Goal: Information Seeking & Learning: Compare options

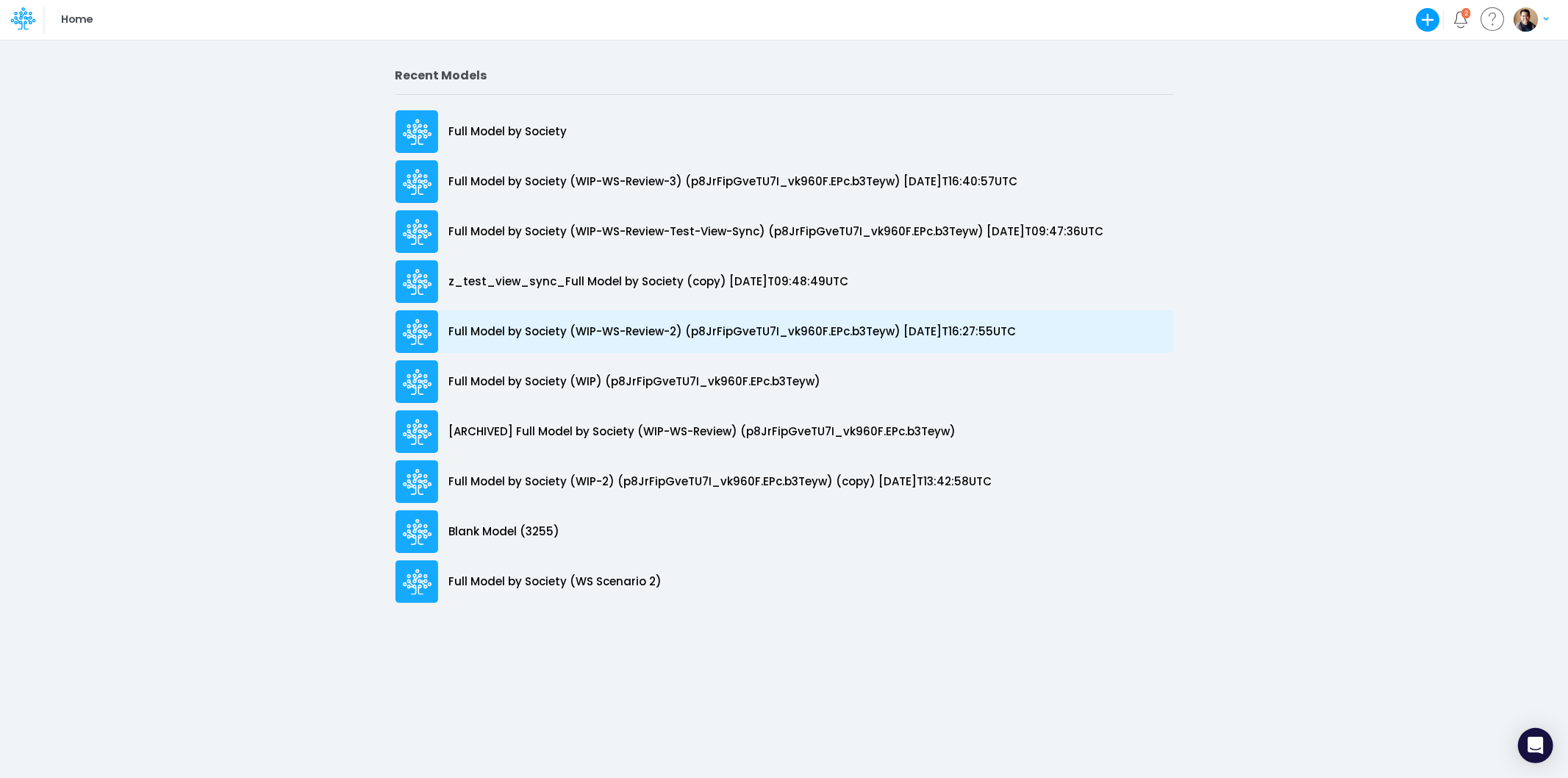
click at [625, 340] on p "Full Model by Society (WIP-WS-Review-2) (p8JrFipGveTU7I_vk960F.EPc.b3Teyw) 2025…" at bounding box center [733, 332] width 568 height 17
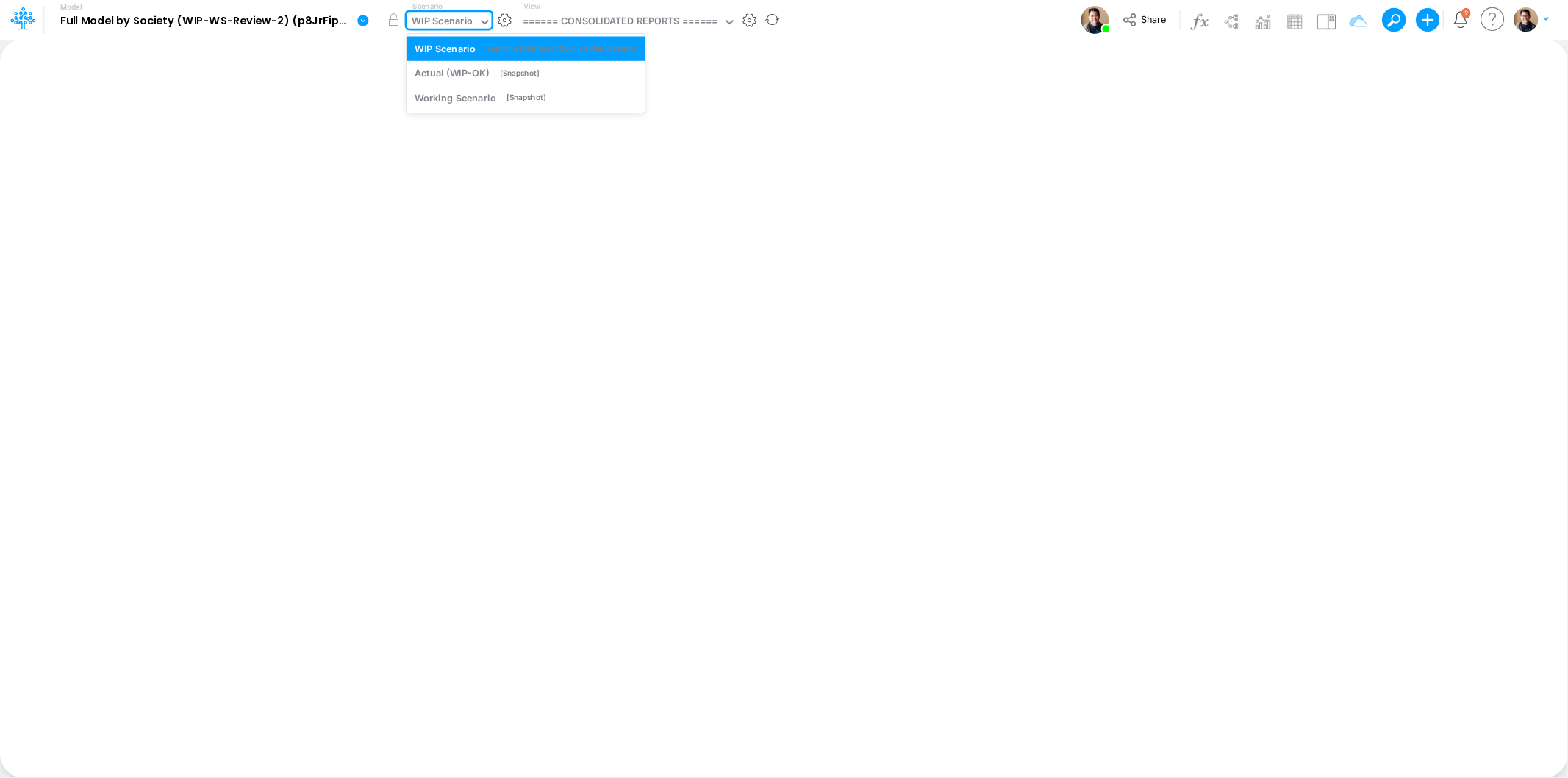
click at [438, 21] on div "WIP Scenario" at bounding box center [443, 22] width 61 height 17
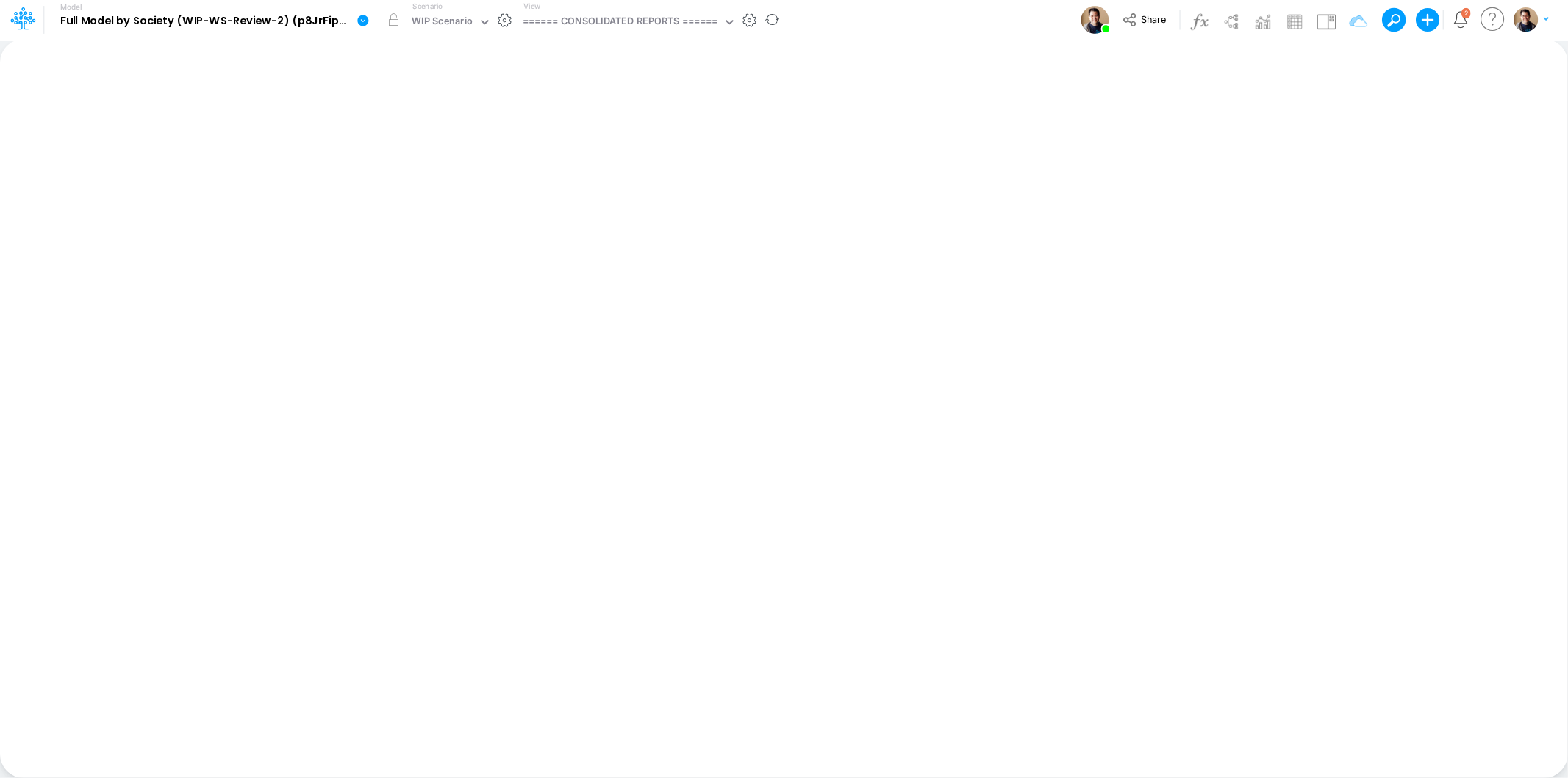
click at [364, 16] on icon at bounding box center [363, 20] width 11 height 11
click at [426, 170] on button "Sync Scenarios" at bounding box center [437, 175] width 158 height 23
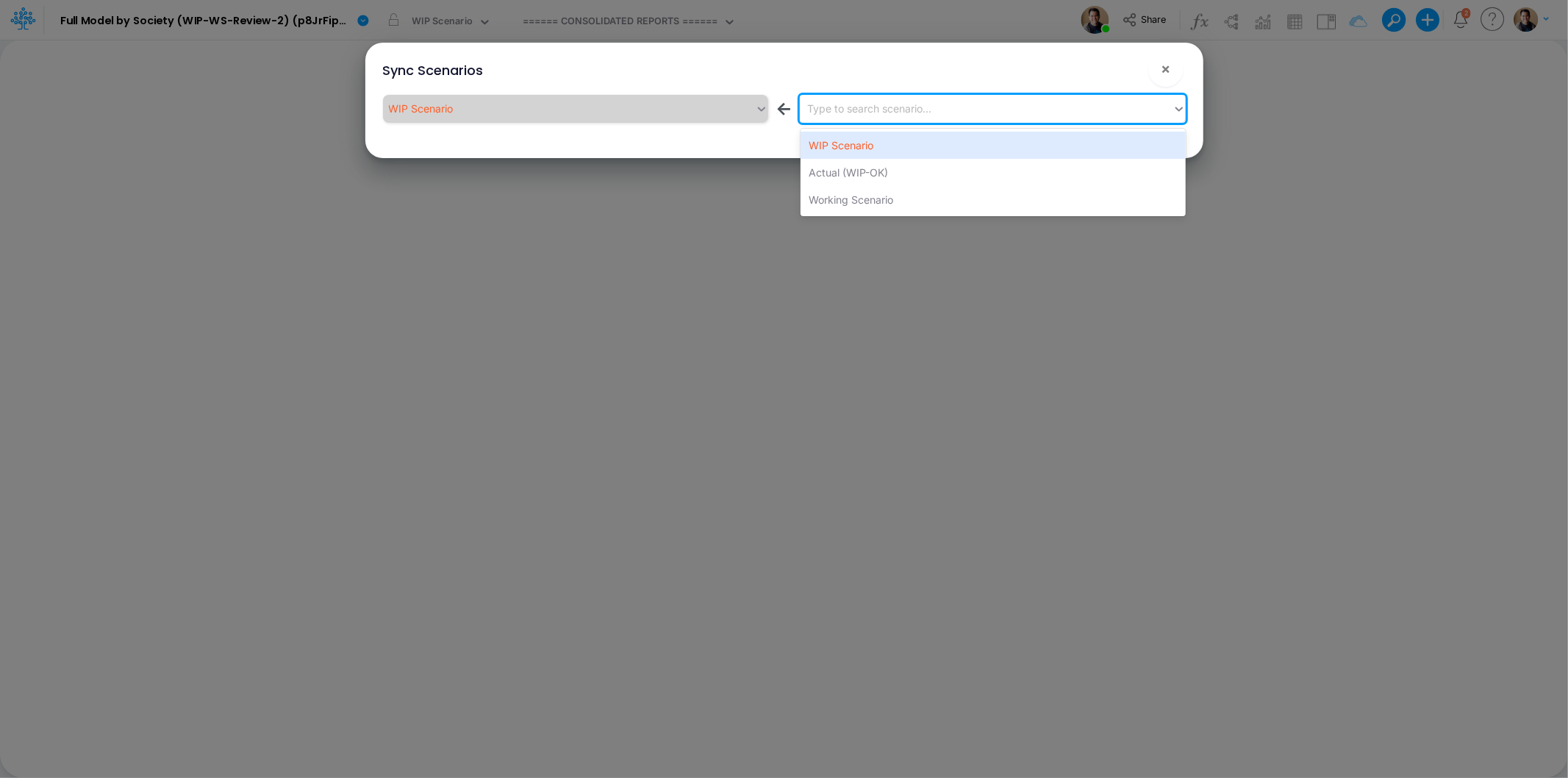
click at [912, 115] on div "Type to search scenario..." at bounding box center [869, 108] width 124 height 16
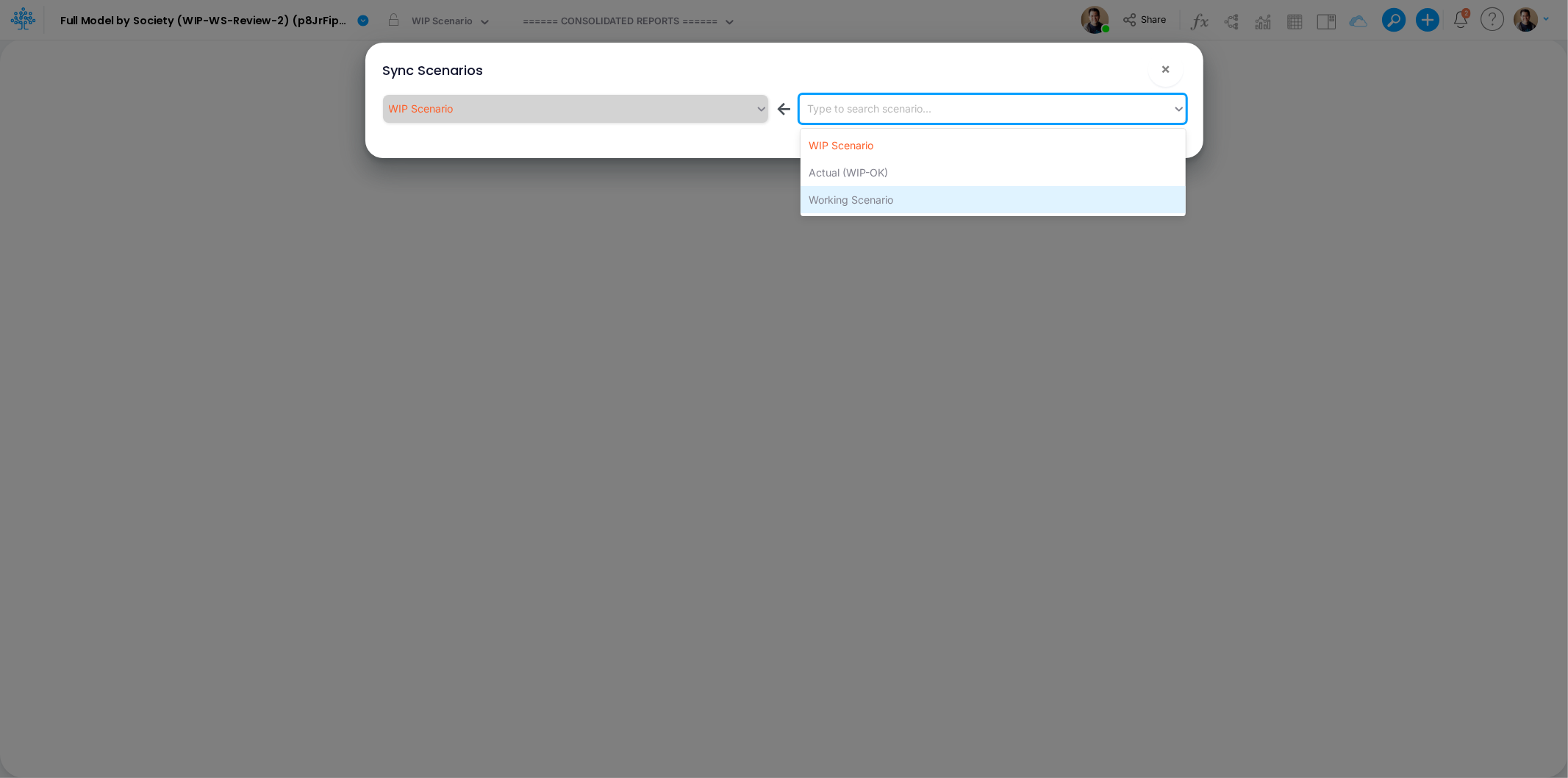
click at [906, 189] on div "Working Scenario" at bounding box center [993, 199] width 385 height 27
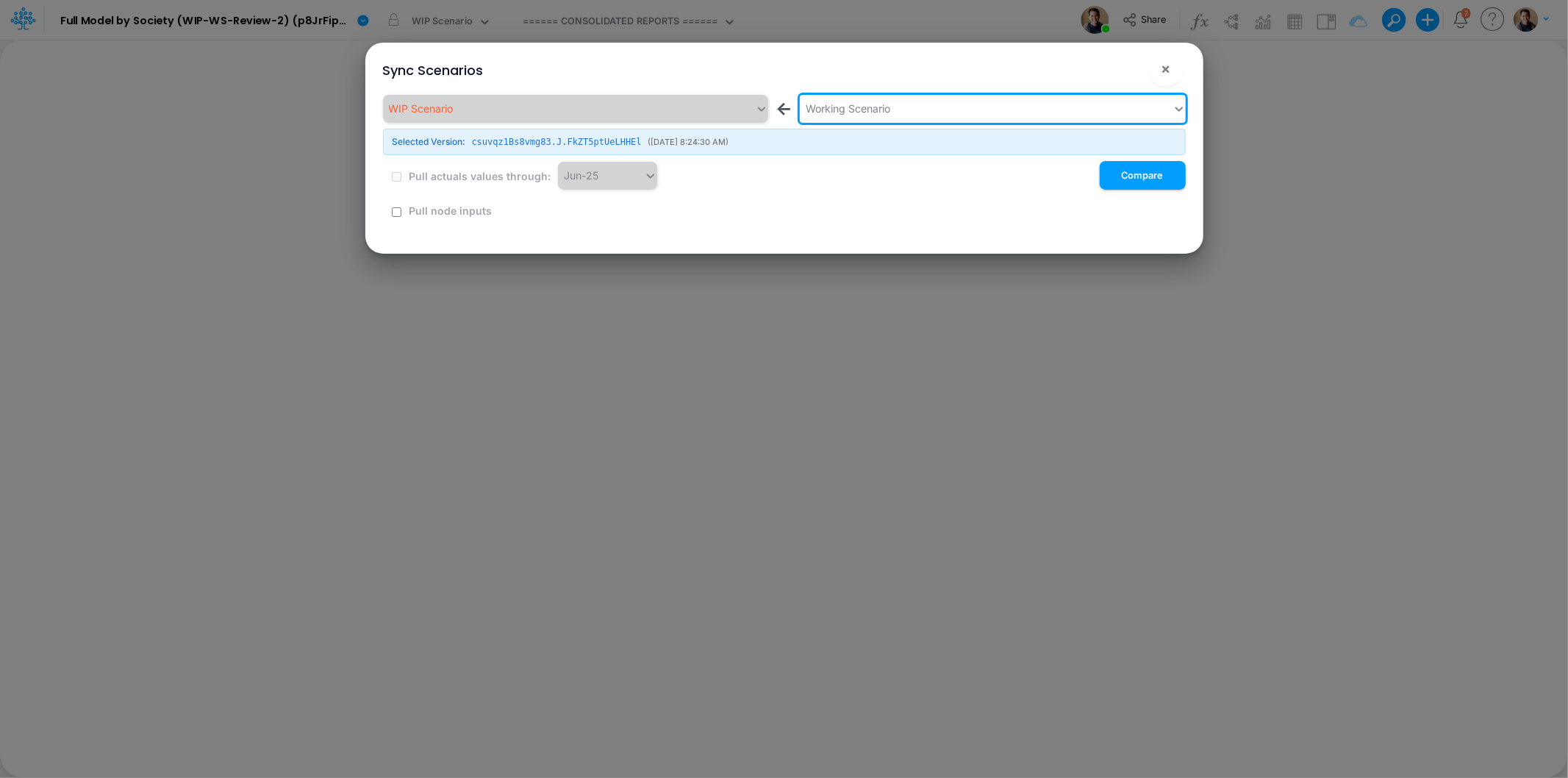
click at [394, 209] on input "checkbox" at bounding box center [396, 212] width 10 height 10
click at [1133, 177] on button "Compare" at bounding box center [1143, 175] width 86 height 29
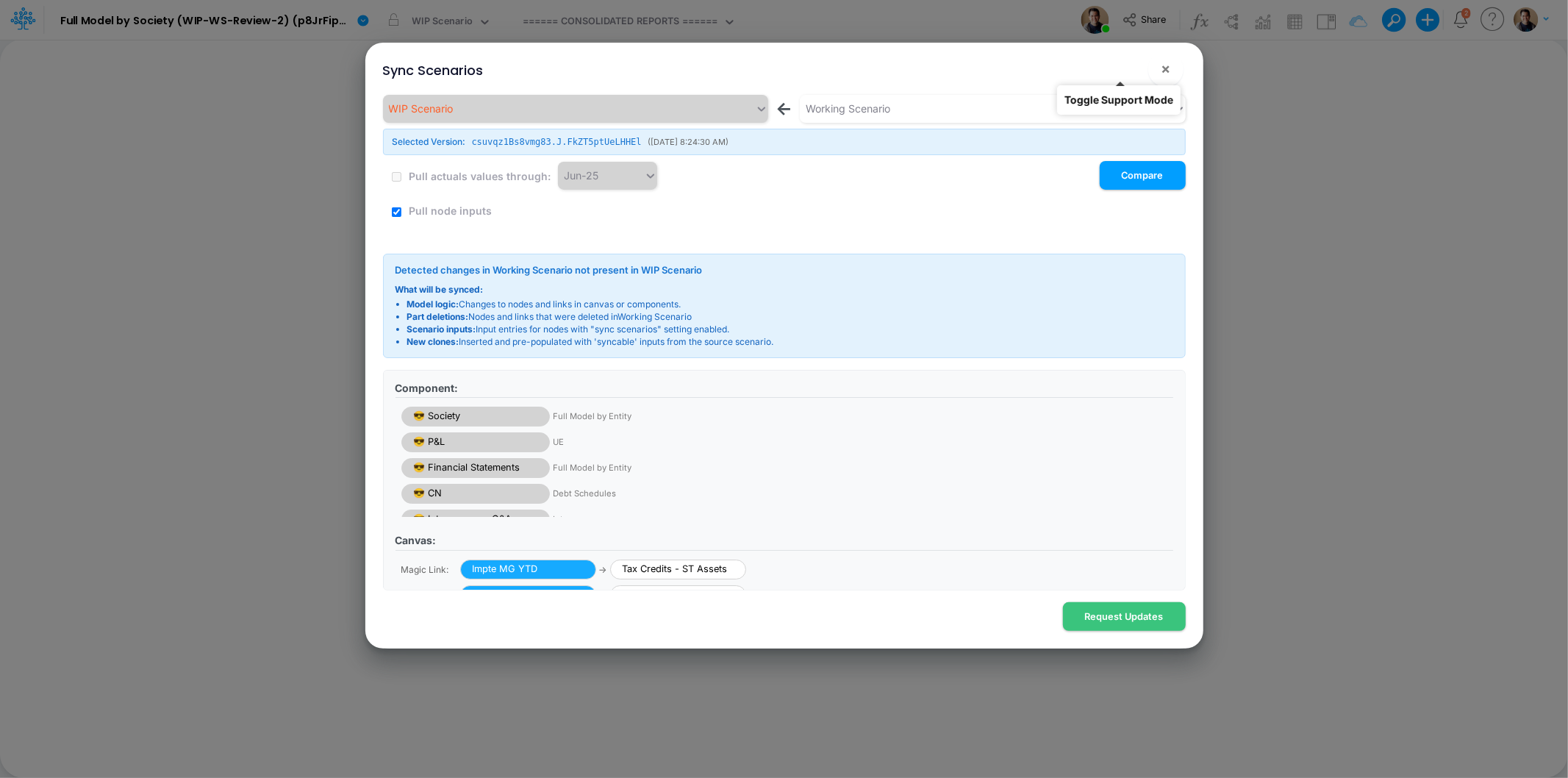
click at [1118, 68] on button "!" at bounding box center [1119, 72] width 18 height 18
click at [442, 214] on label "Pull node inputs" at bounding box center [448, 210] width 85 height 16
click at [394, 208] on input "checkbox" at bounding box center [396, 212] width 10 height 10
checkbox input "false"
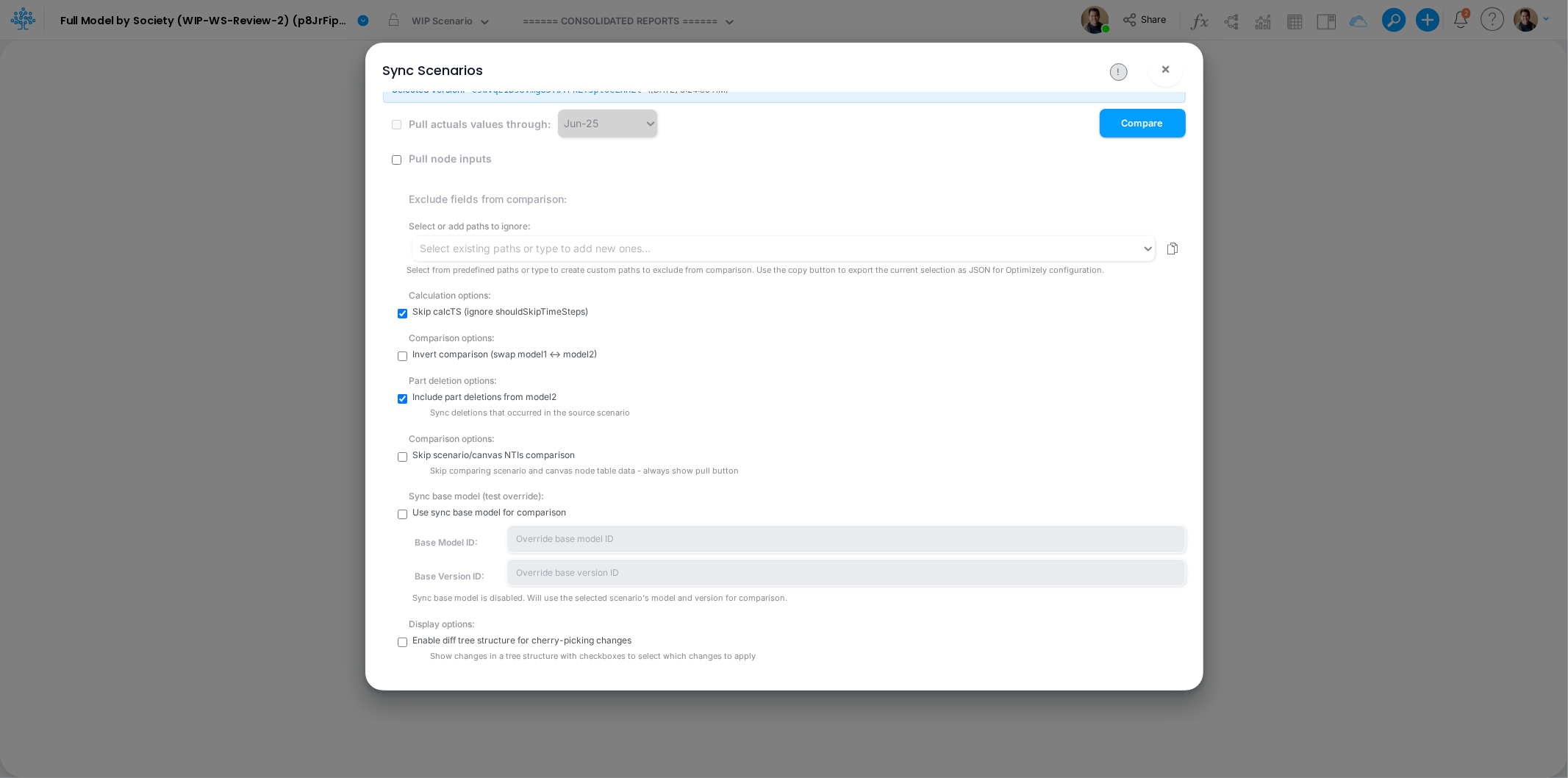
scroll to position [245, 0]
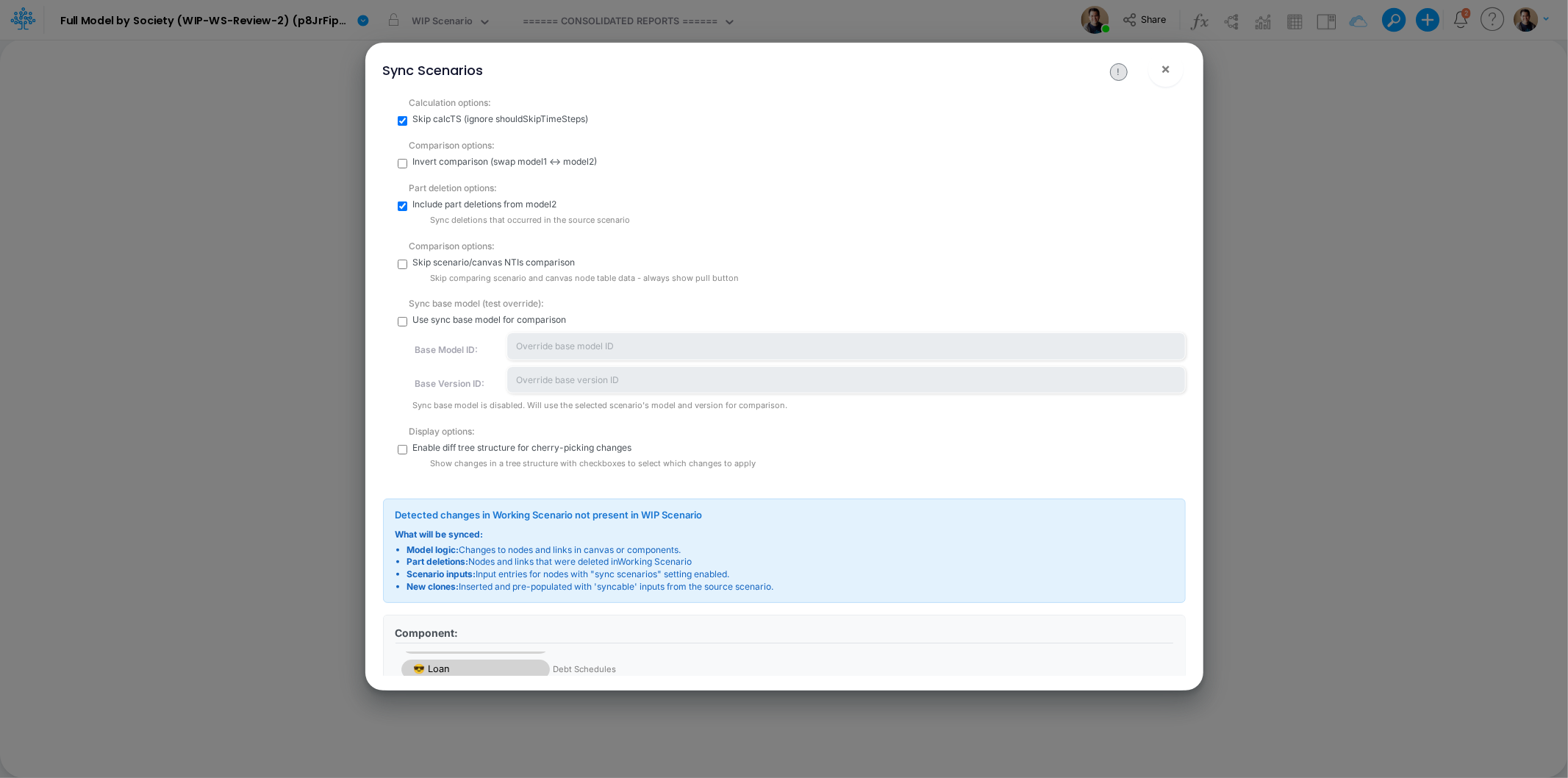
click at [400, 451] on input "checkbox" at bounding box center [402, 449] width 10 height 10
checkbox input "true"
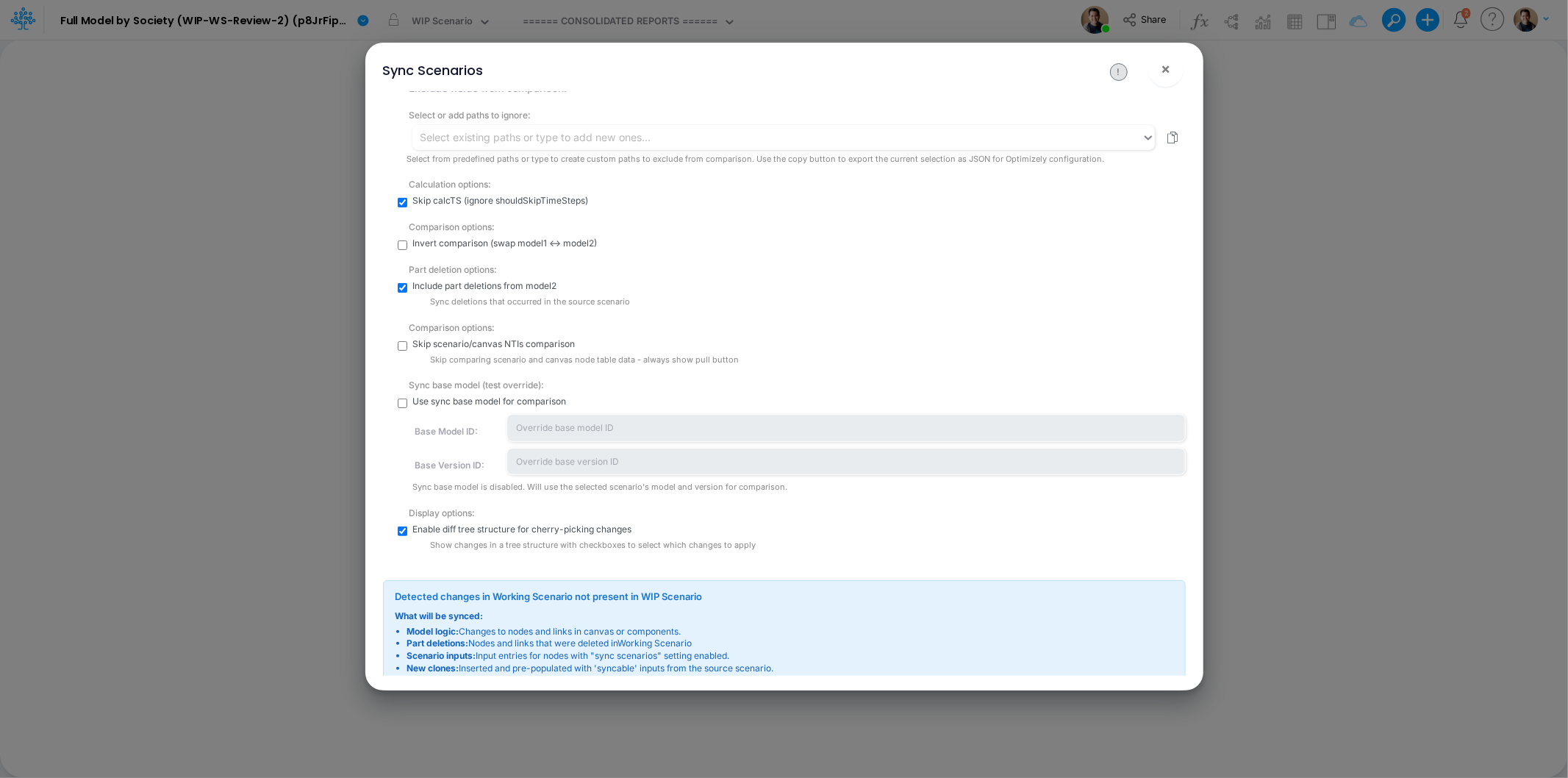
scroll to position [0, 0]
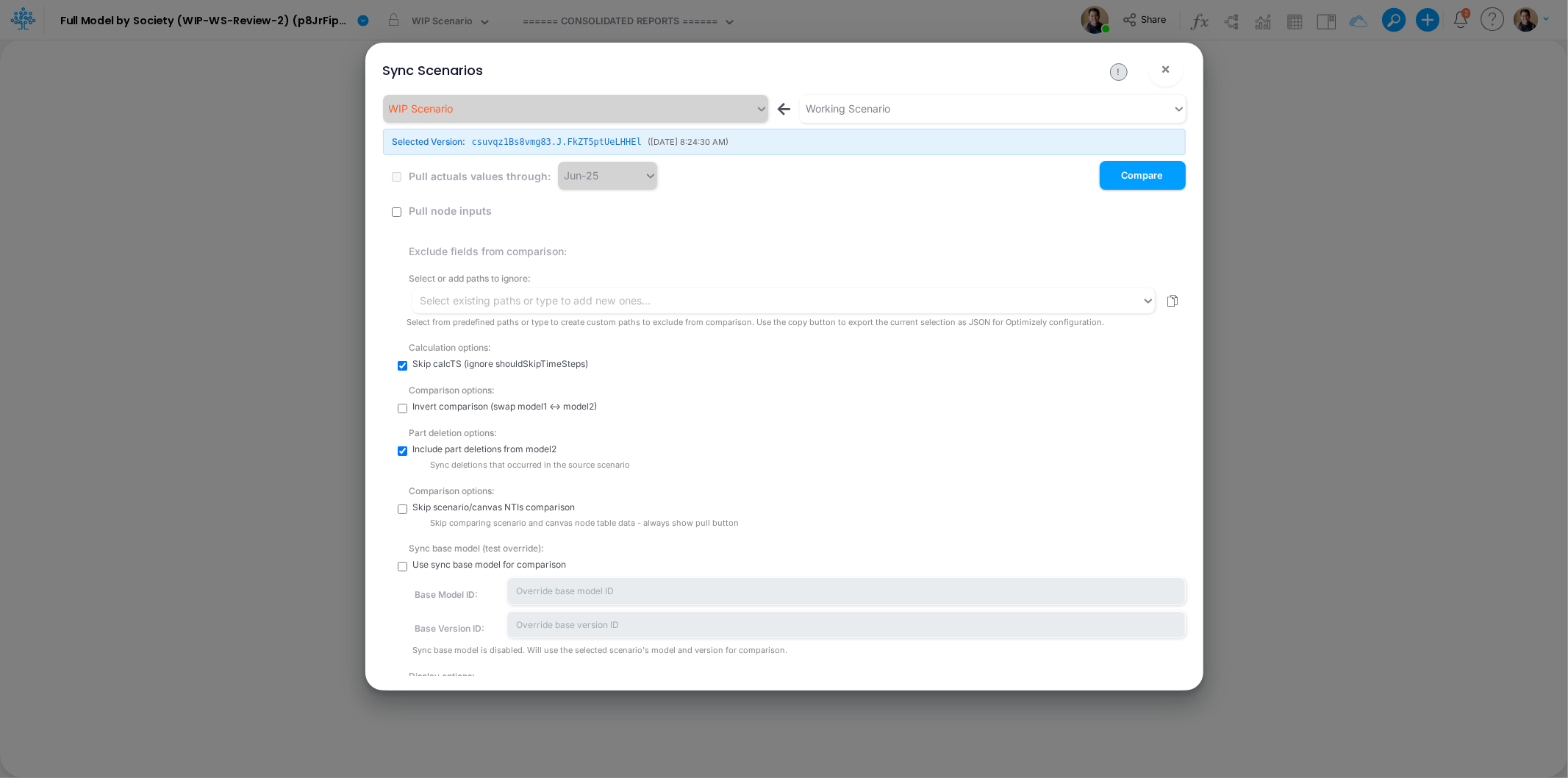
click at [394, 212] on input "checkbox" at bounding box center [396, 212] width 10 height 10
click at [1119, 74] on button "!" at bounding box center [1119, 72] width 18 height 18
click at [639, 176] on div "Jun-25" at bounding box center [608, 176] width 99 height 28
click at [523, 300] on div "Select existing paths or type to add new ones..." at bounding box center [535, 300] width 231 height 16
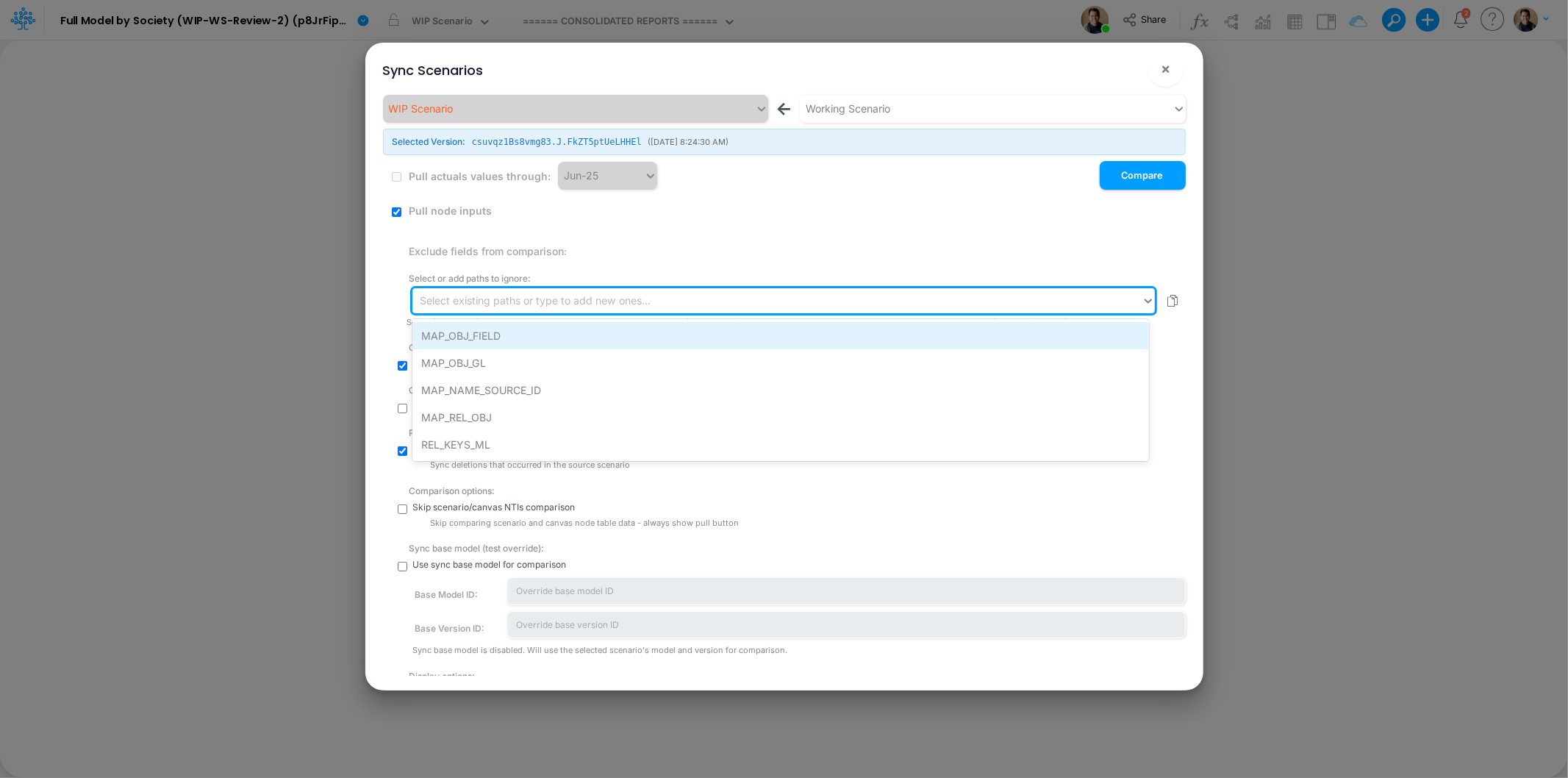
click at [511, 329] on div "MAP_OBJ_FIELD" at bounding box center [780, 335] width 736 height 27
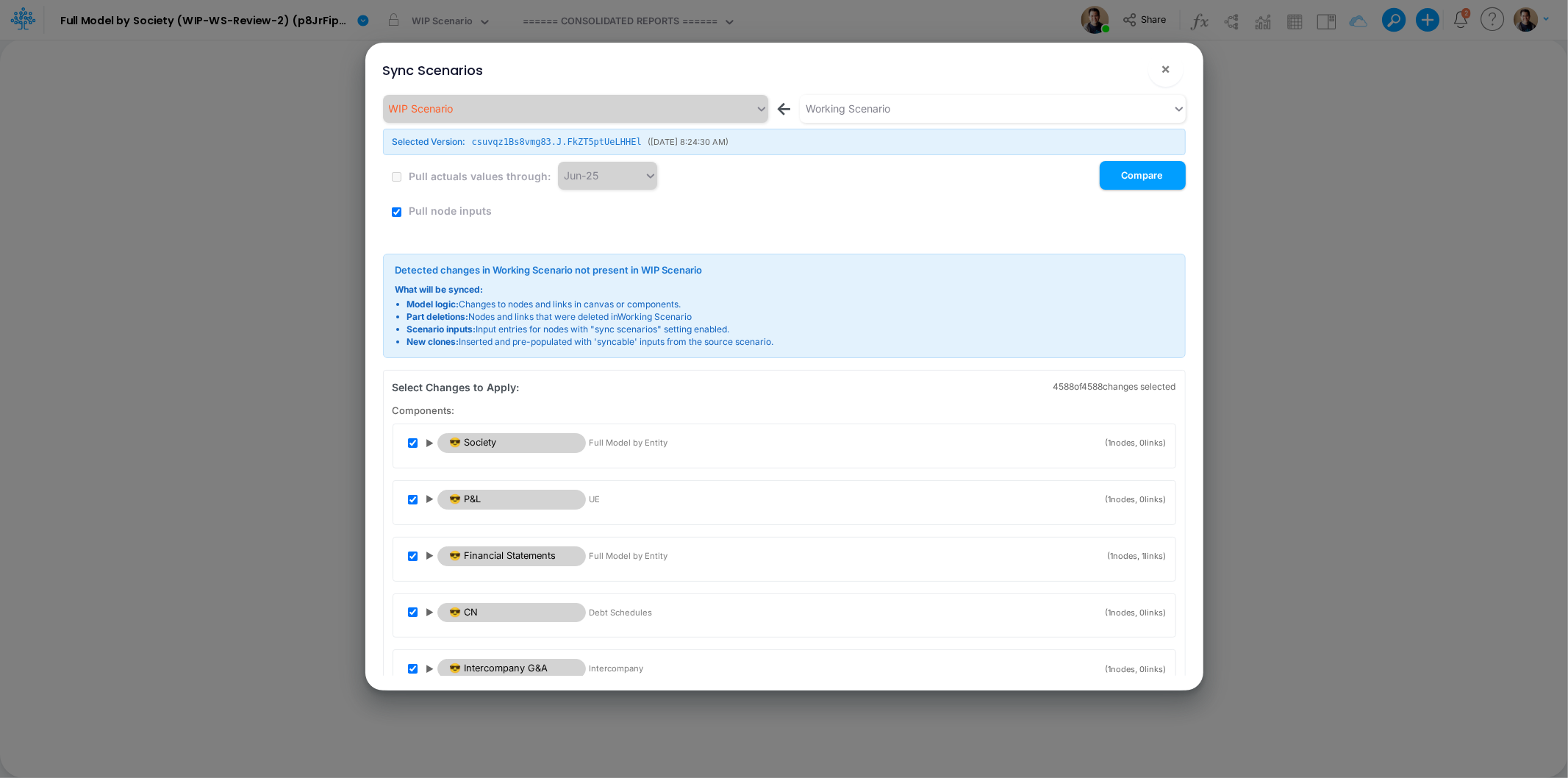
click at [1120, 69] on button "!" at bounding box center [1119, 72] width 18 height 18
click at [454, 211] on label "Pull node inputs" at bounding box center [448, 210] width 85 height 16
click at [397, 210] on input "checkbox" at bounding box center [396, 212] width 10 height 10
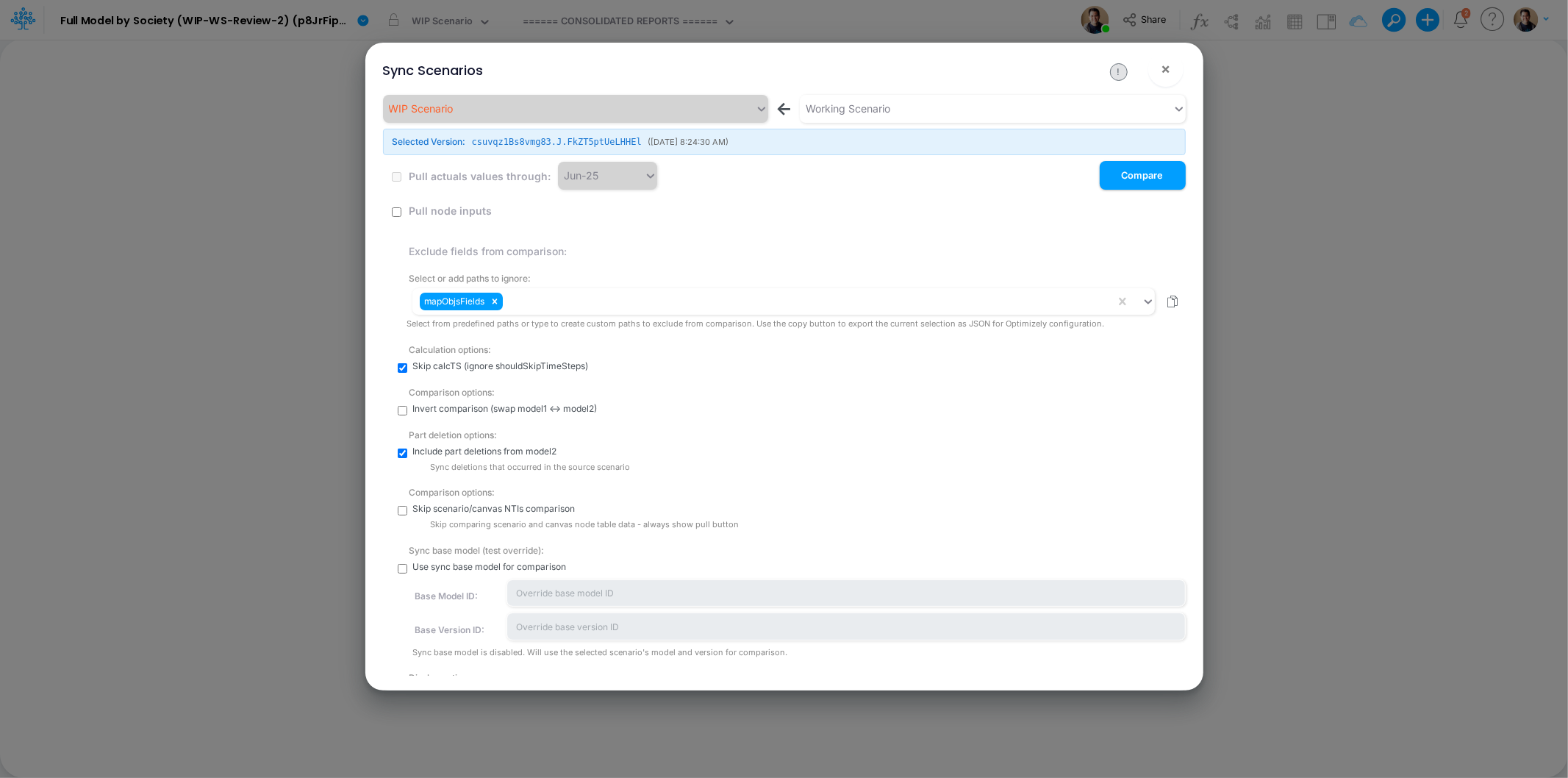
click at [397, 210] on input "checkbox" at bounding box center [396, 212] width 10 height 10
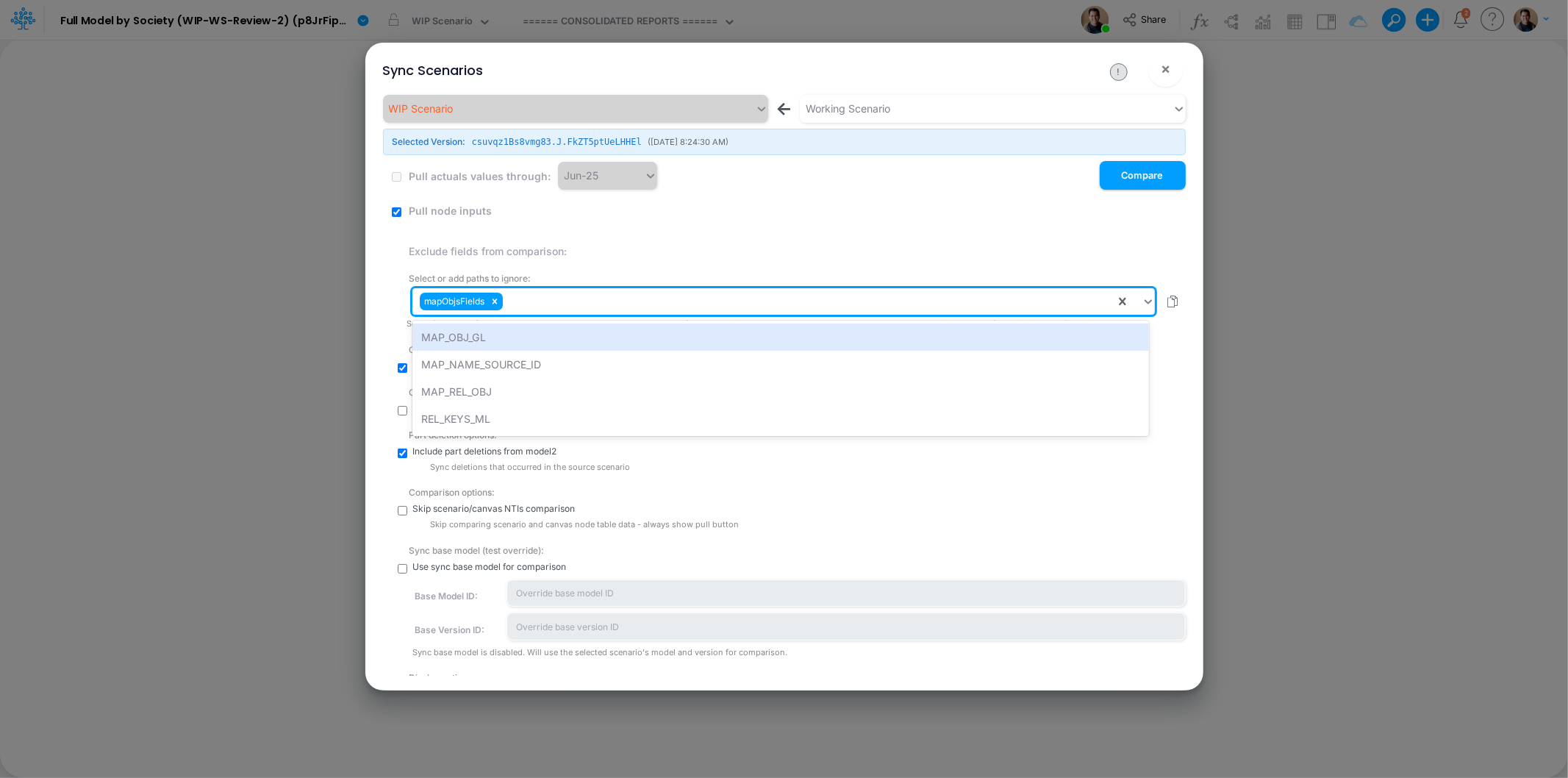
click at [584, 304] on div "mapObjsFields" at bounding box center [763, 301] width 702 height 25
click at [572, 335] on div "MAP_OBJ_GL" at bounding box center [780, 337] width 736 height 27
click at [610, 298] on div "mapObjsFields mapObjIdsGLs" at bounding box center [763, 301] width 702 height 25
click at [636, 338] on div "MAP_NAME_SOURCE_ID" at bounding box center [780, 337] width 736 height 27
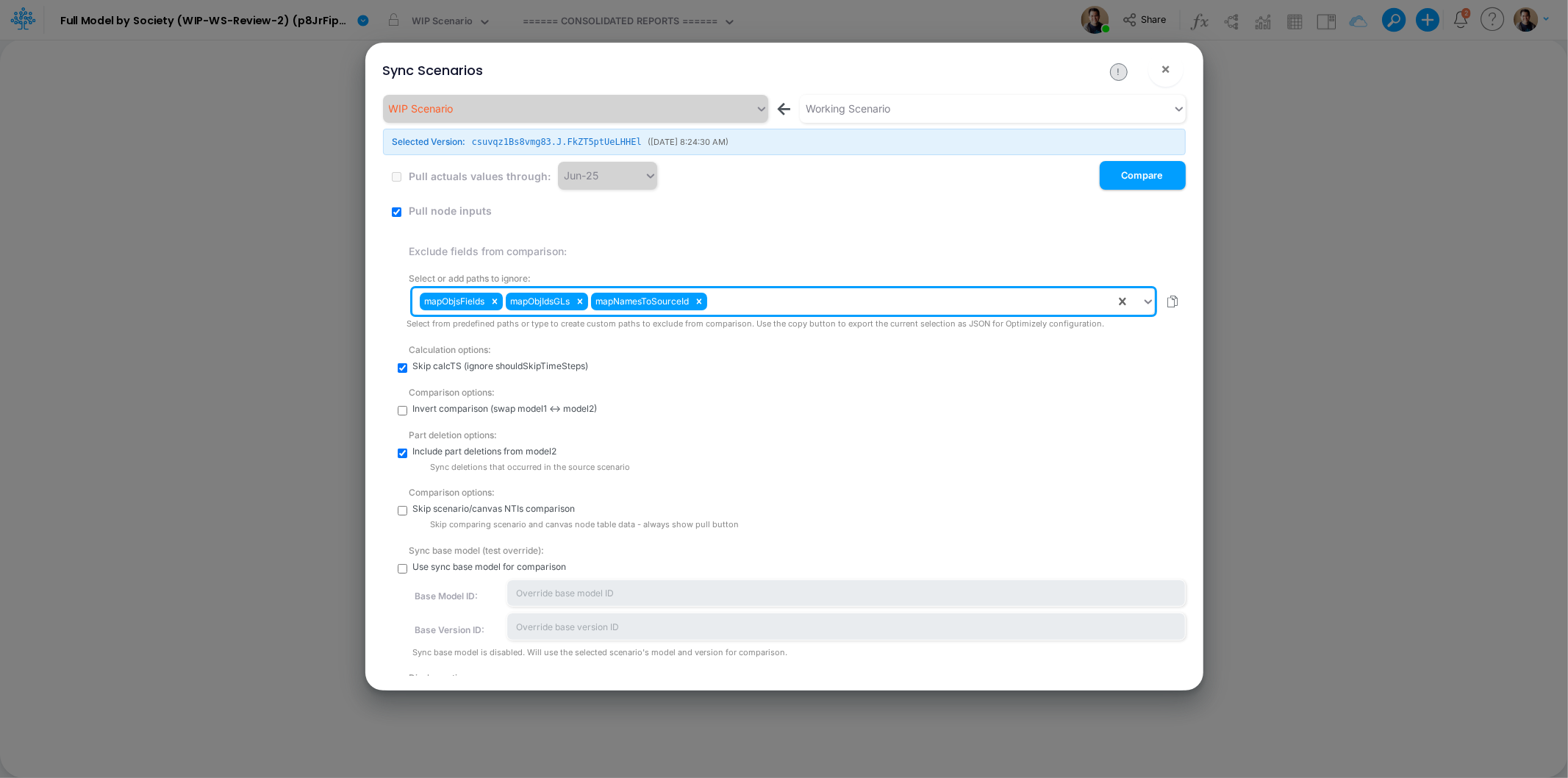
click at [755, 301] on div "mapObjsFields mapObjIdsGLs mapNamesToSourceId" at bounding box center [763, 301] width 702 height 25
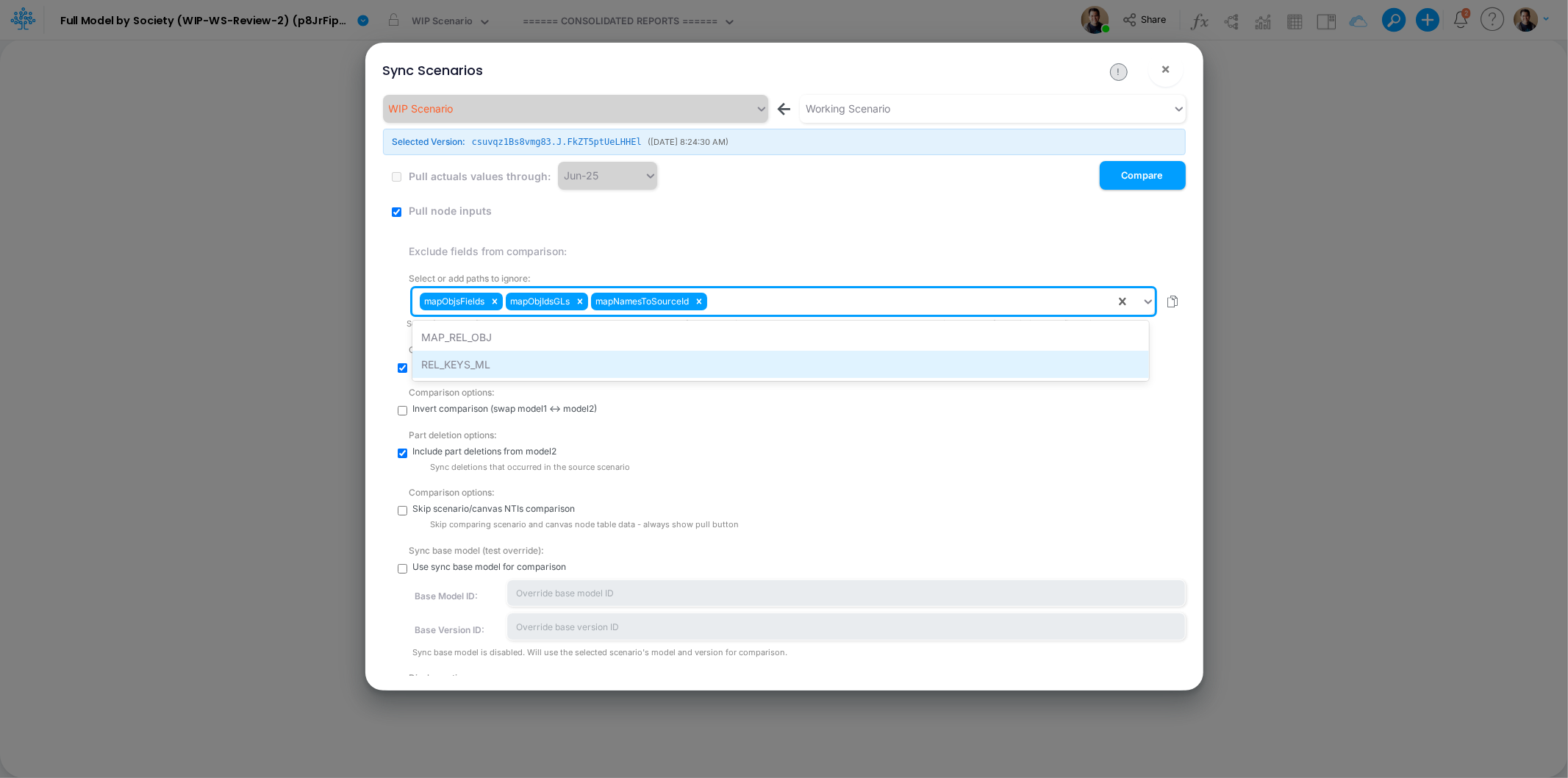
click at [636, 358] on div "REL_KEYS_ML" at bounding box center [780, 364] width 736 height 27
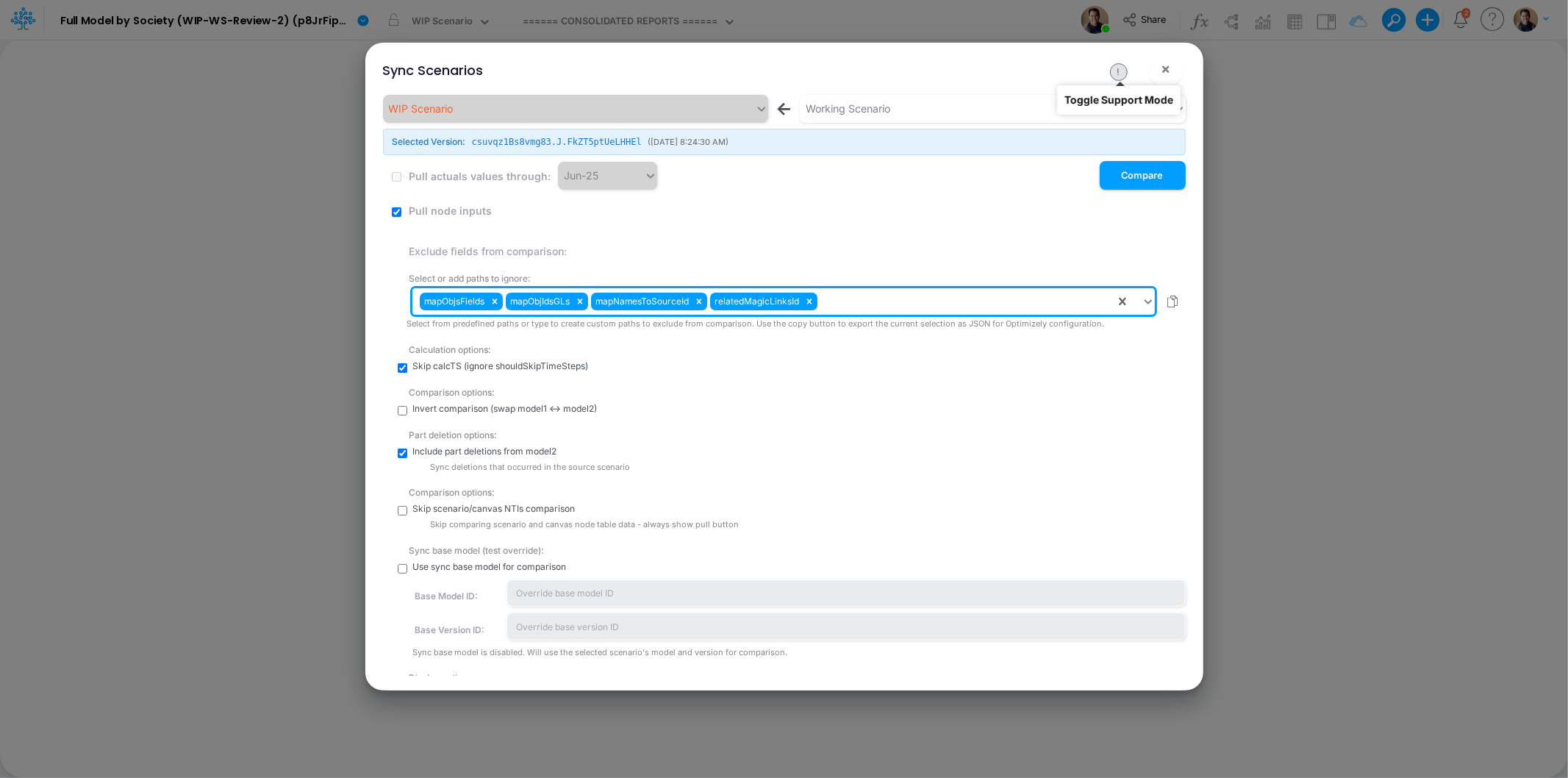
click at [1115, 73] on button "!" at bounding box center [1119, 72] width 18 height 18
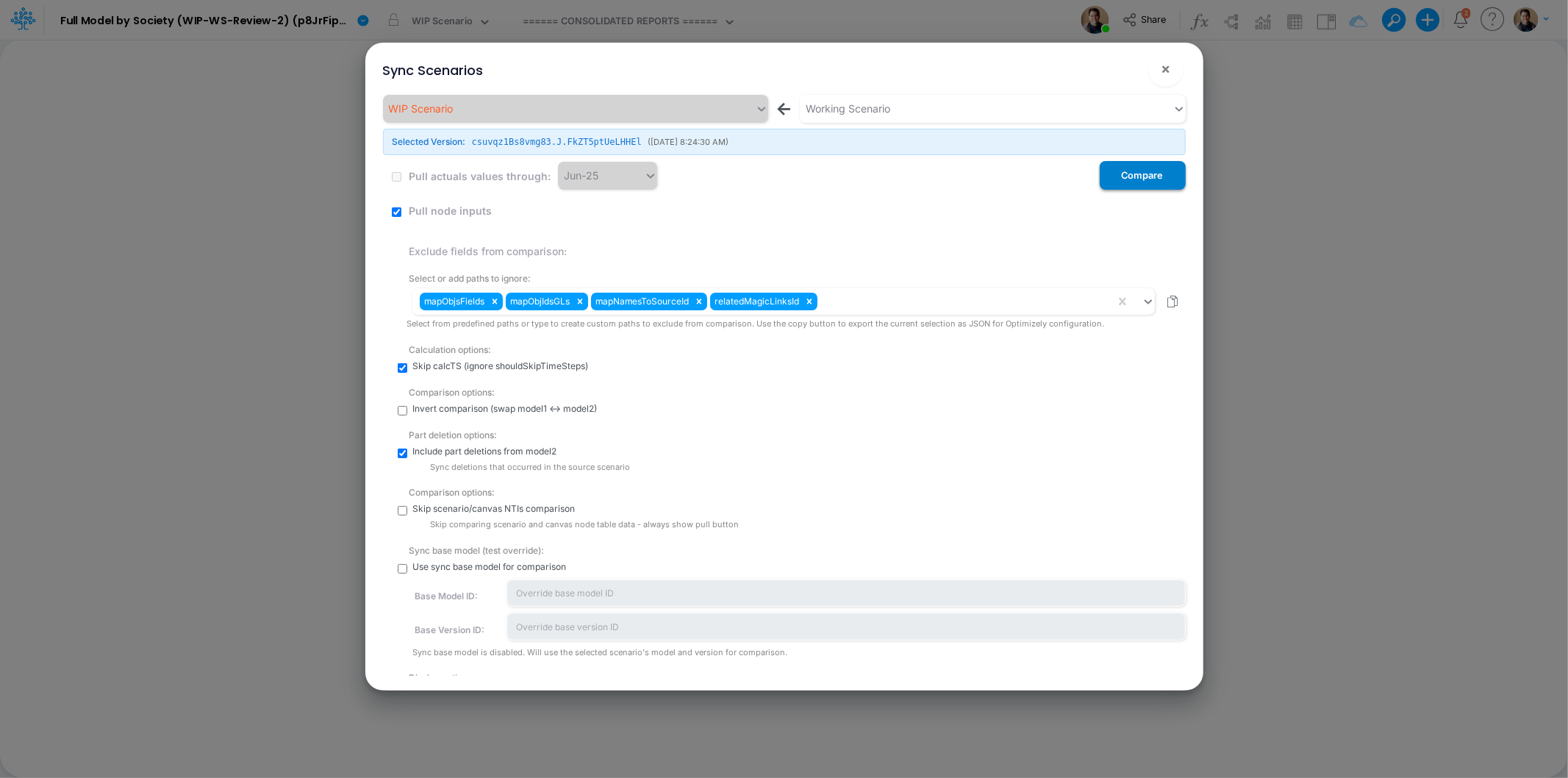
click at [1140, 173] on button "Compare" at bounding box center [1143, 175] width 86 height 29
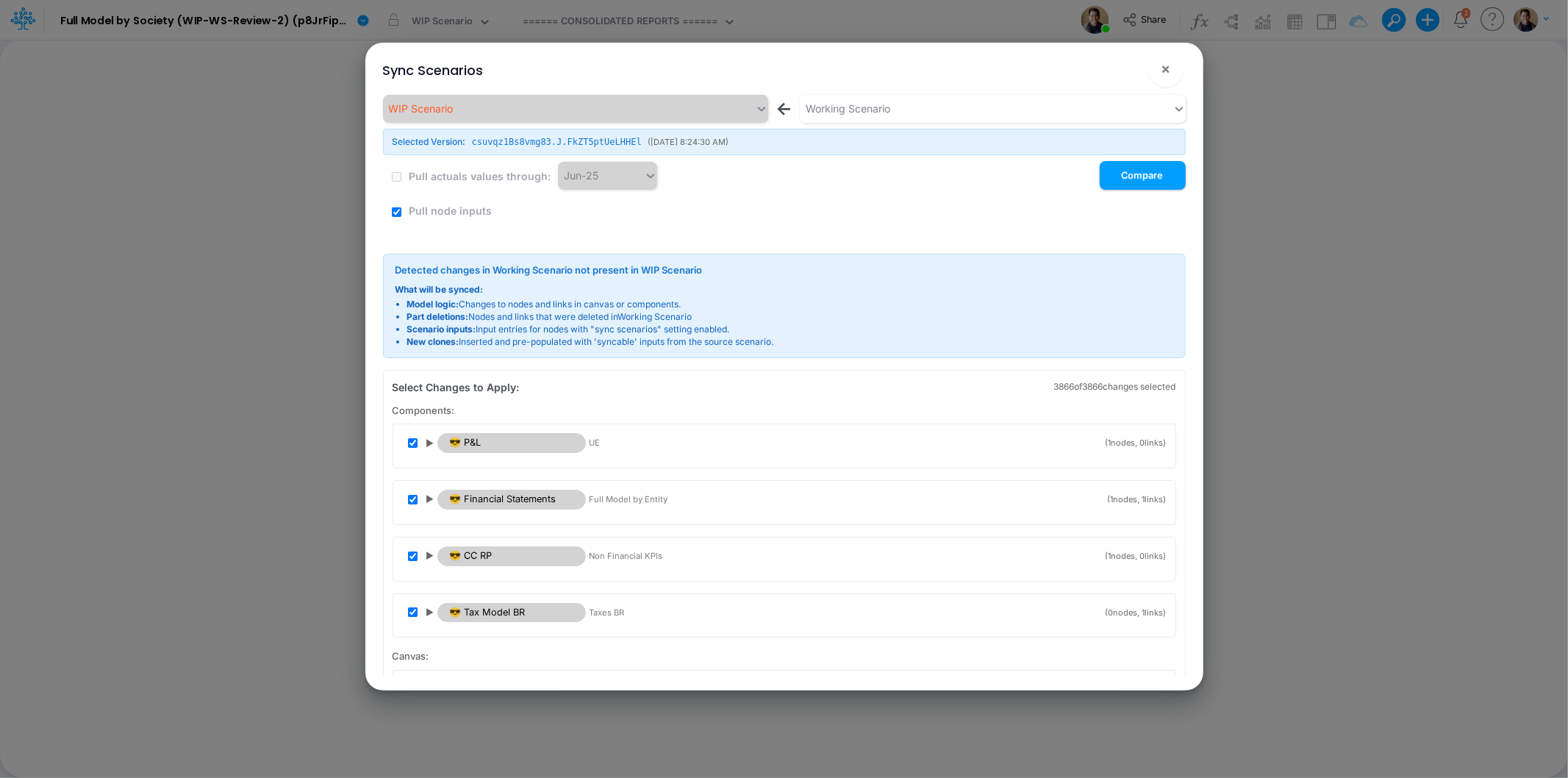
click at [430, 439] on span "▶" at bounding box center [430, 443] width 8 height 13
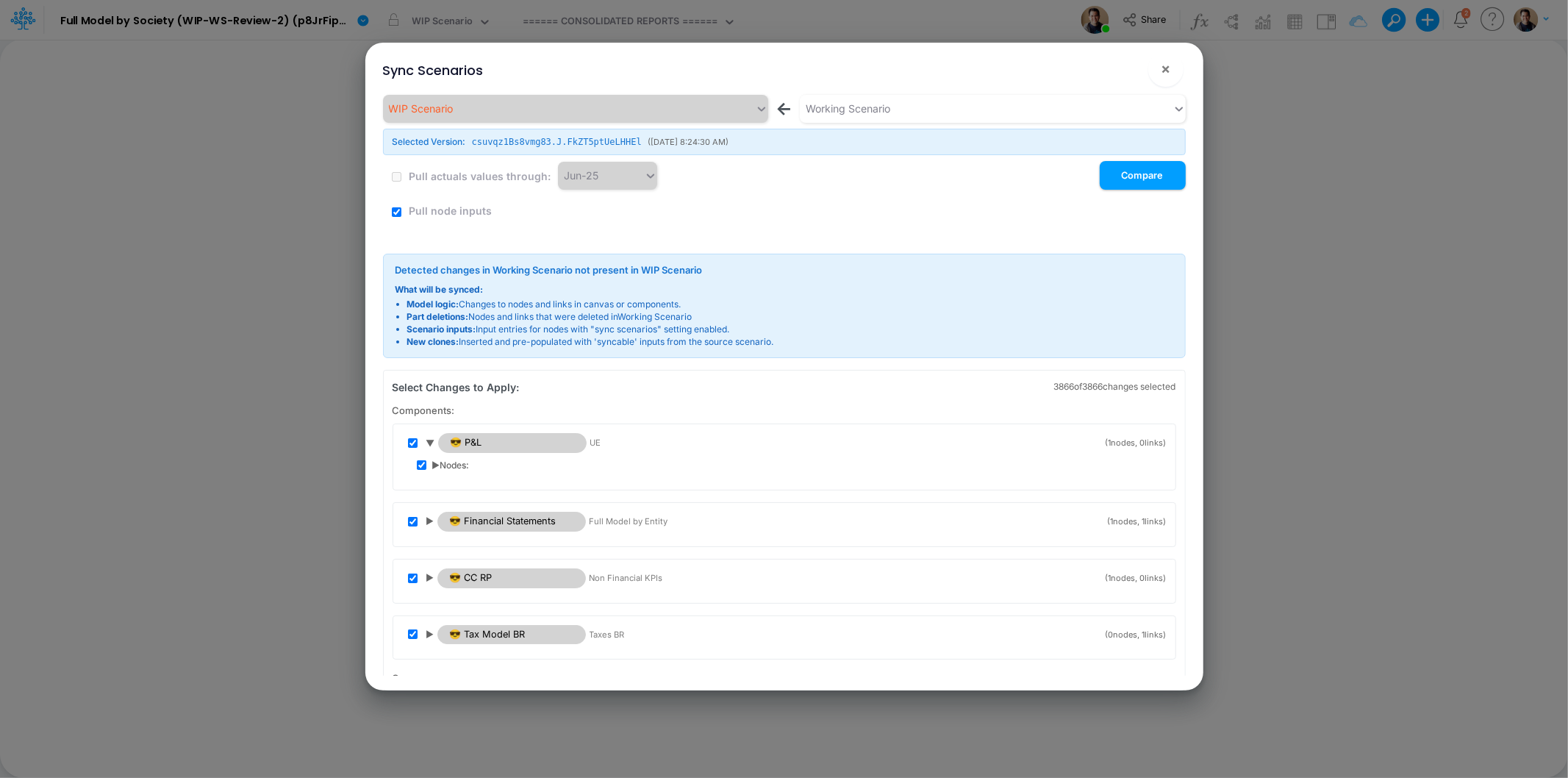
click at [437, 464] on span "▶ Nodes:" at bounding box center [451, 466] width 38 height 13
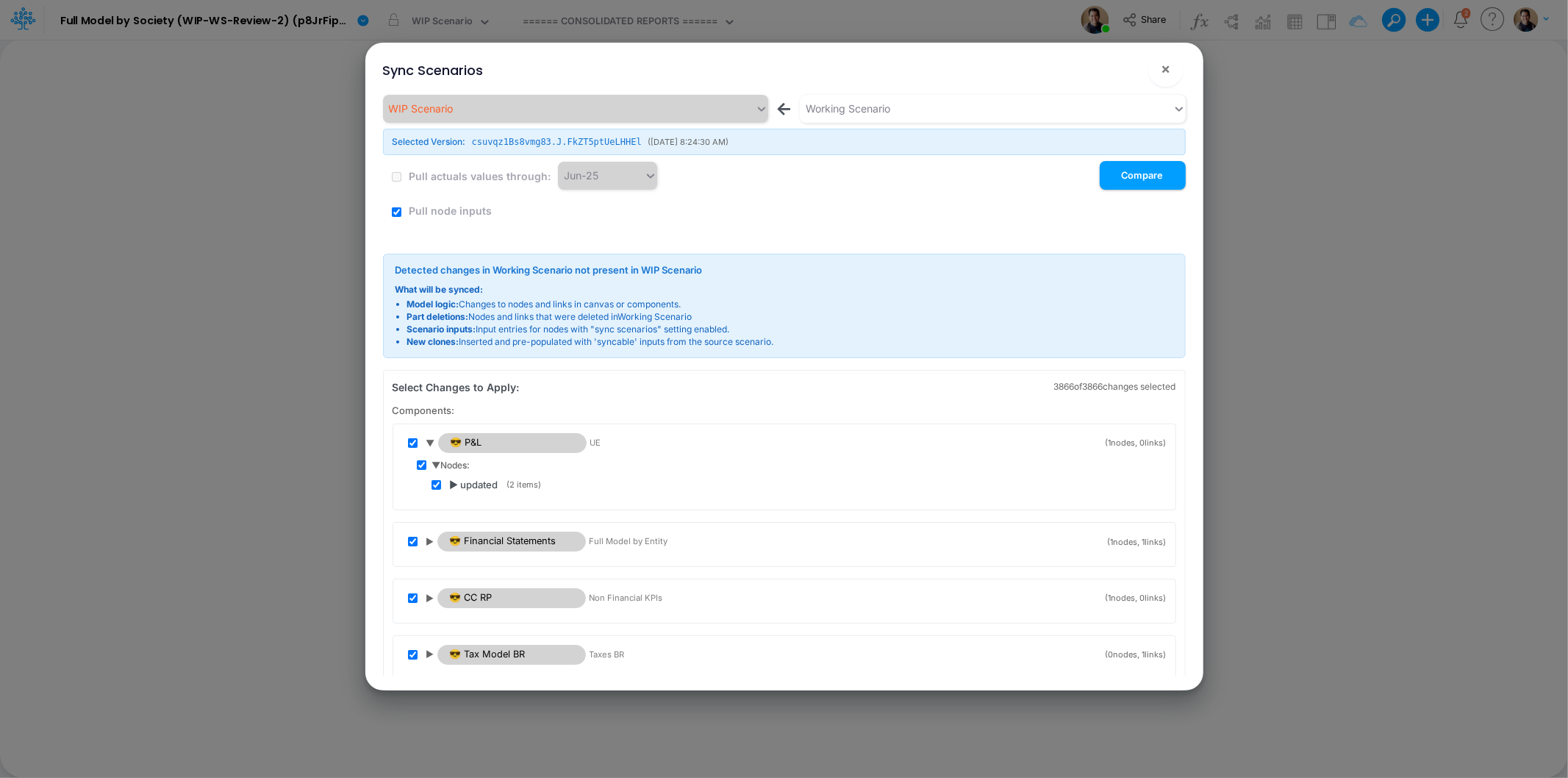
click at [454, 481] on span "▶ updated" at bounding box center [474, 486] width 49 height 15
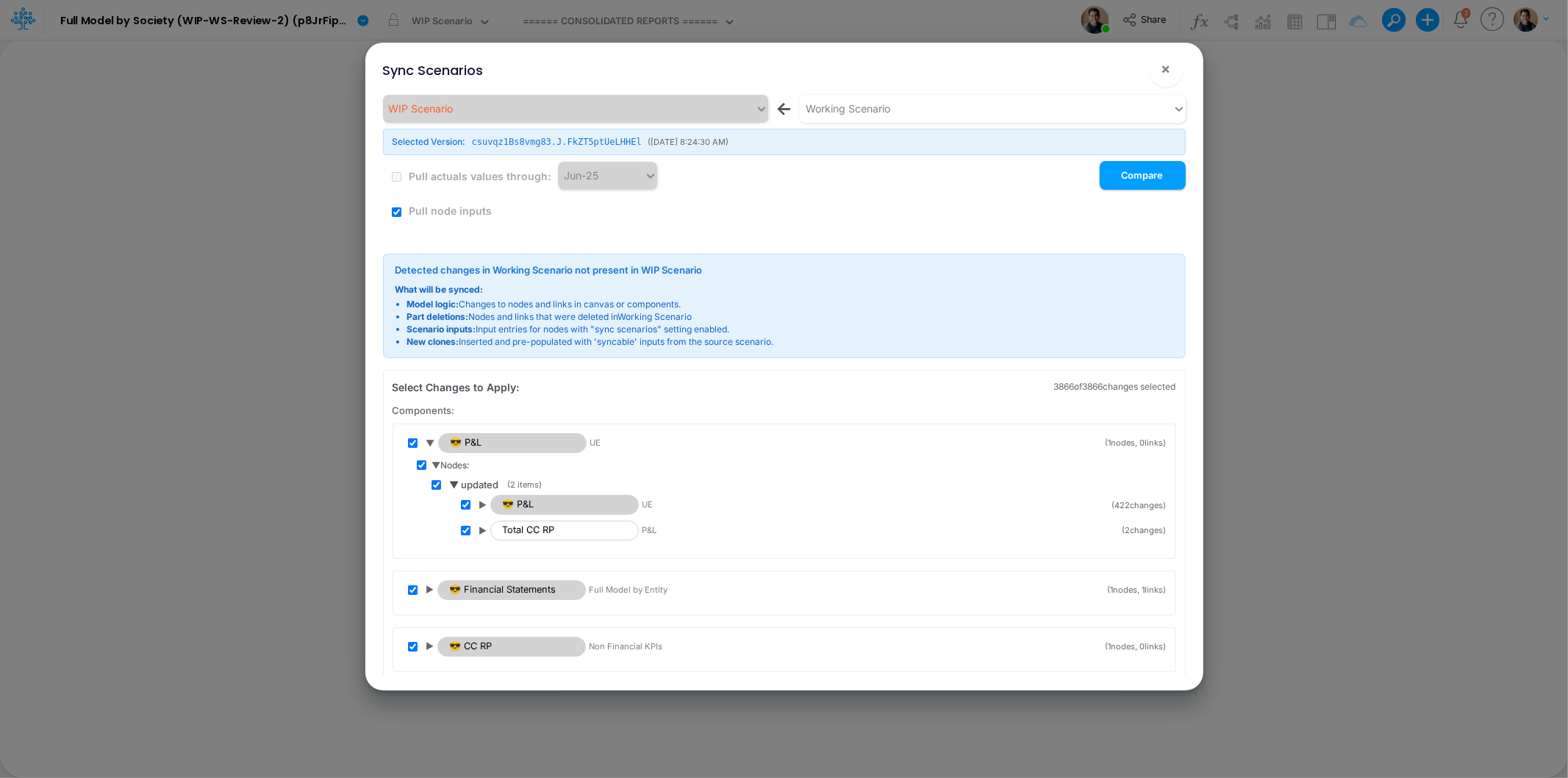
click at [482, 503] on span "▶" at bounding box center [483, 505] width 8 height 13
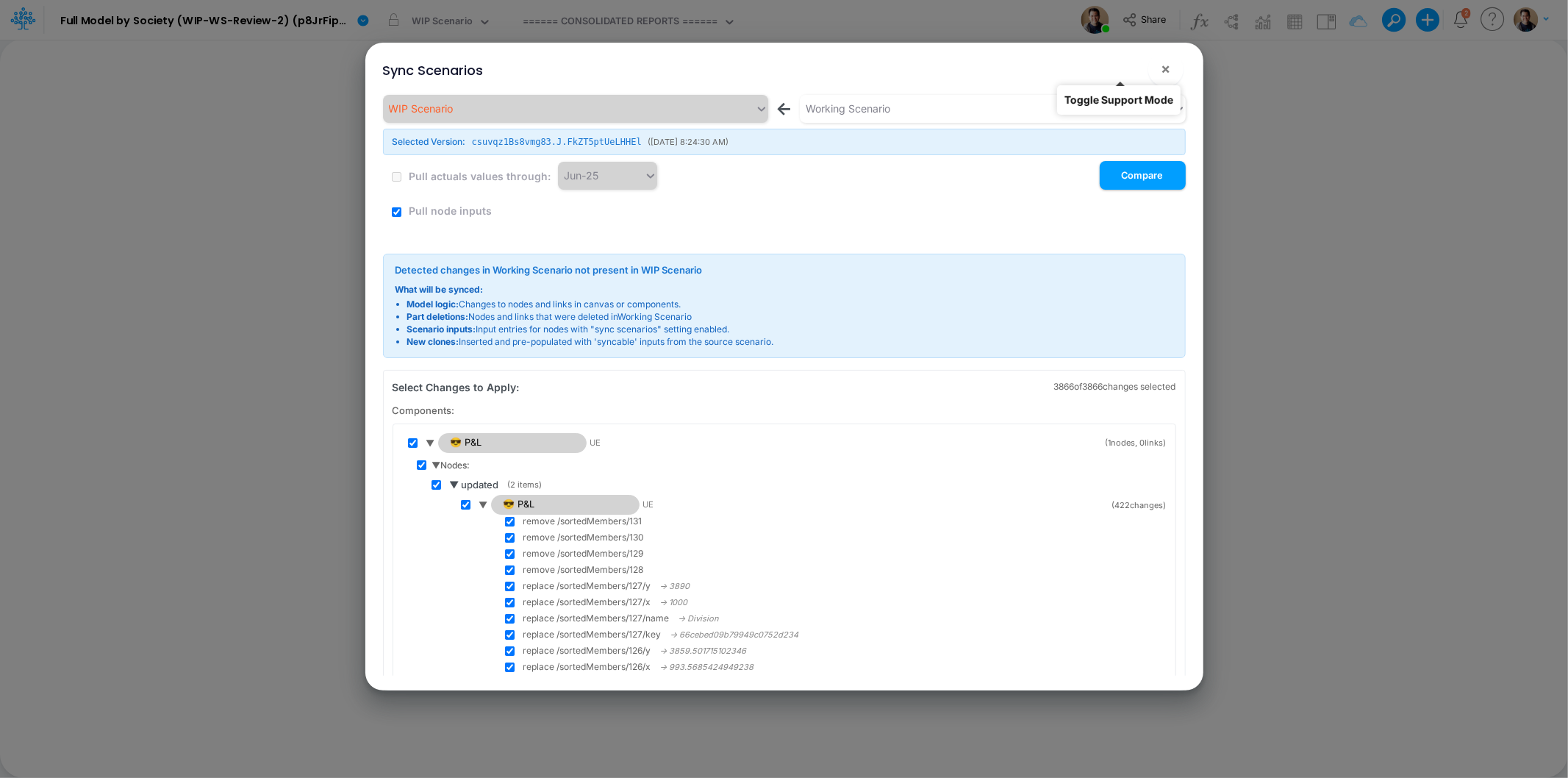
click at [1115, 79] on button "!" at bounding box center [1119, 72] width 18 height 18
click at [457, 213] on label "Pull node inputs" at bounding box center [448, 210] width 85 height 16
click at [398, 209] on input "checkbox" at bounding box center [396, 212] width 10 height 10
checkbox input "false"
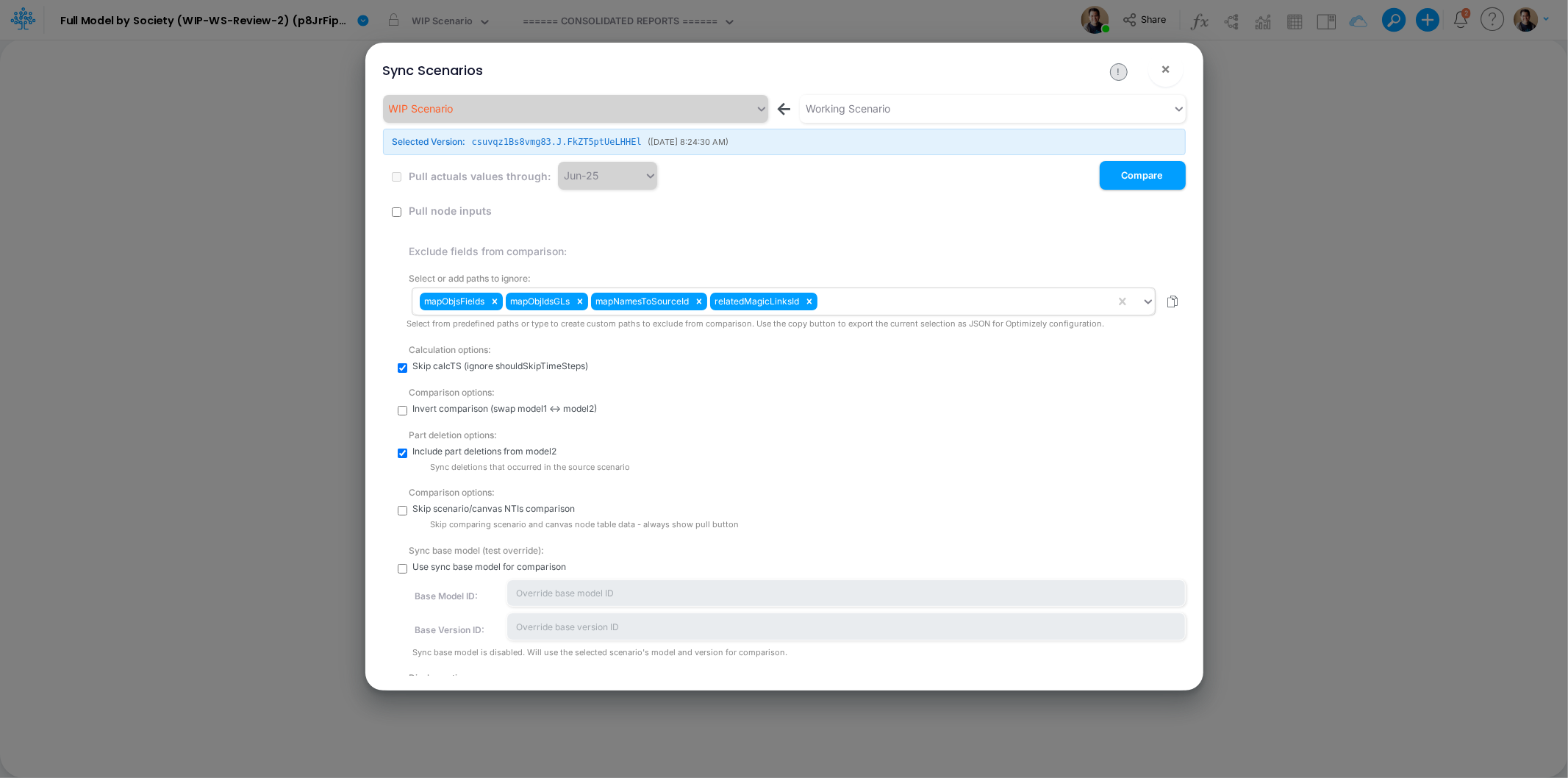
click at [867, 302] on div "mapObjsFields mapObjIdsGLs mapNamesToSourceId relatedMagicLinksId" at bounding box center [763, 301] width 702 height 25
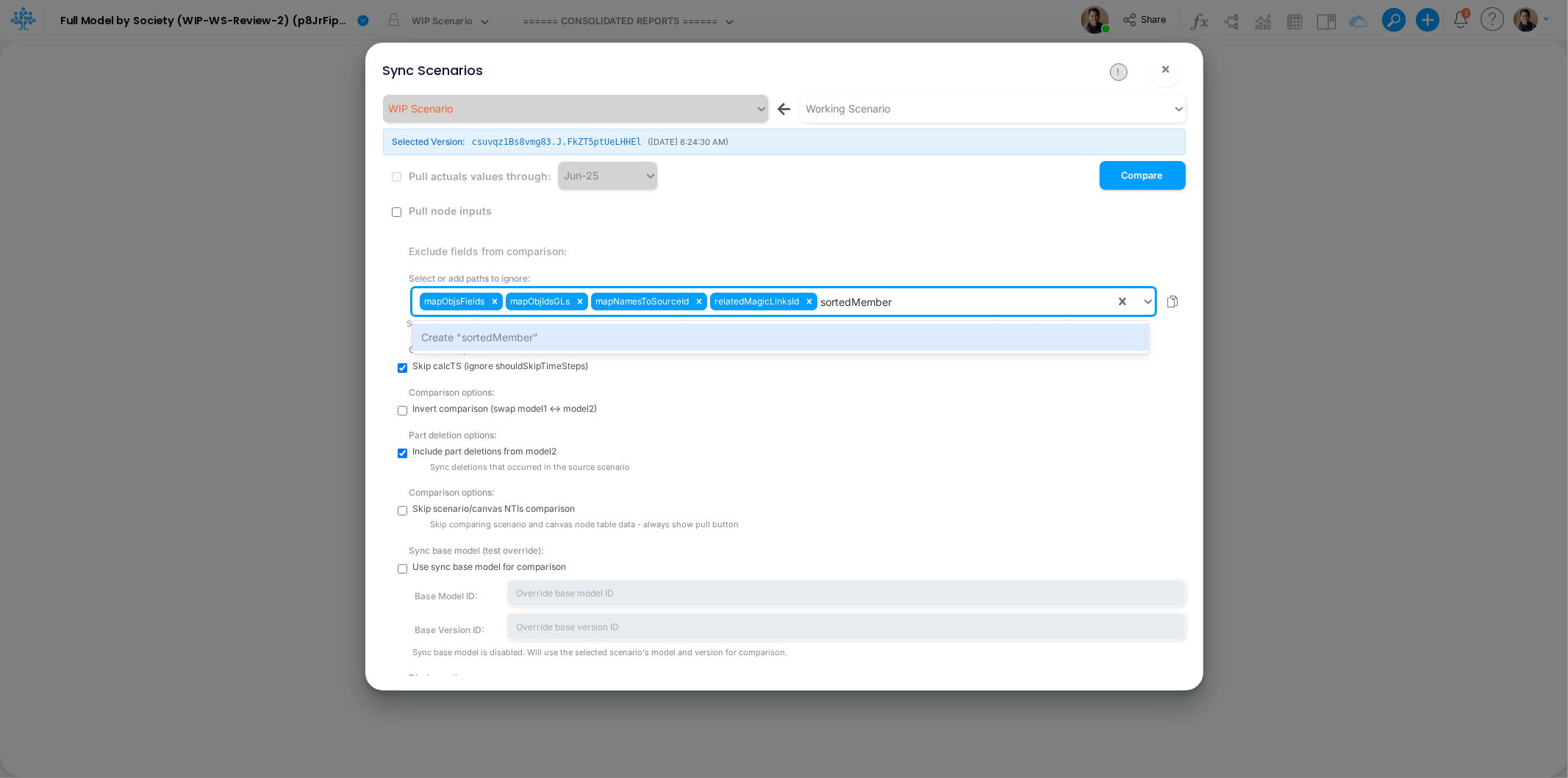
type input "sortedMembers"
click at [926, 334] on div "Create "sortedMembers"" at bounding box center [780, 337] width 736 height 27
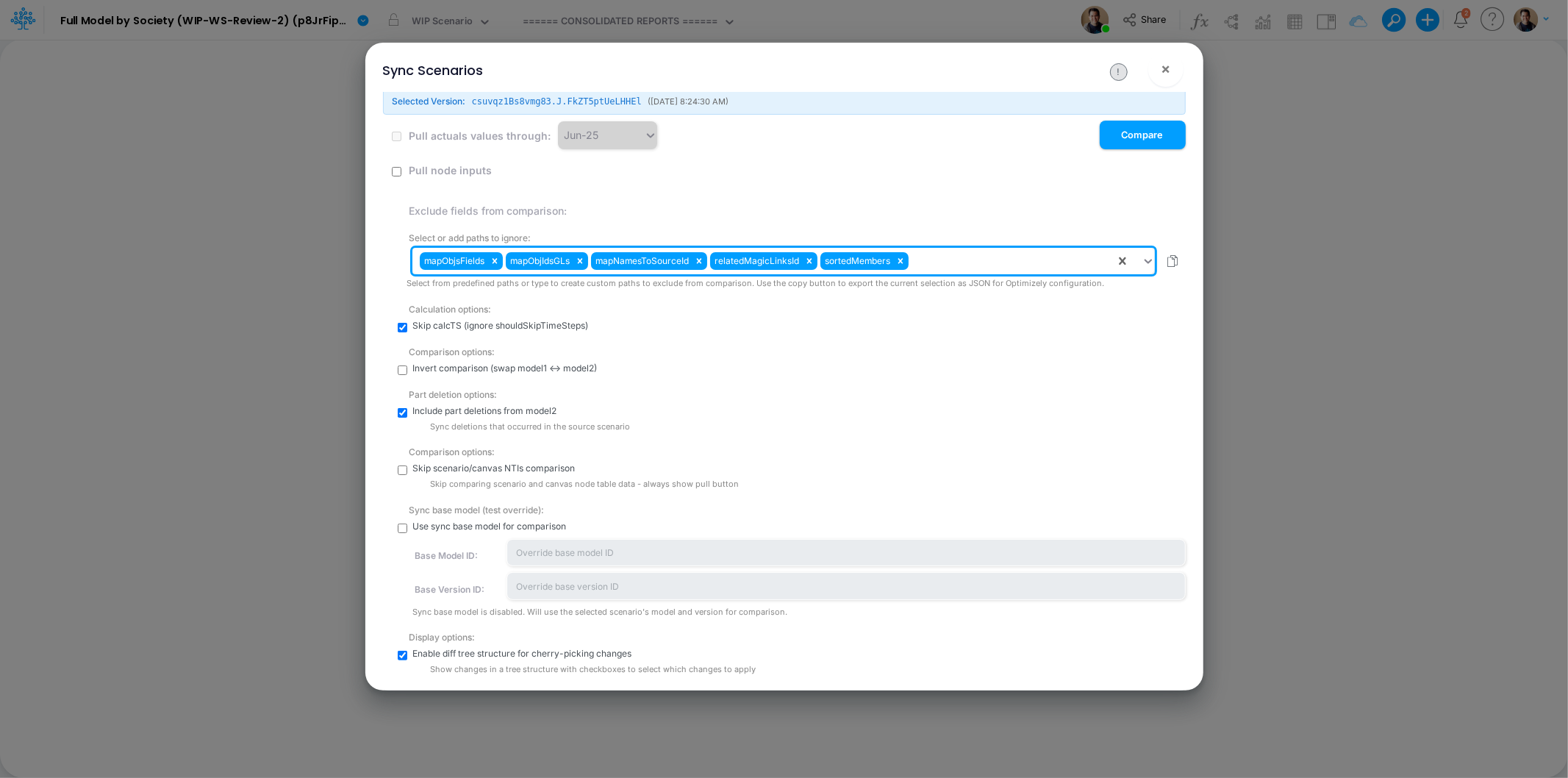
scroll to position [81, 0]
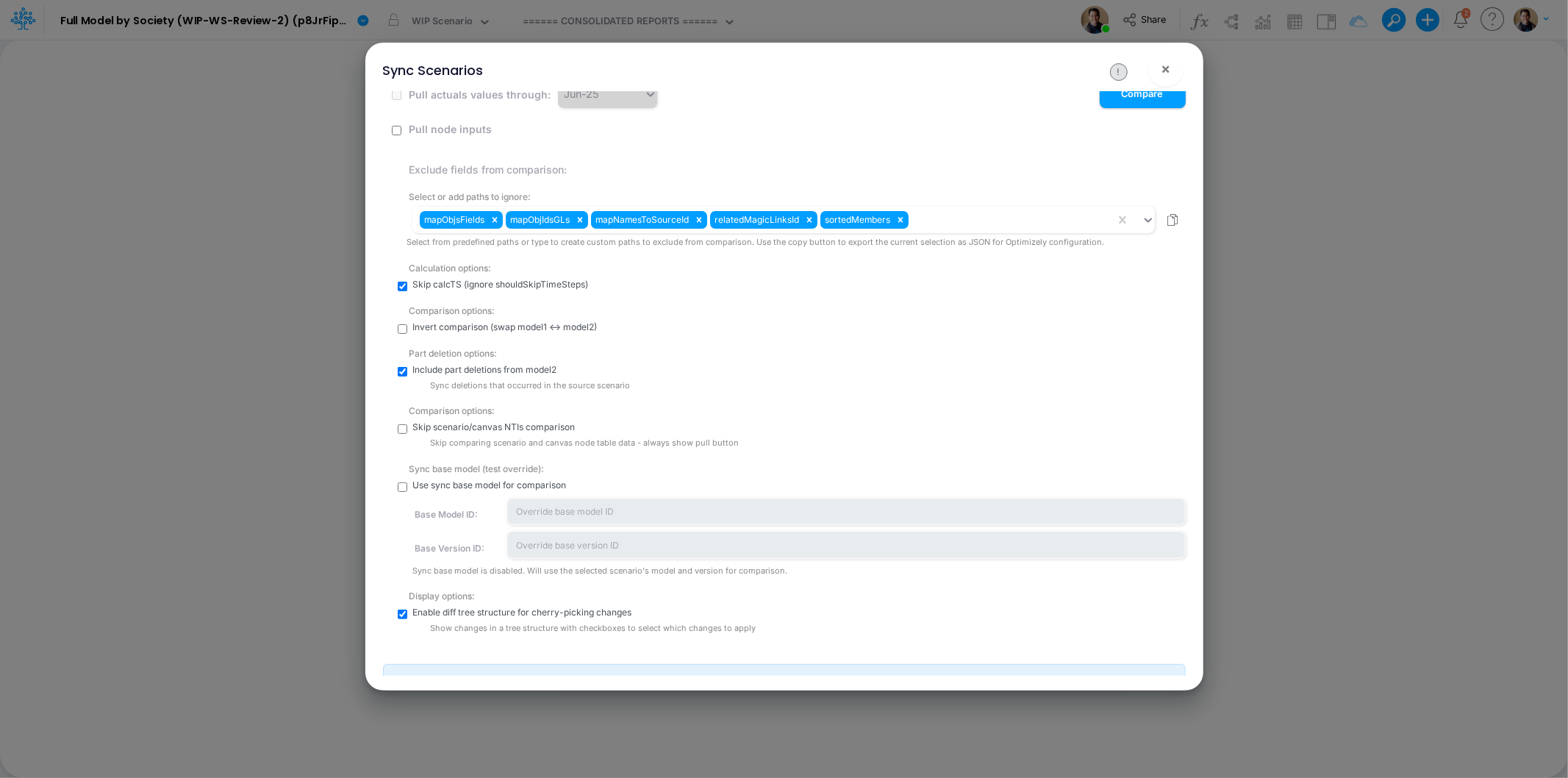
click at [403, 432] on input "checkbox" at bounding box center [402, 429] width 10 height 10
click at [400, 429] on input "checkbox" at bounding box center [402, 429] width 10 height 10
checkbox input "false"
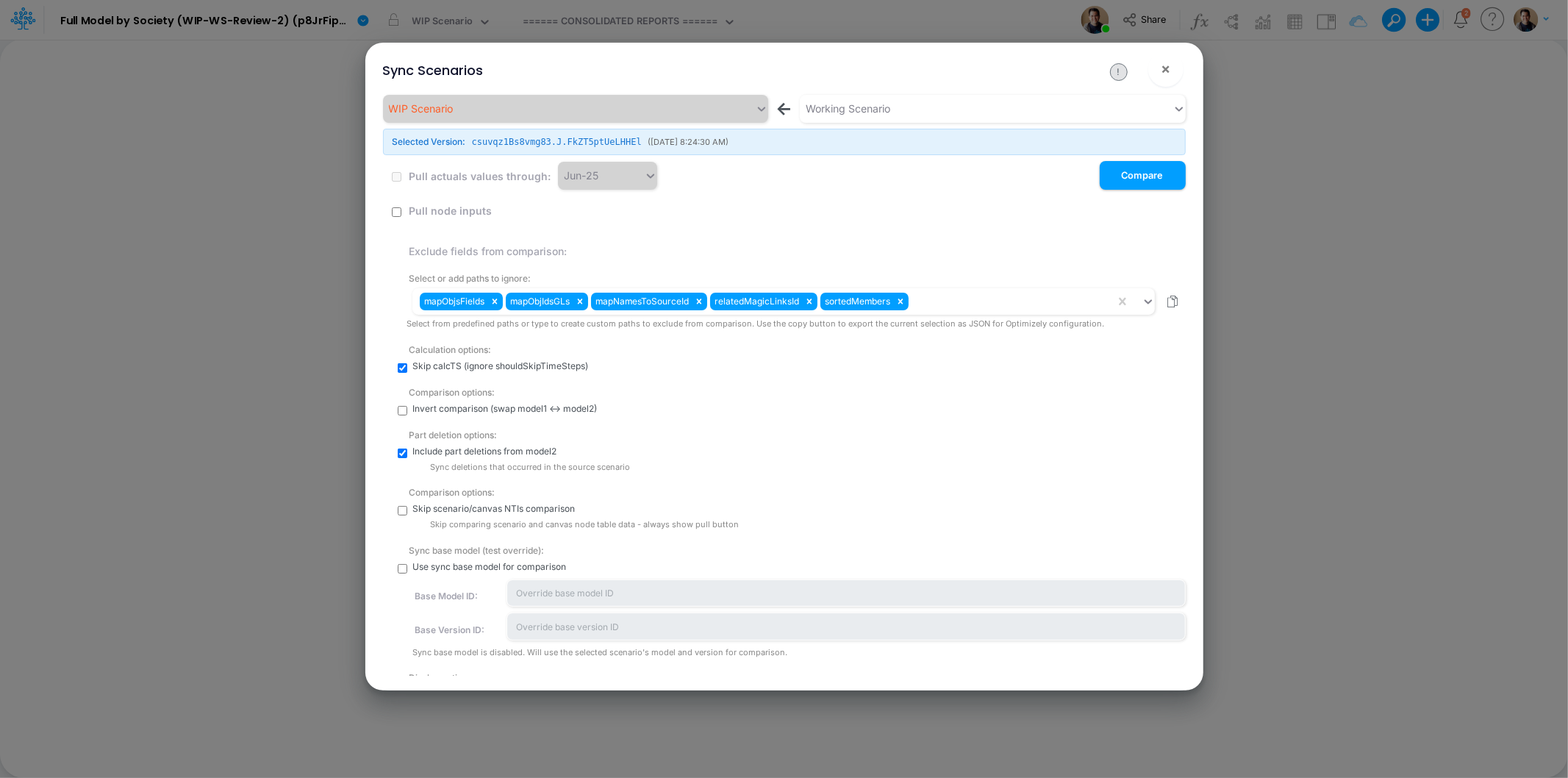
click at [1114, 71] on button "!" at bounding box center [1119, 72] width 18 height 18
click at [397, 209] on input "checkbox" at bounding box center [396, 212] width 10 height 10
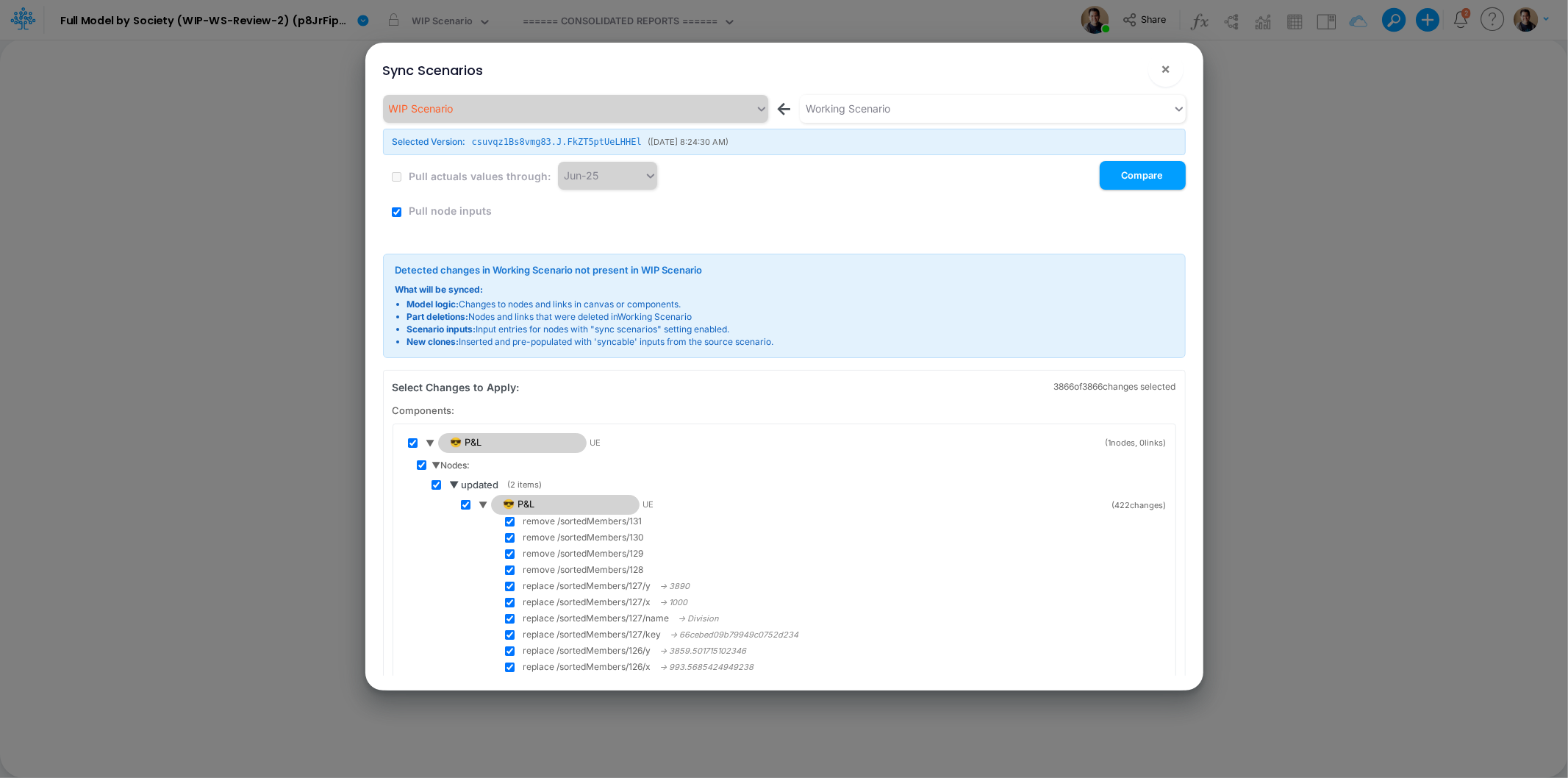
click at [397, 209] on input "checkbox" at bounding box center [396, 212] width 10 height 10
checkbox input "false"
drag, startPoint x: 1123, startPoint y: 176, endPoint x: 1119, endPoint y: 169, distance: 8.1
click at [1119, 169] on button "Compare" at bounding box center [1143, 175] width 86 height 29
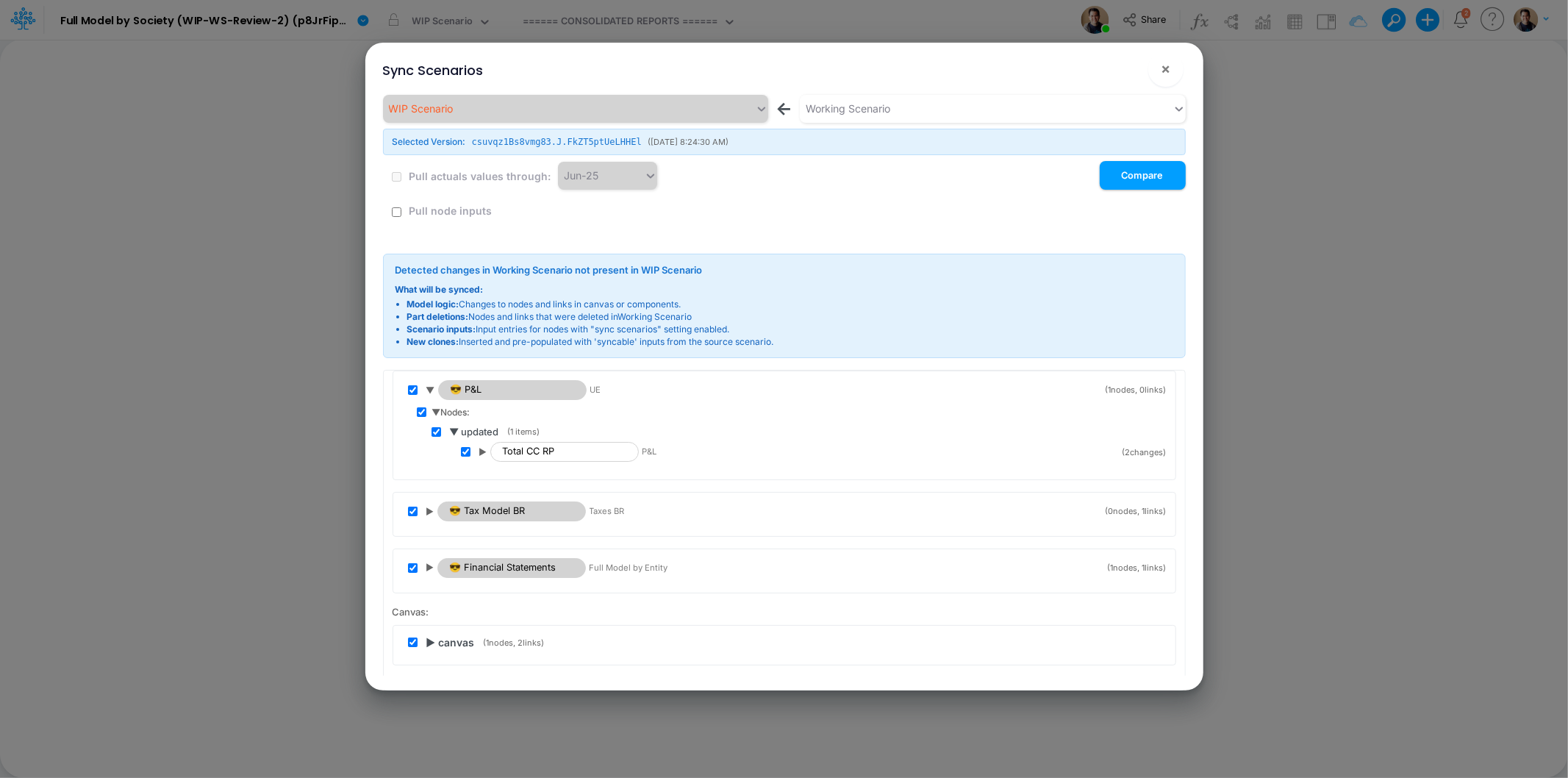
scroll to position [81, 0]
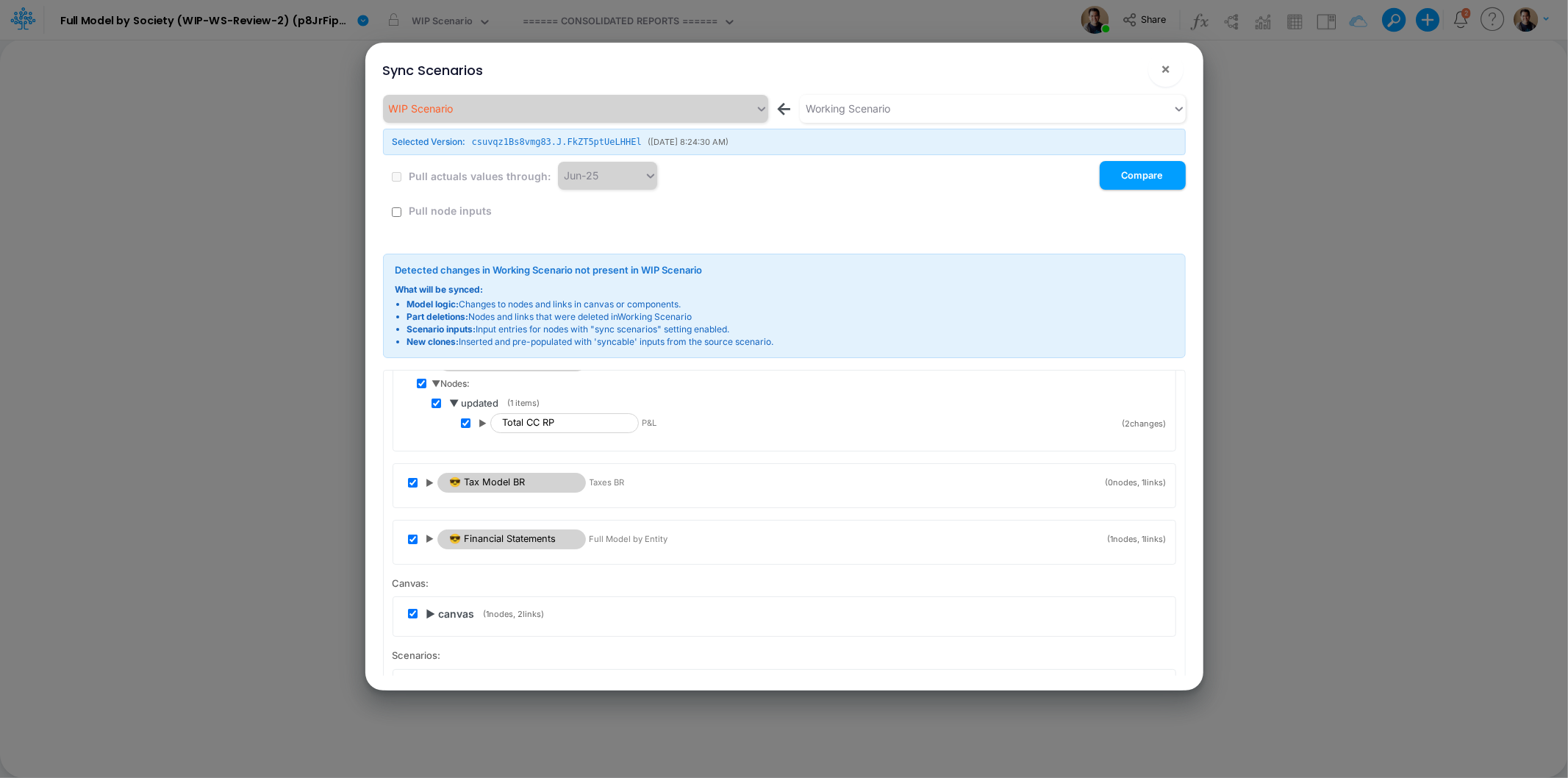
click at [486, 423] on span "▶" at bounding box center [483, 423] width 8 height 13
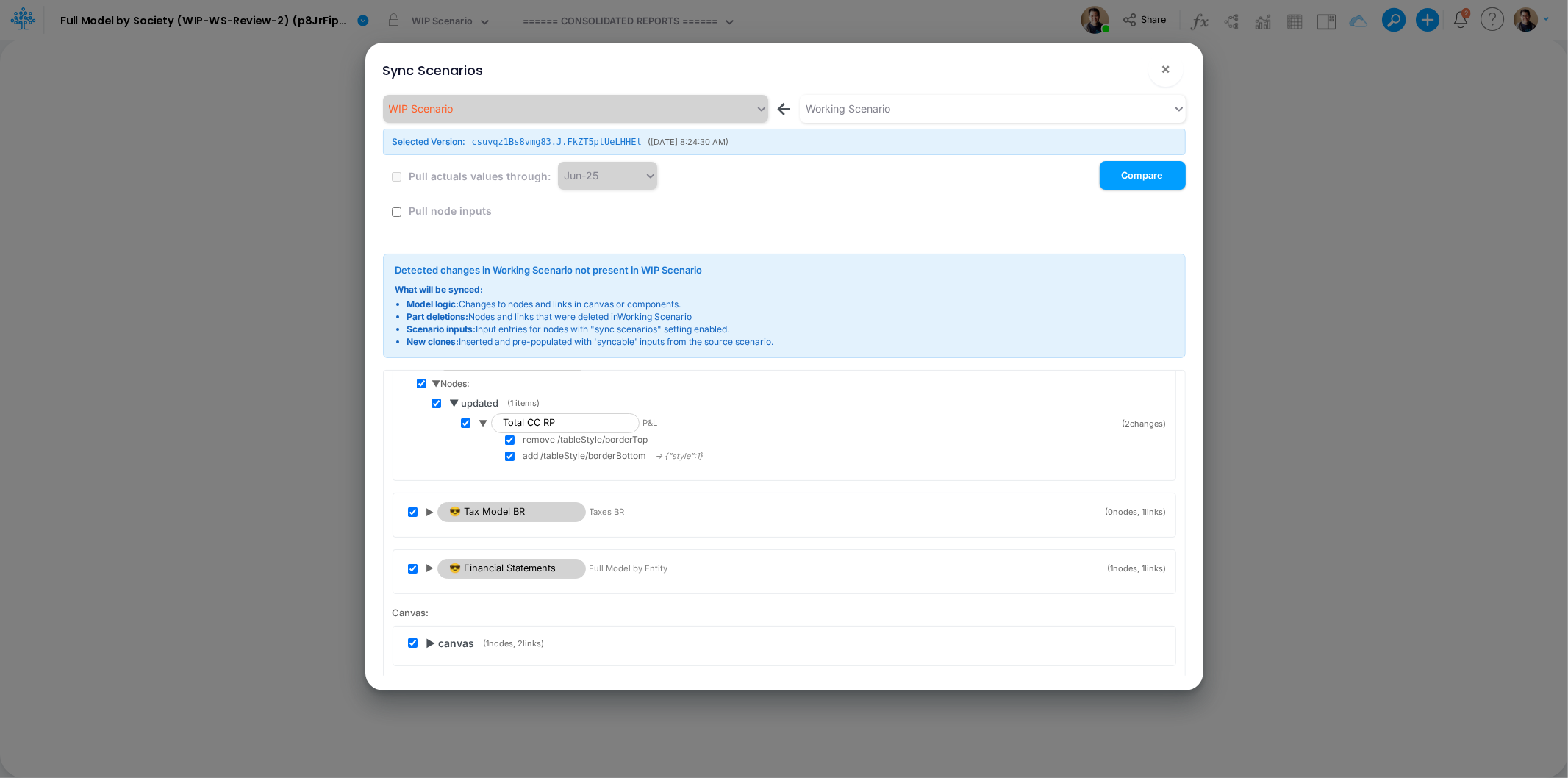
click at [431, 508] on span "▶" at bounding box center [430, 512] width 8 height 13
click at [435, 532] on span "▶ Links:" at bounding box center [448, 534] width 33 height 13
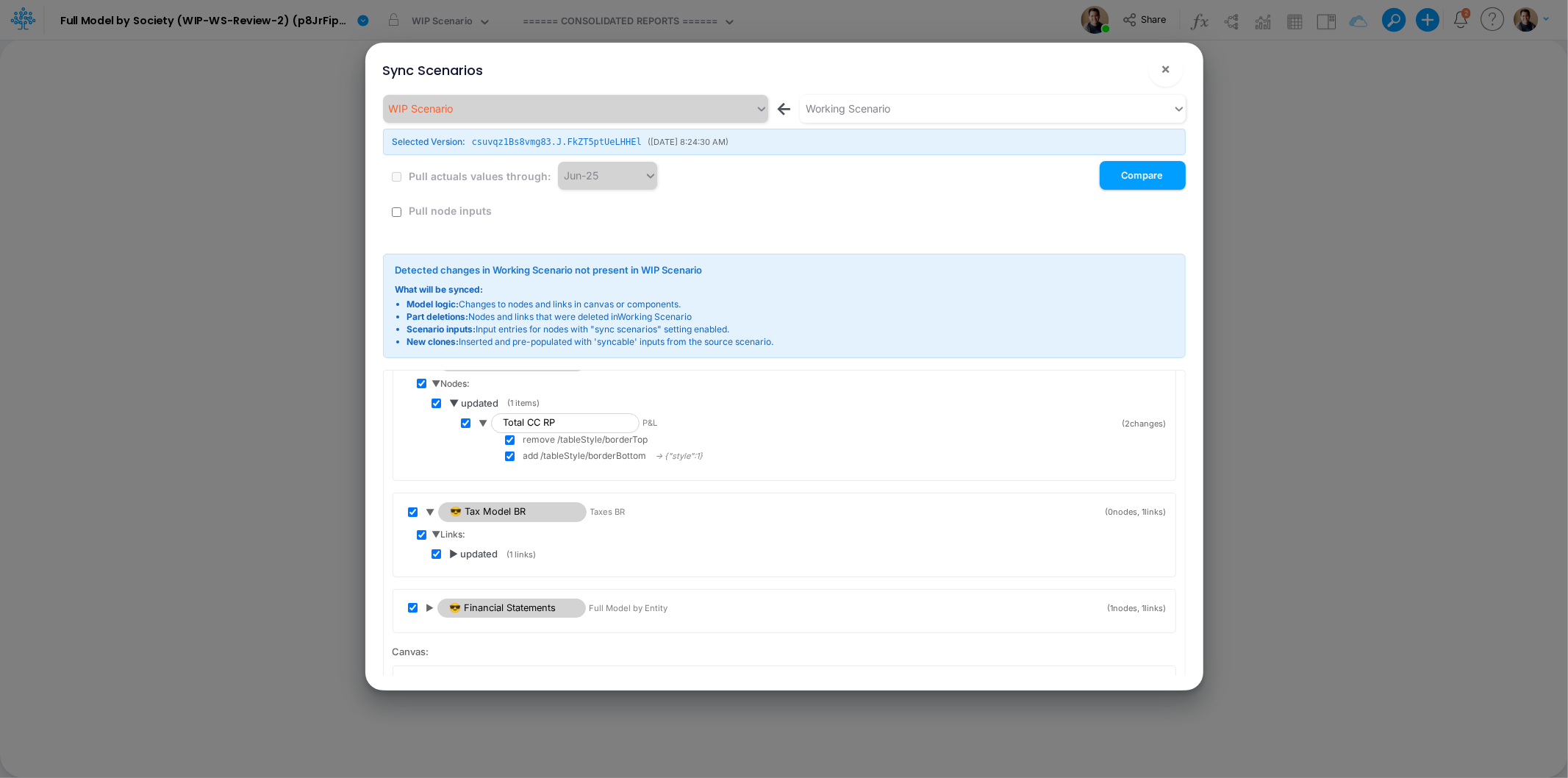
click at [459, 550] on span "▶ updated" at bounding box center [474, 554] width 49 height 15
click at [437, 528] on span "▼ Links:" at bounding box center [449, 534] width 34 height 13
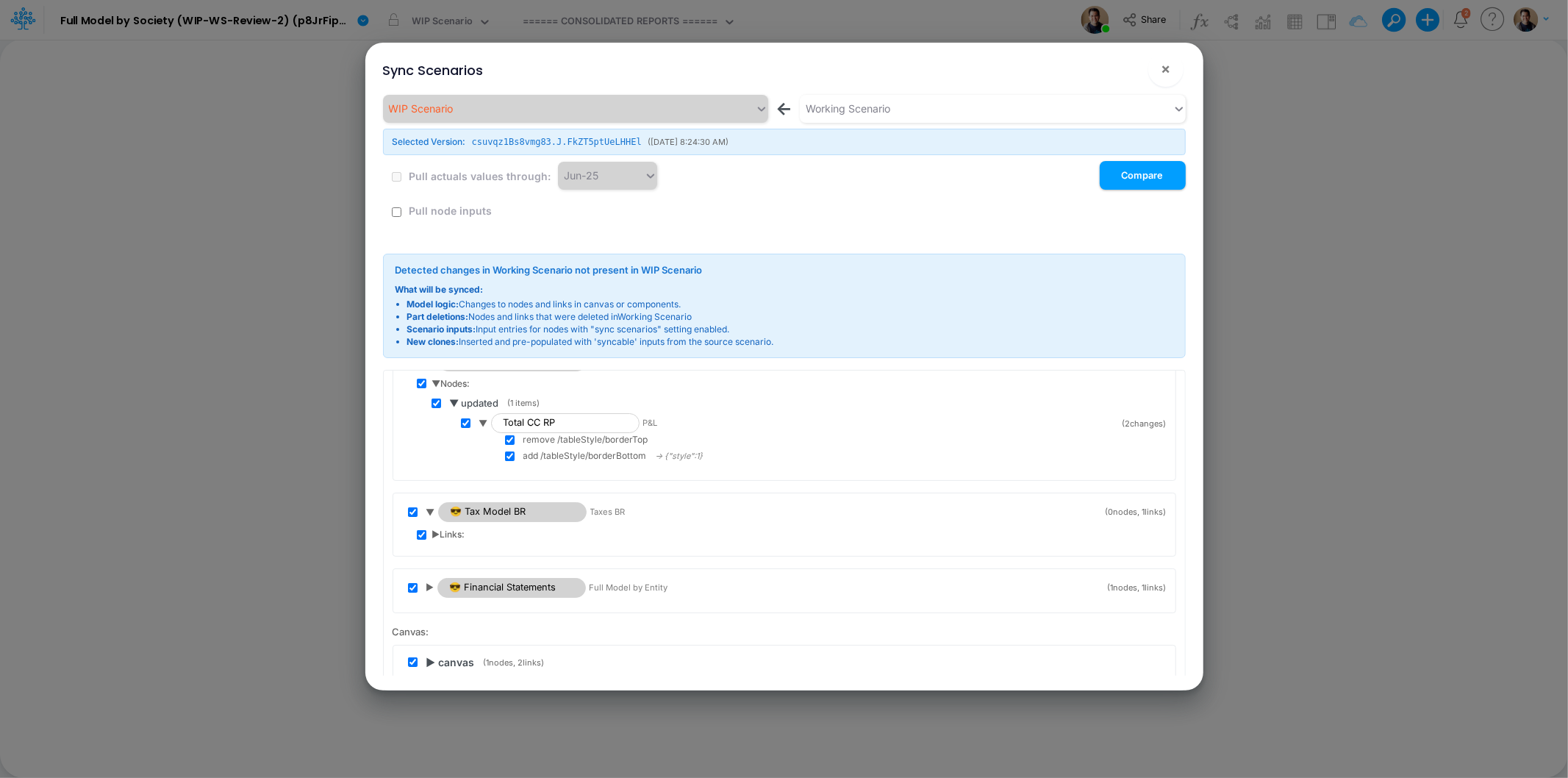
click at [440, 531] on span "▶ Links:" at bounding box center [448, 534] width 33 height 13
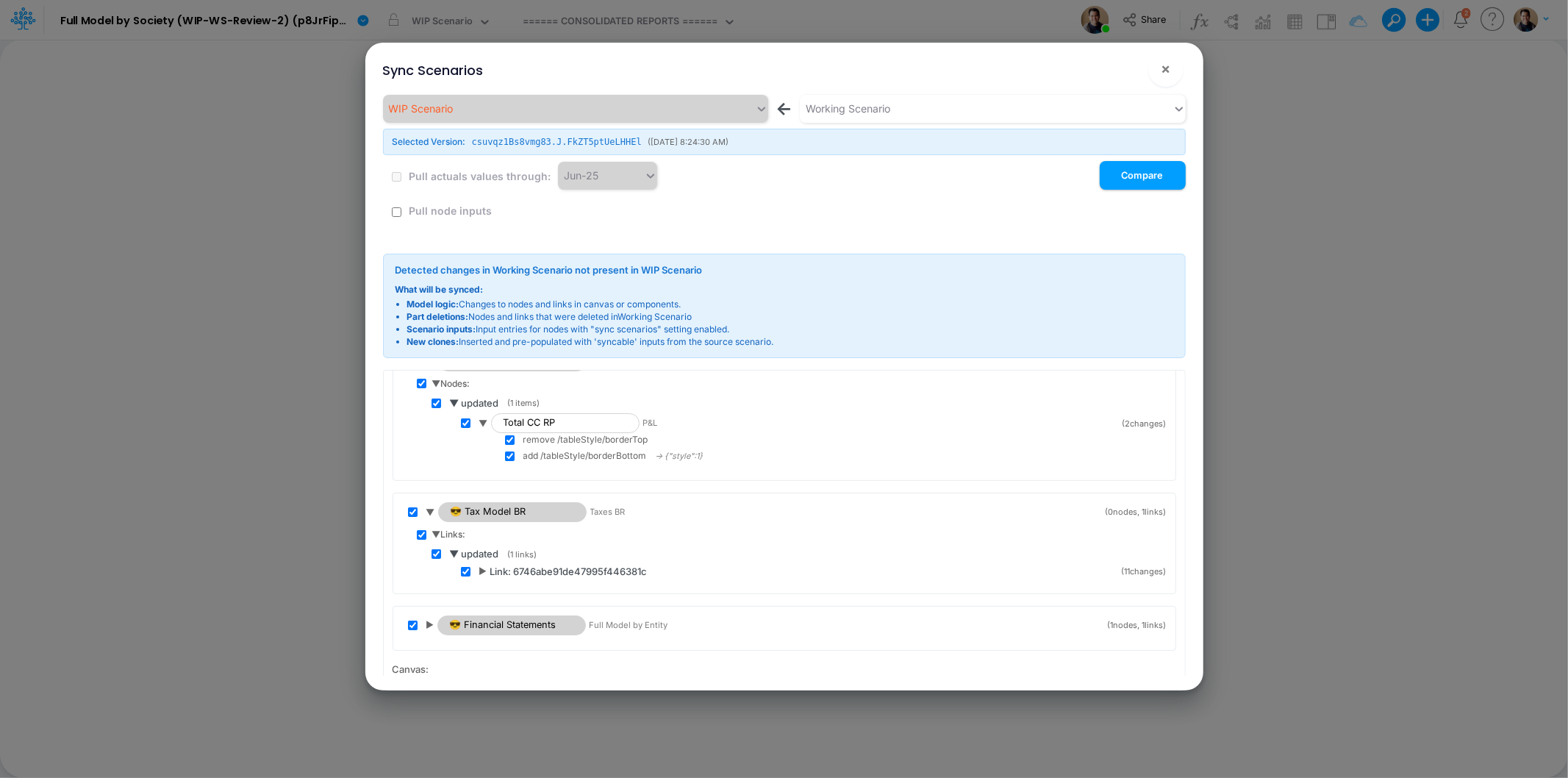
click at [479, 571] on div "▶ Link: 6746abe91de47995f446381c ( 11 changes)" at bounding box center [814, 572] width 706 height 15
click at [481, 571] on span "▶" at bounding box center [483, 571] width 8 height 13
click at [482, 571] on span "▼" at bounding box center [484, 571] width 9 height 13
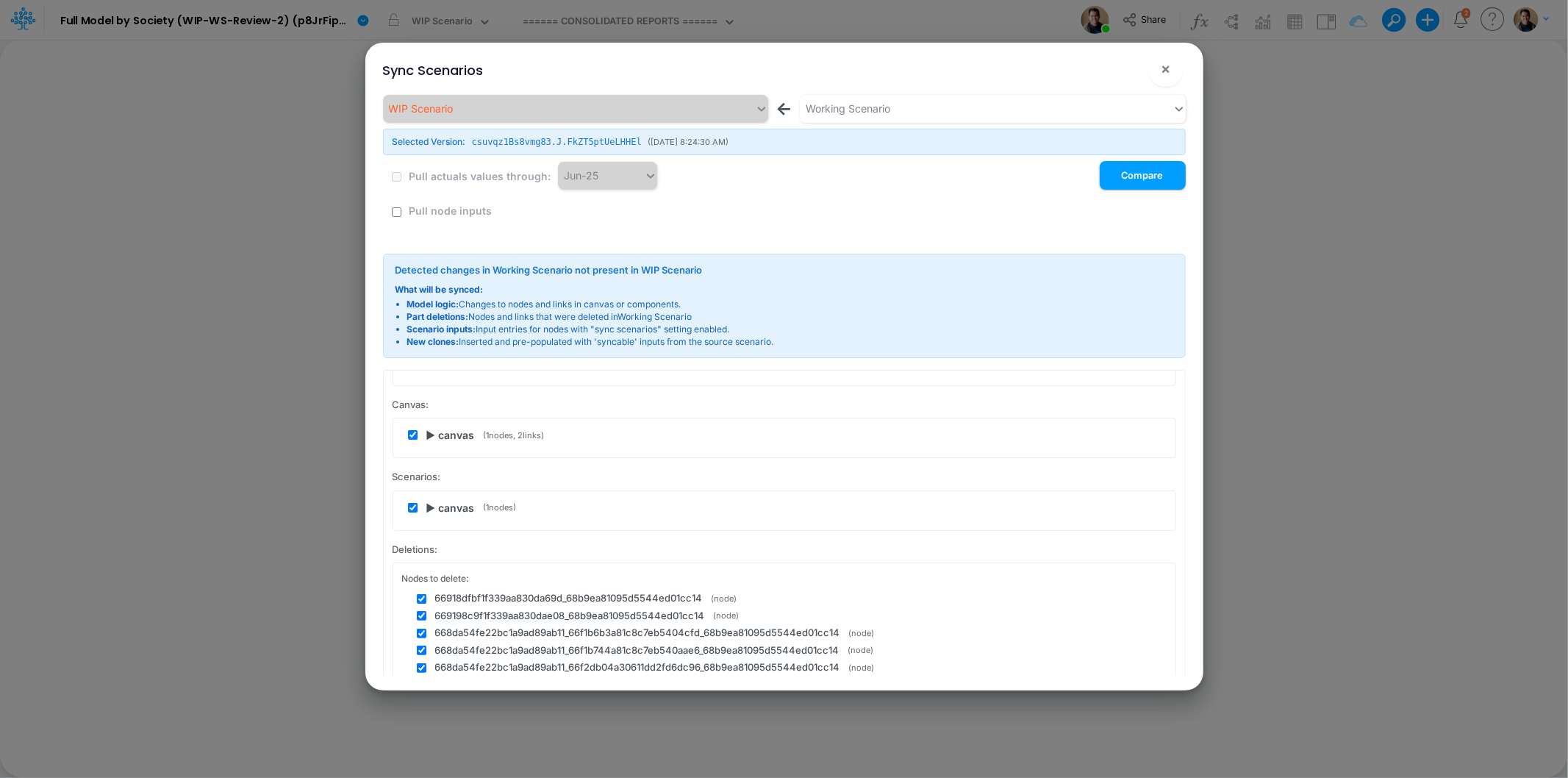
scroll to position [245, 0]
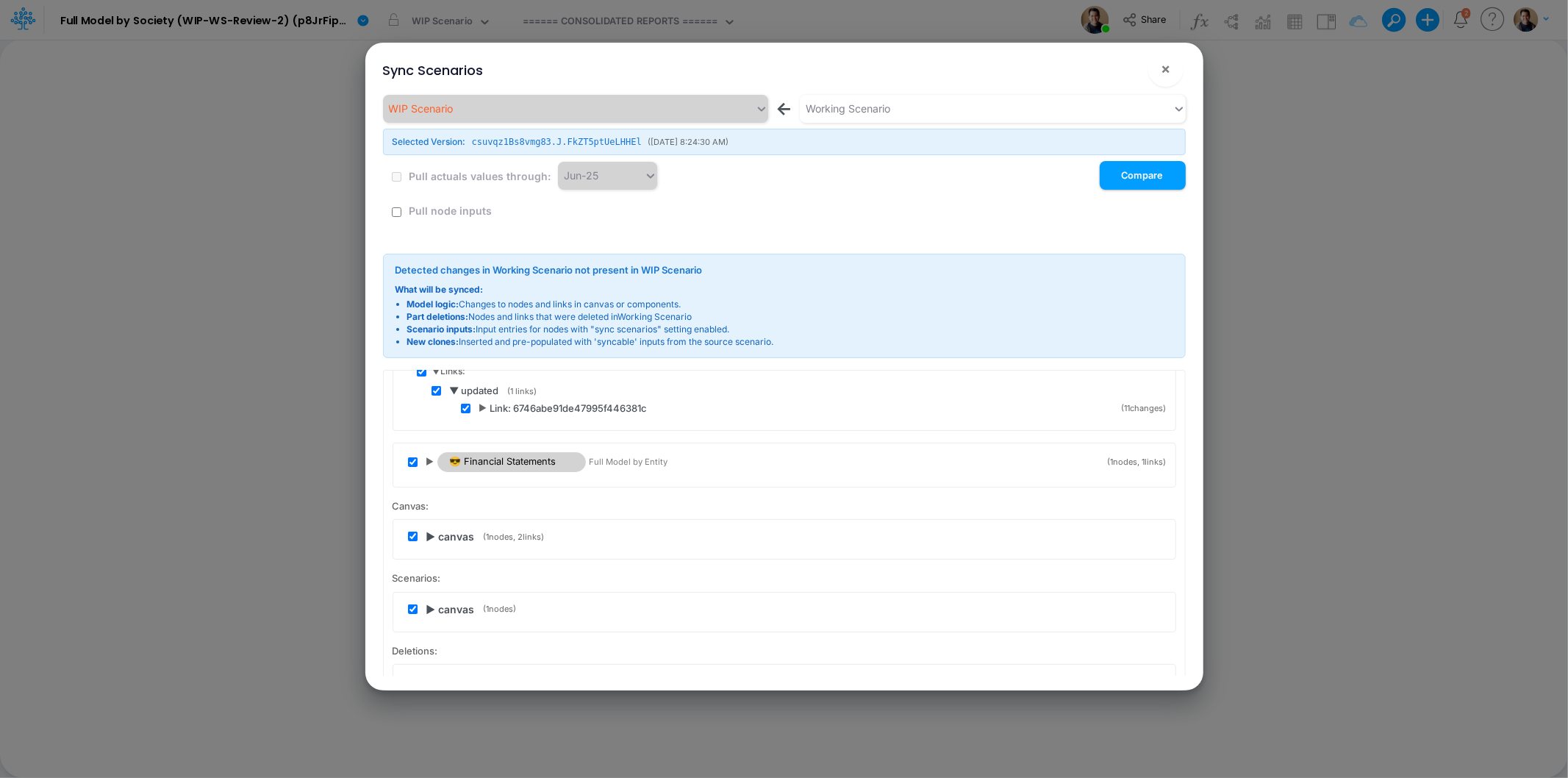
click at [428, 462] on span "▶" at bounding box center [430, 462] width 8 height 13
click at [434, 493] on div "▶ Nodes: ▶ Links:" at bounding box center [784, 496] width 764 height 36
click at [436, 486] on span "▶ Nodes:" at bounding box center [451, 485] width 38 height 13
click at [456, 501] on span "▶ updated" at bounding box center [474, 504] width 49 height 15
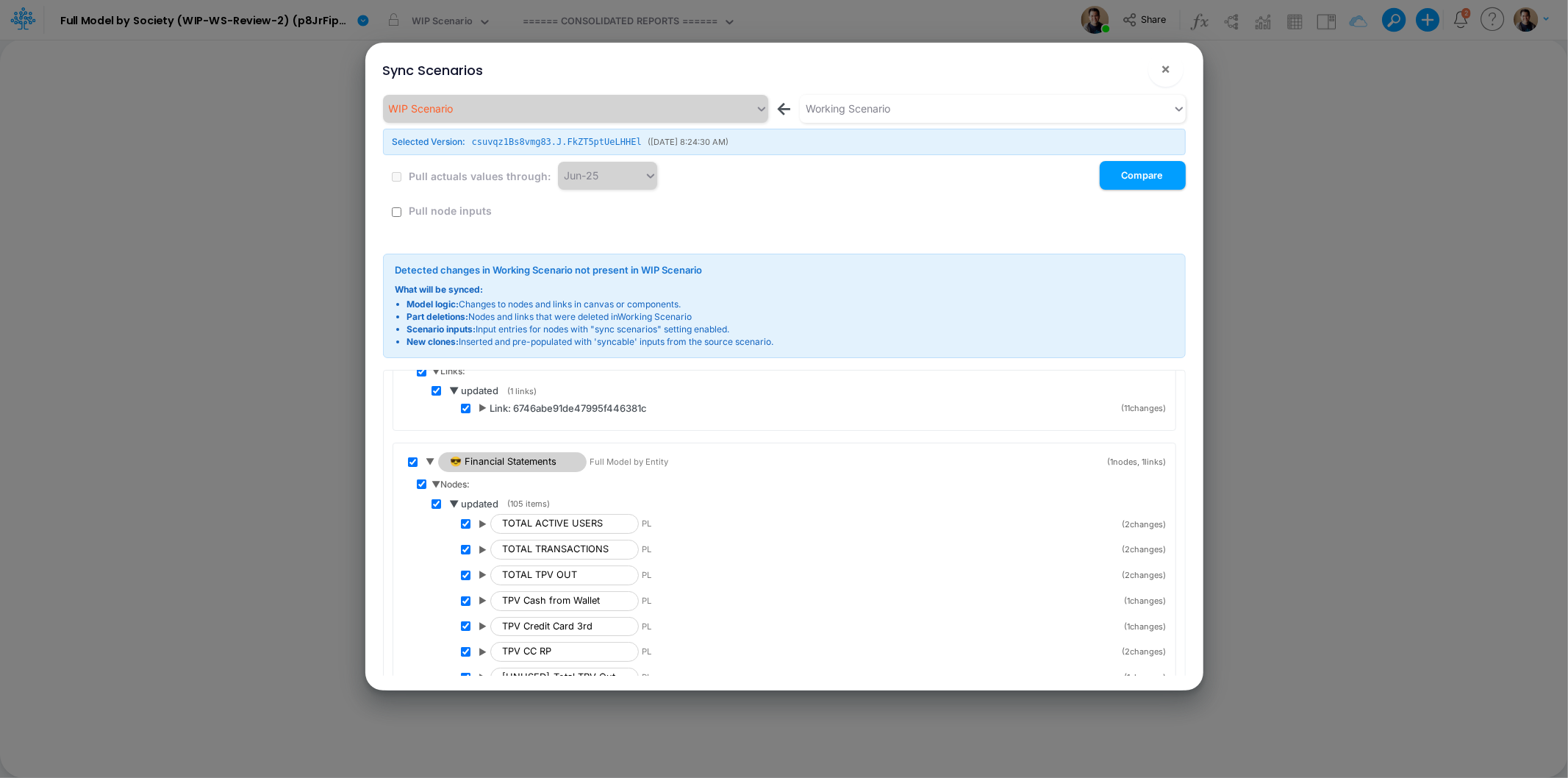
click at [438, 486] on span "▼ Nodes:" at bounding box center [451, 485] width 38 height 13
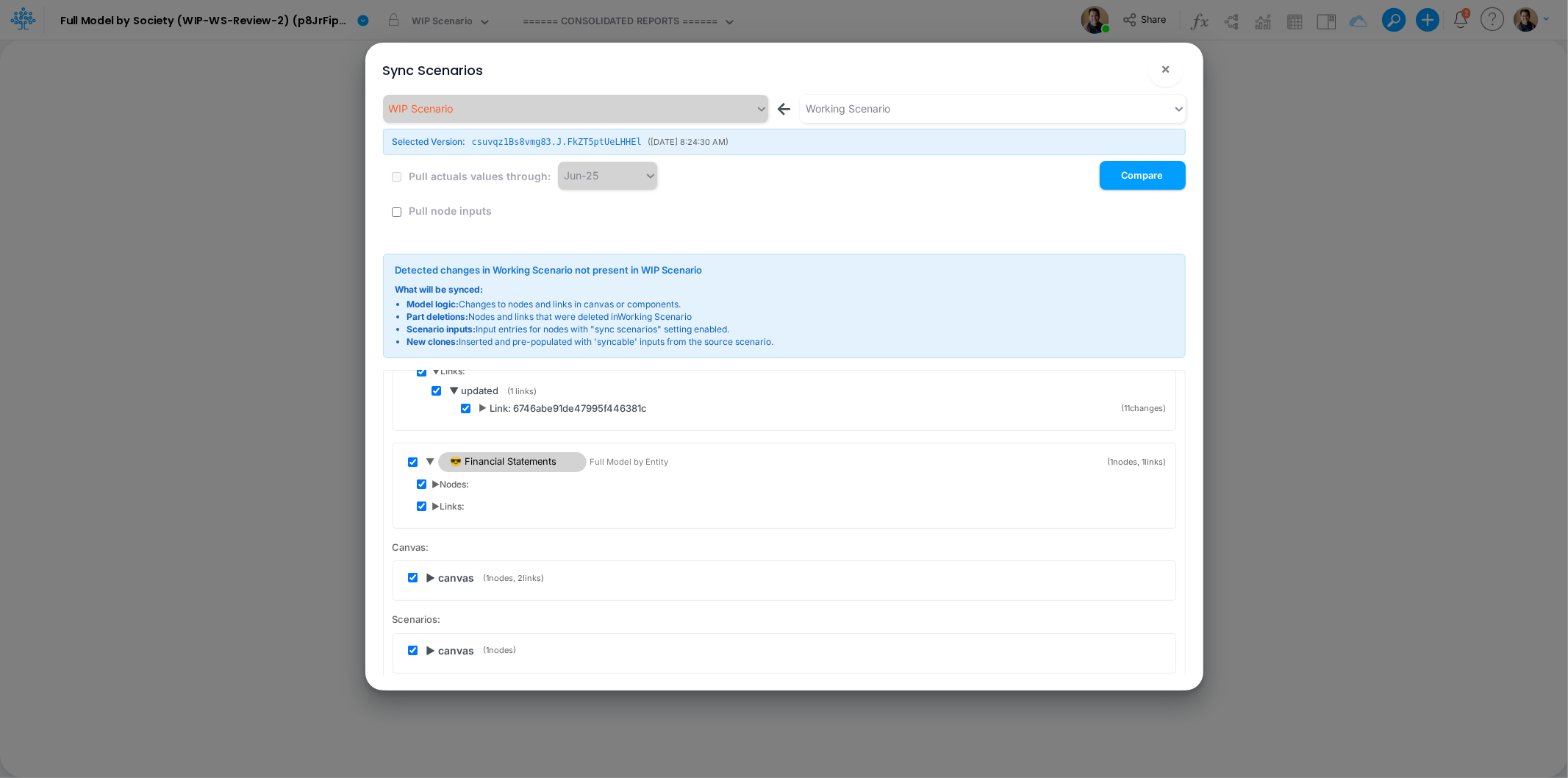
click at [432, 460] on span "▼" at bounding box center [431, 462] width 9 height 13
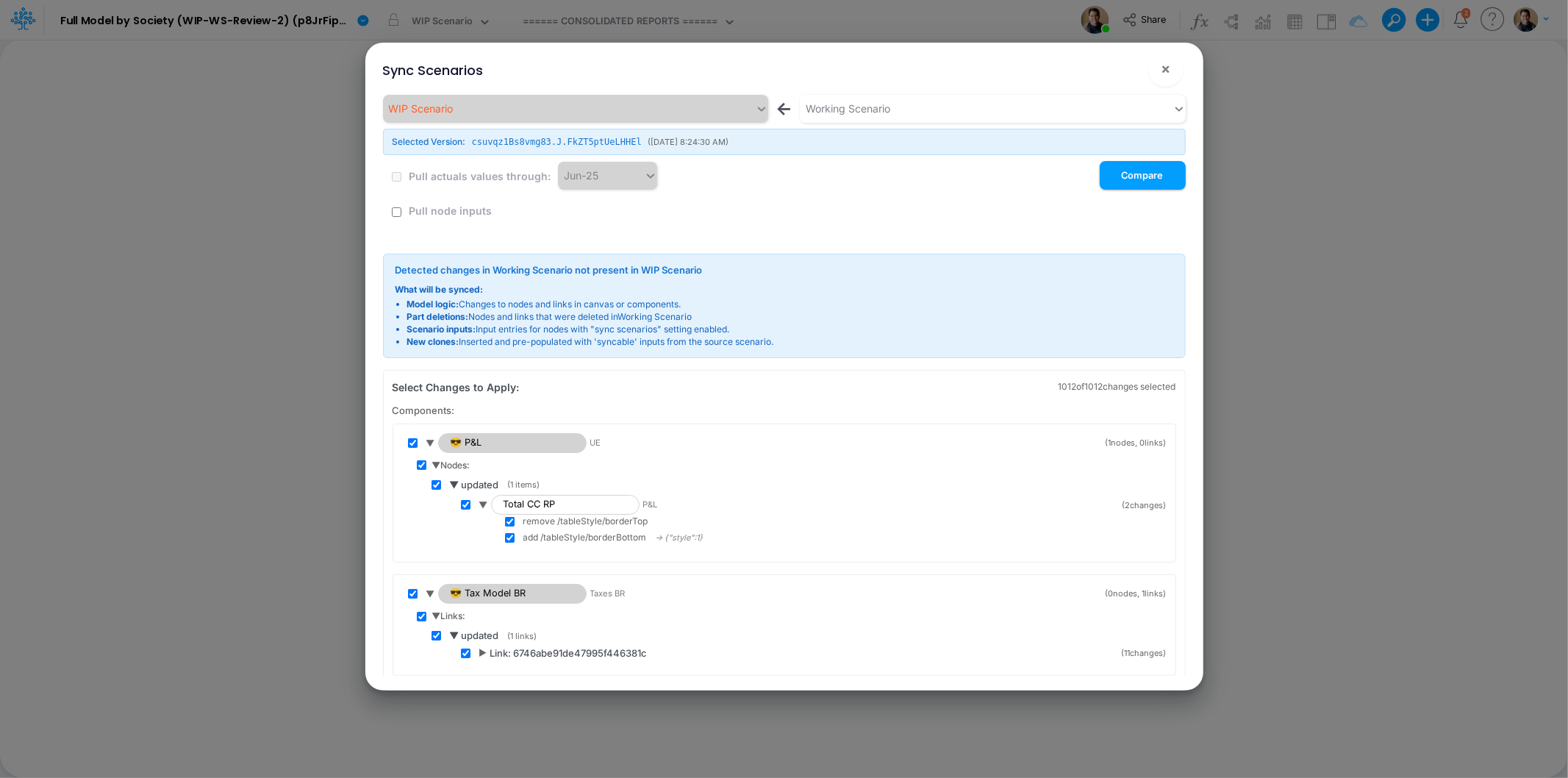
click at [434, 591] on span "▼" at bounding box center [431, 594] width 9 height 13
click at [430, 444] on span "▼" at bounding box center [431, 443] width 9 height 13
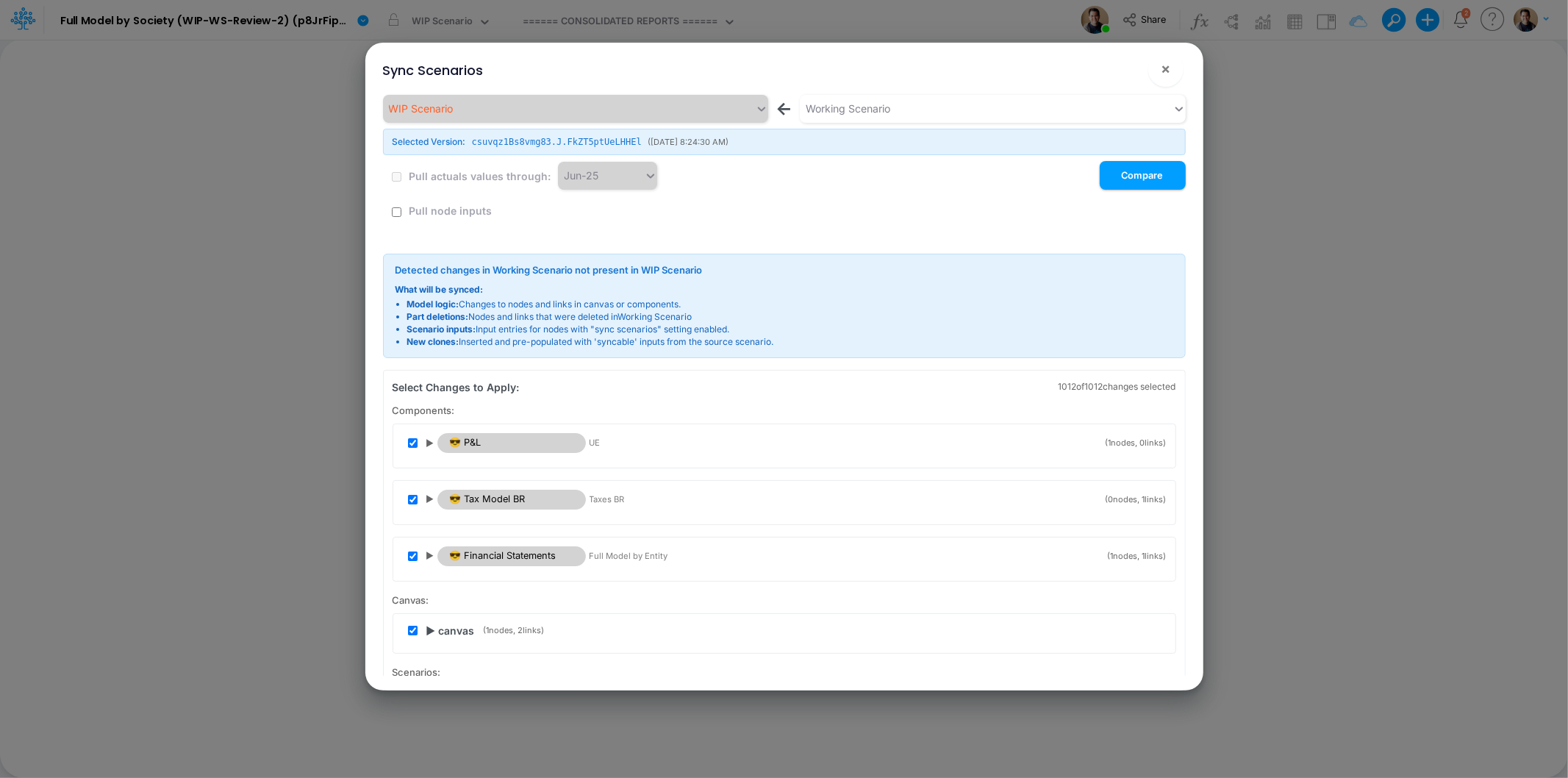
click at [431, 443] on span "▶" at bounding box center [430, 443] width 8 height 13
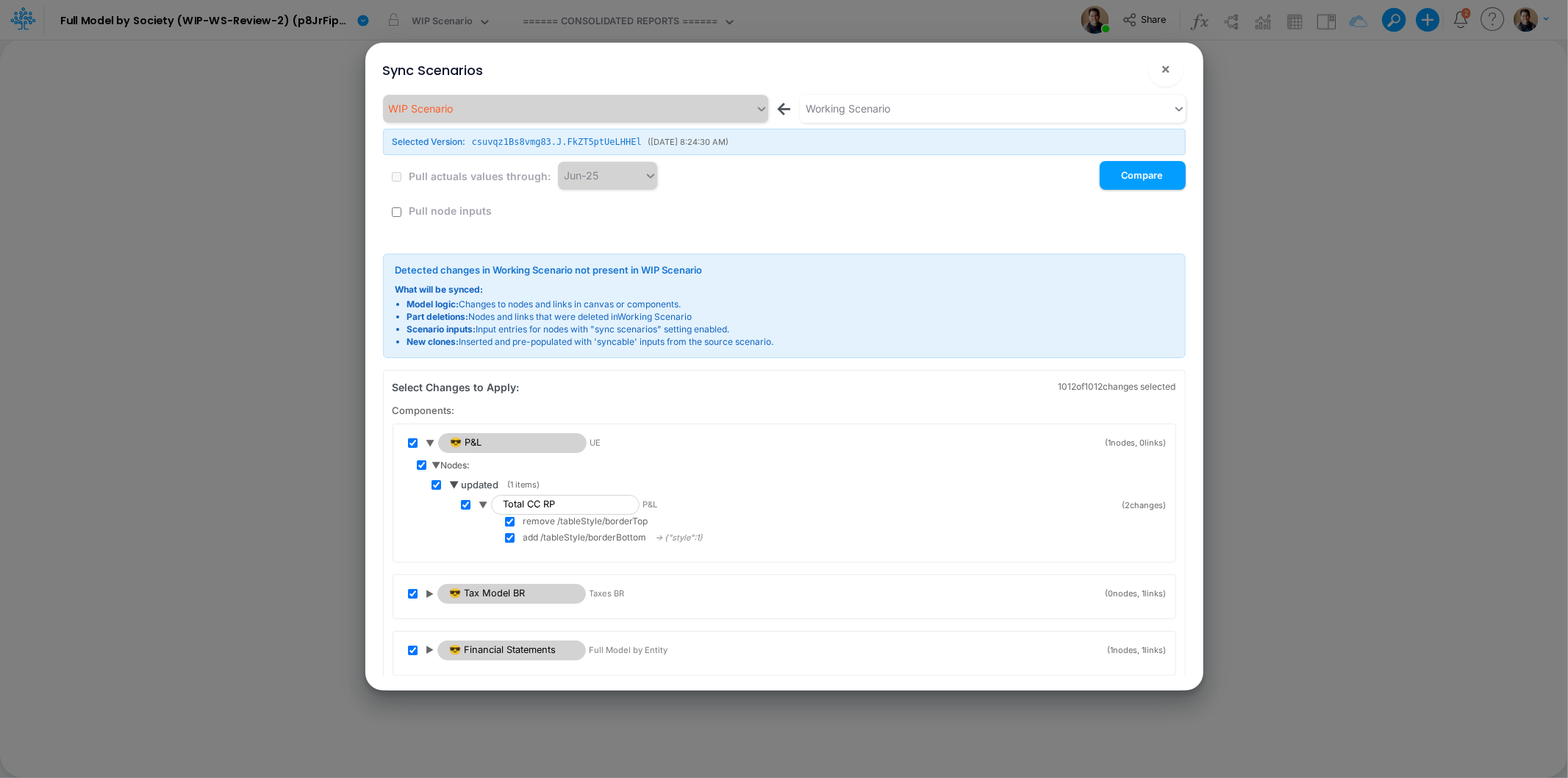
click at [437, 466] on span "▼ Nodes:" at bounding box center [451, 466] width 38 height 13
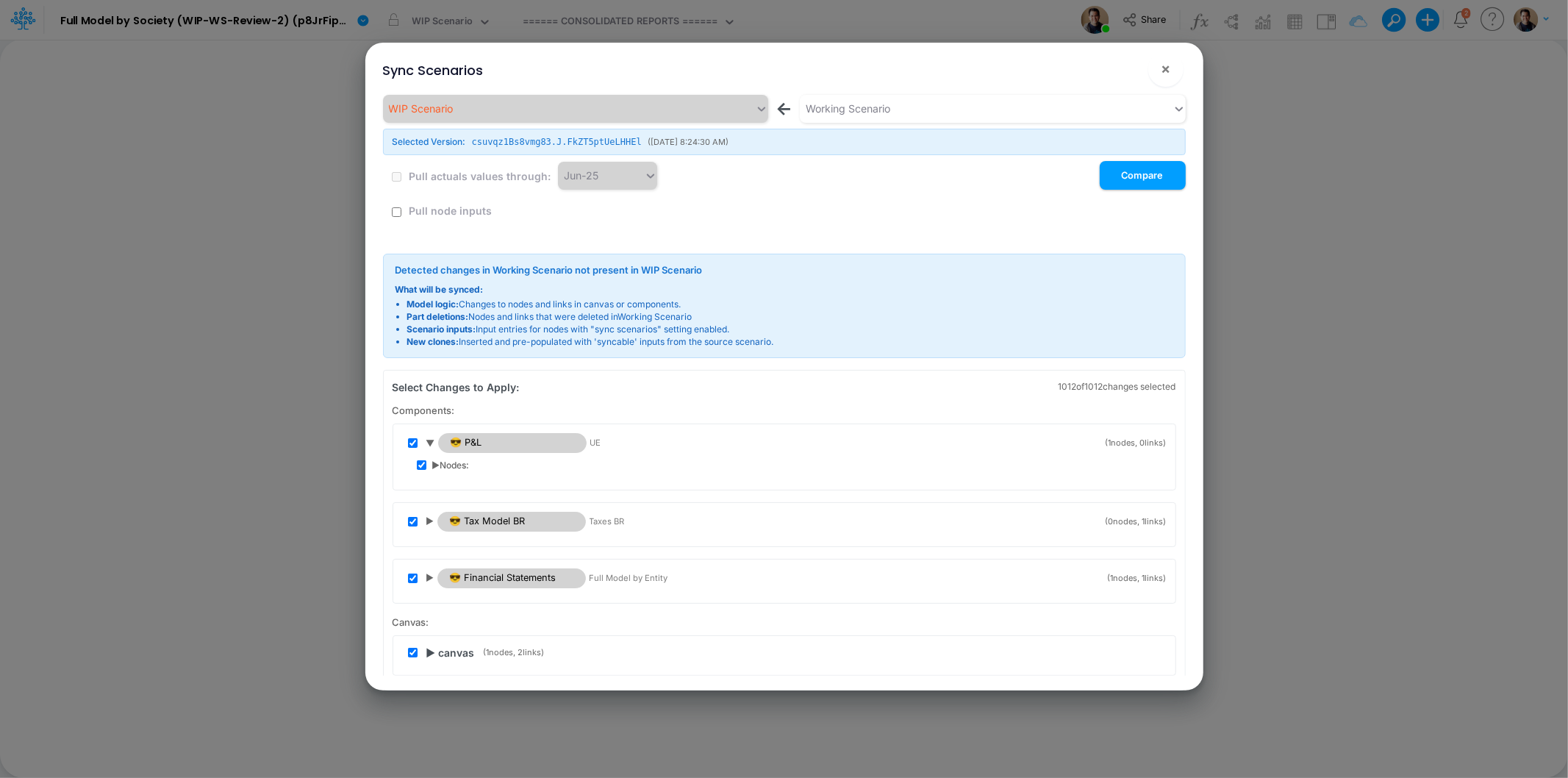
click at [434, 462] on span "▶ Nodes:" at bounding box center [451, 466] width 38 height 13
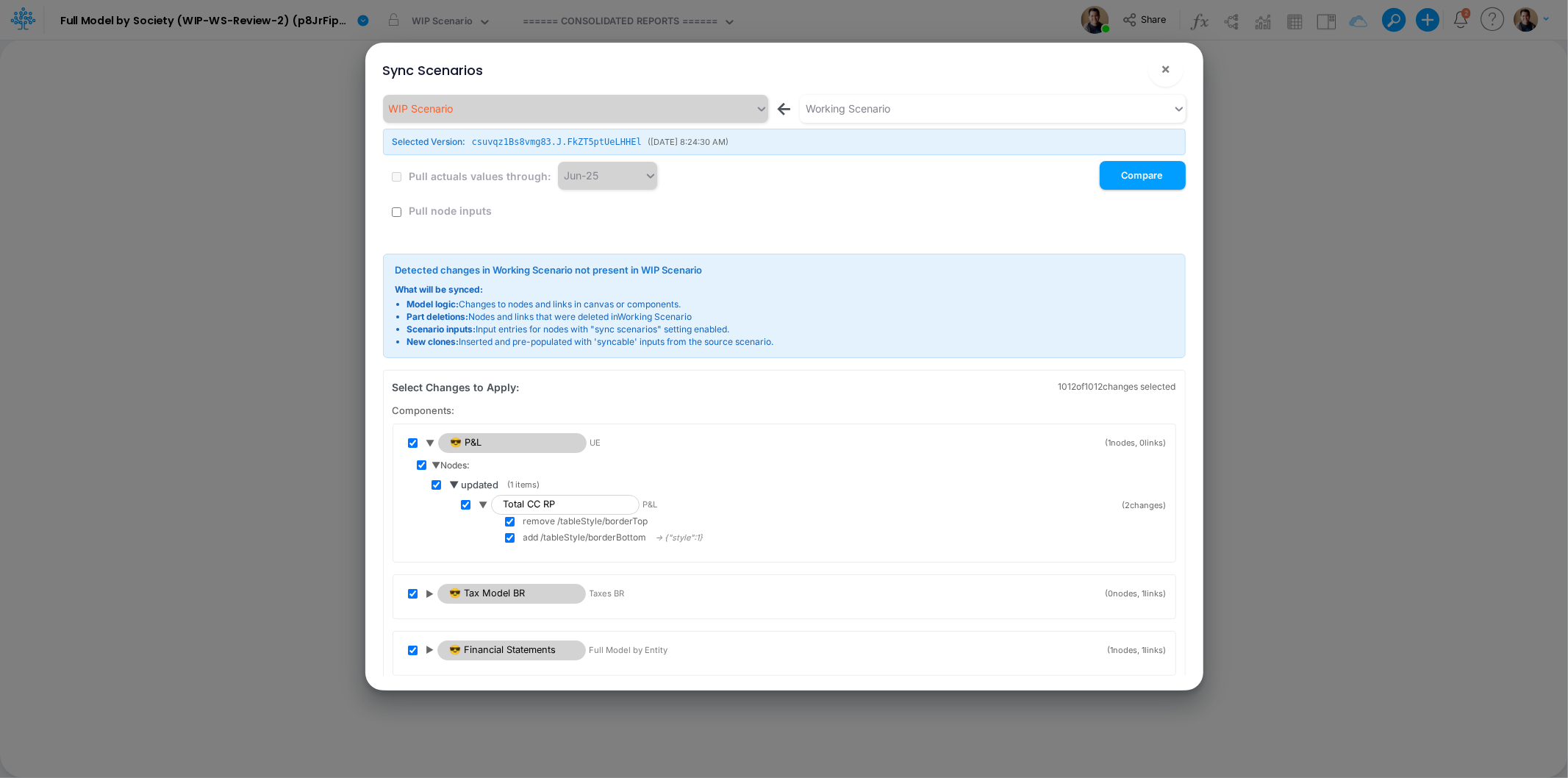
click at [454, 482] on span "▼ updated" at bounding box center [474, 486] width 50 height 15
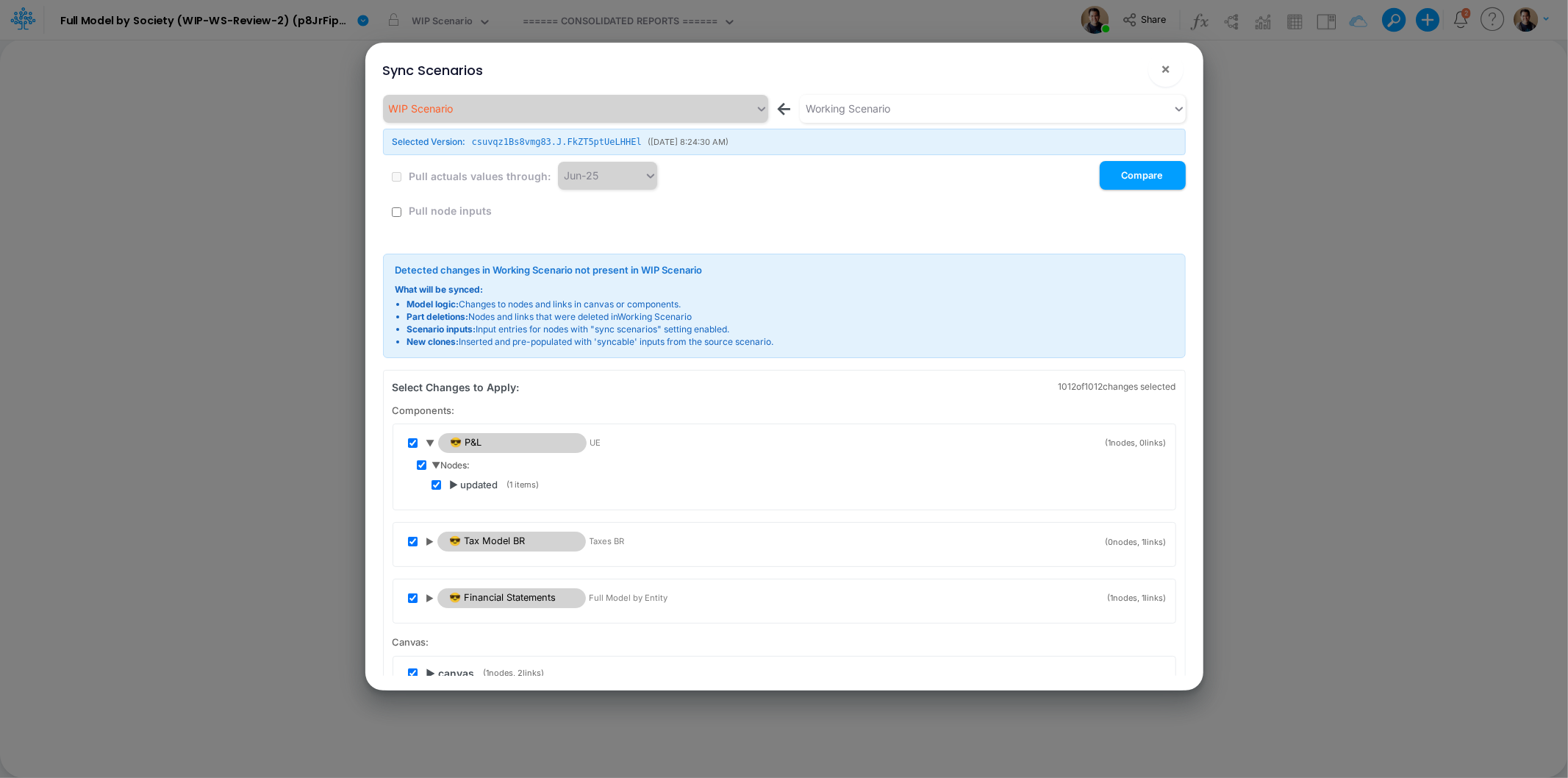
click at [454, 482] on span "▶ updated" at bounding box center [474, 486] width 49 height 15
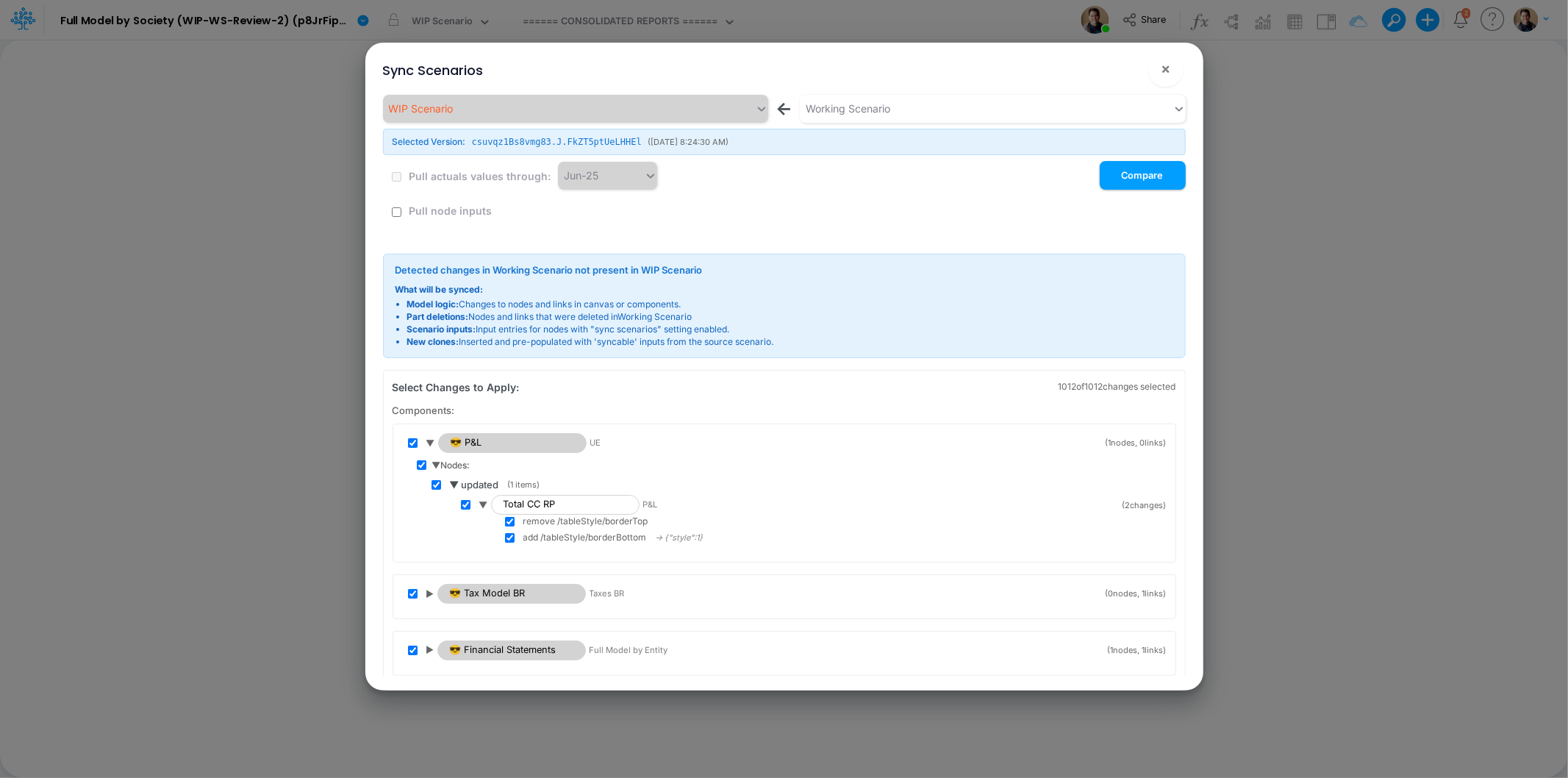
click at [437, 468] on span "▼ Nodes:" at bounding box center [451, 466] width 38 height 13
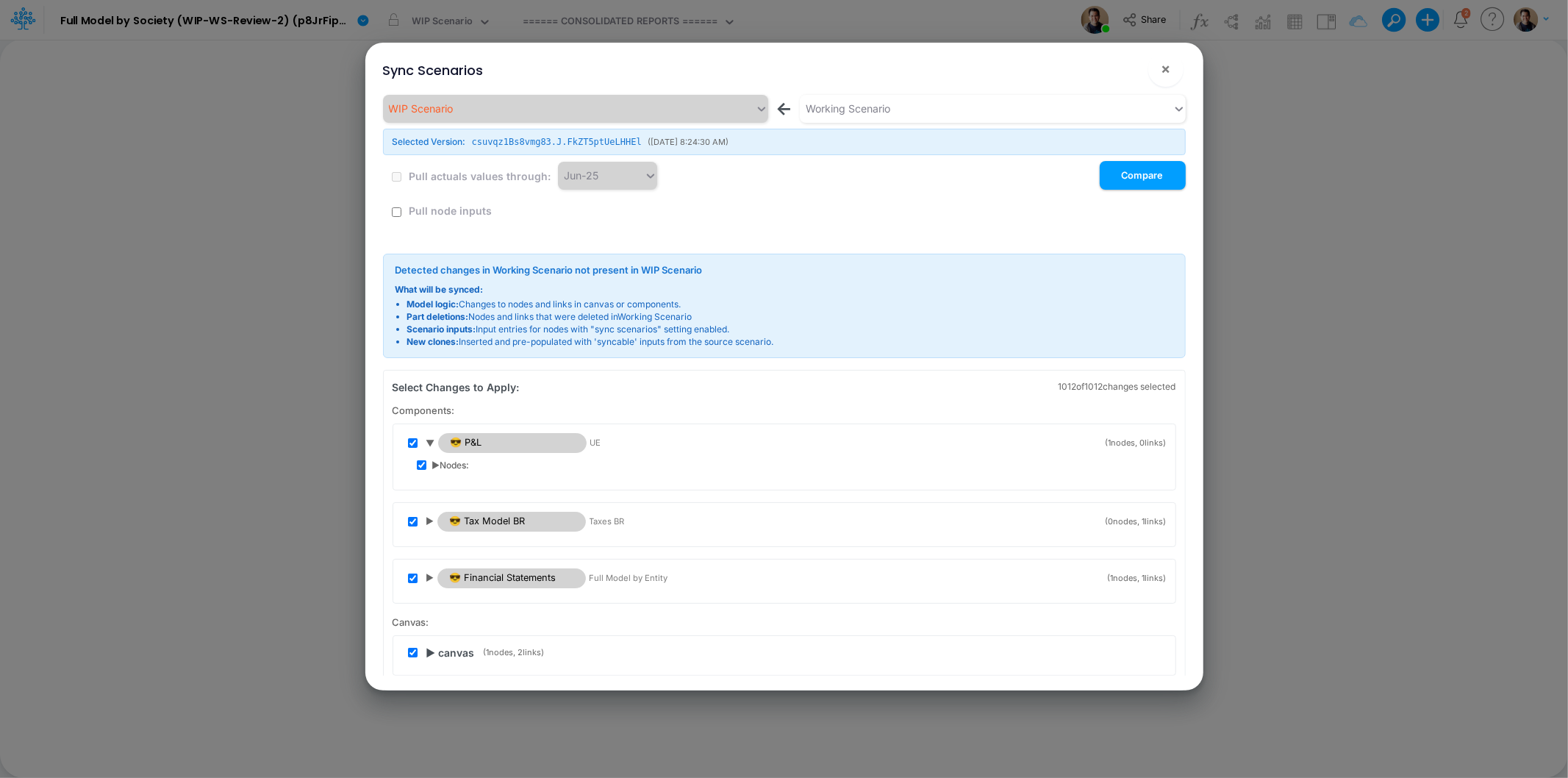
click at [430, 443] on span "▼" at bounding box center [431, 443] width 9 height 13
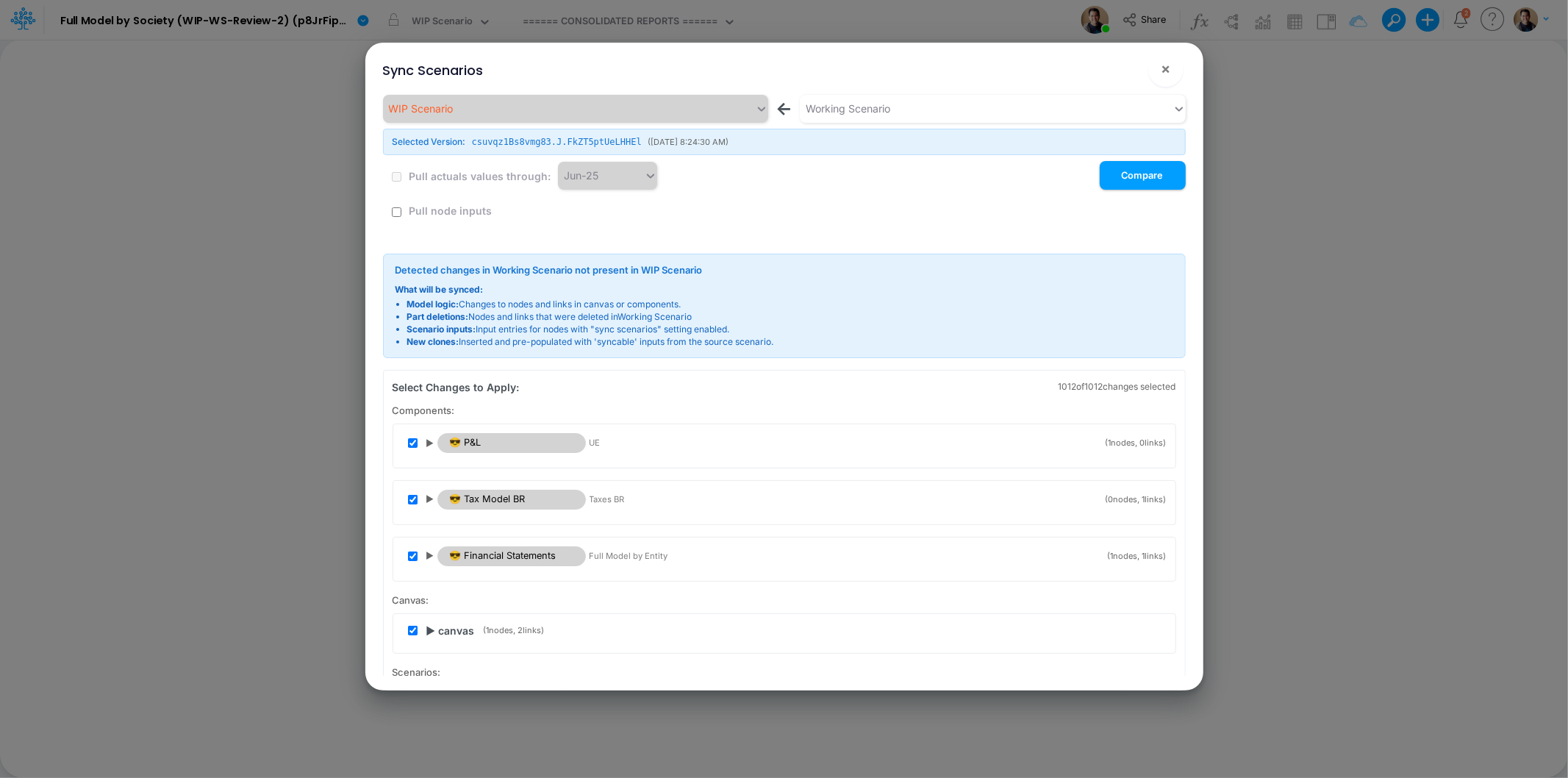
click at [428, 497] on span "▶" at bounding box center [430, 499] width 8 height 13
click at [480, 557] on span "▶" at bounding box center [483, 559] width 8 height 13
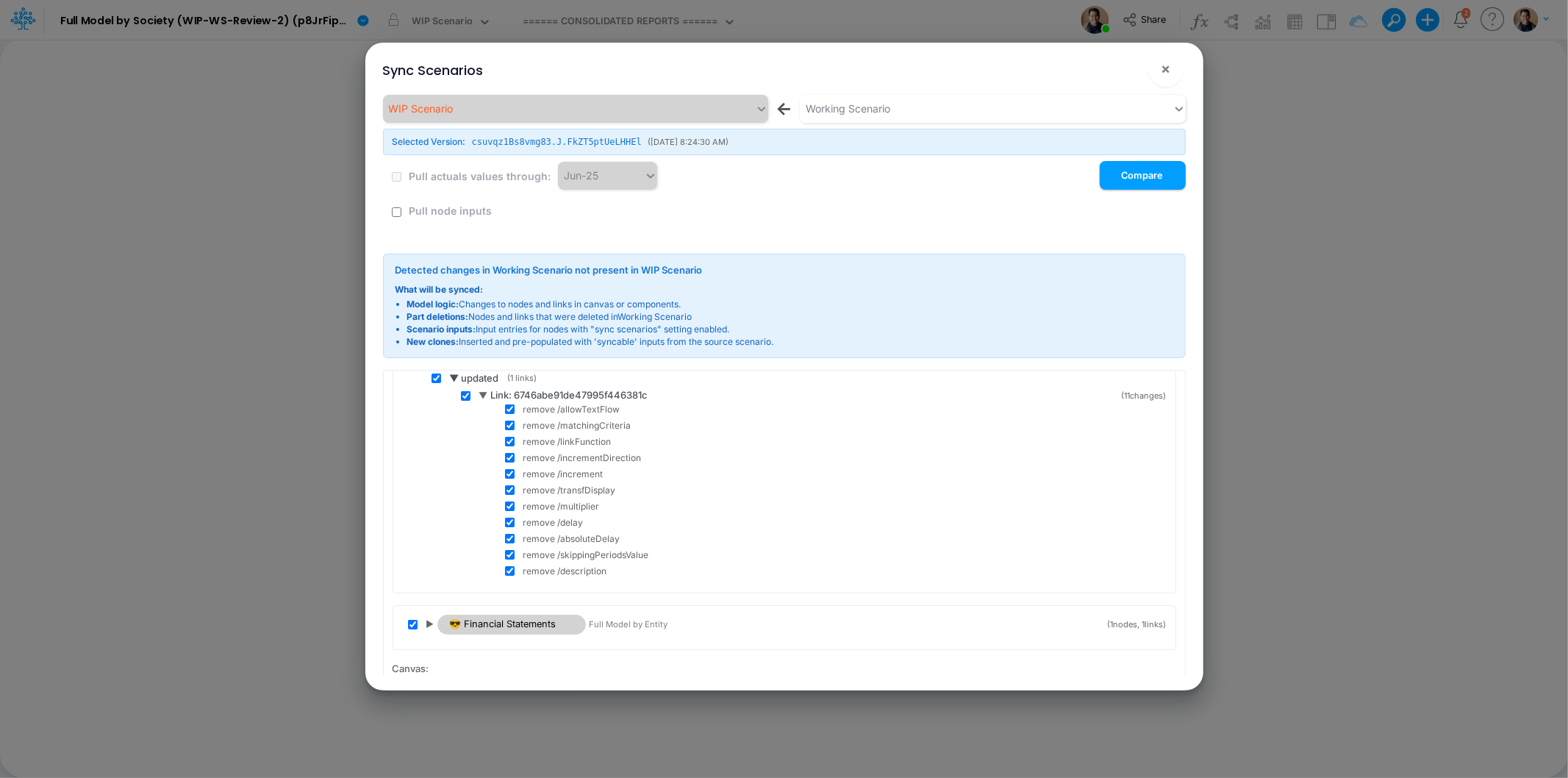
scroll to position [81, 0]
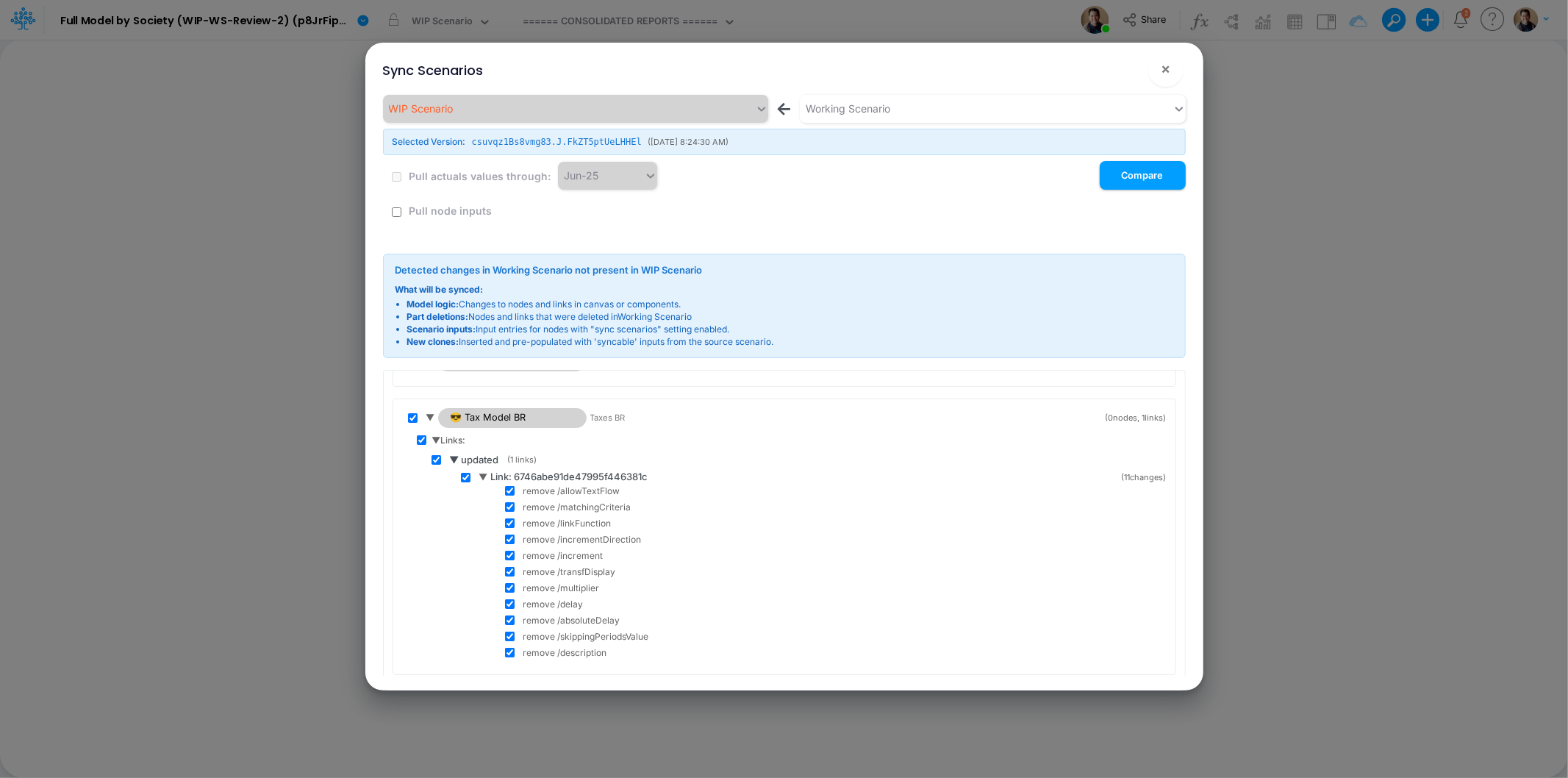
click at [454, 456] on span "▼ updated" at bounding box center [474, 460] width 50 height 15
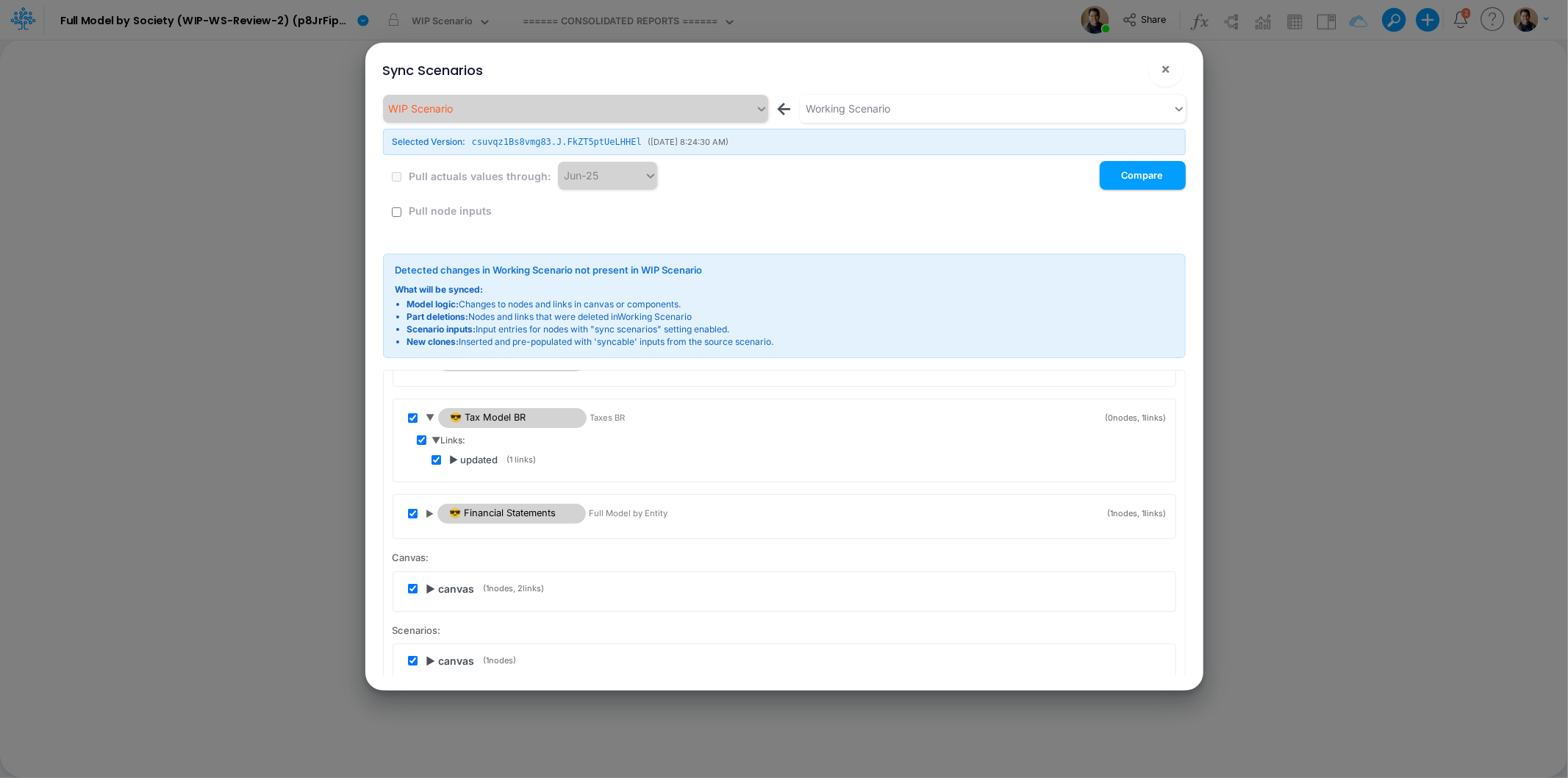
click at [437, 438] on span "▼ Links:" at bounding box center [449, 440] width 34 height 13
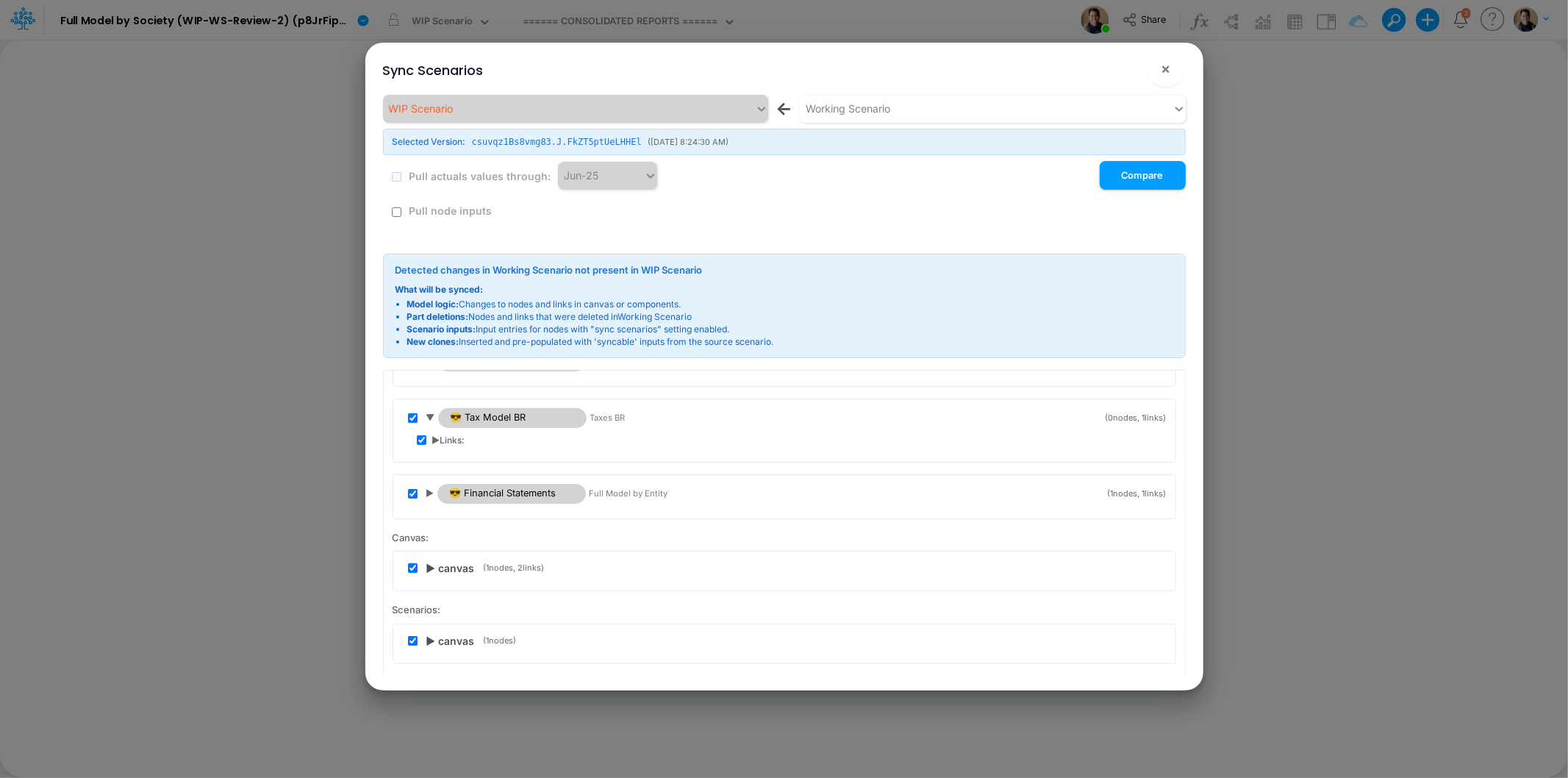
click at [434, 419] on span "▼" at bounding box center [431, 417] width 9 height 13
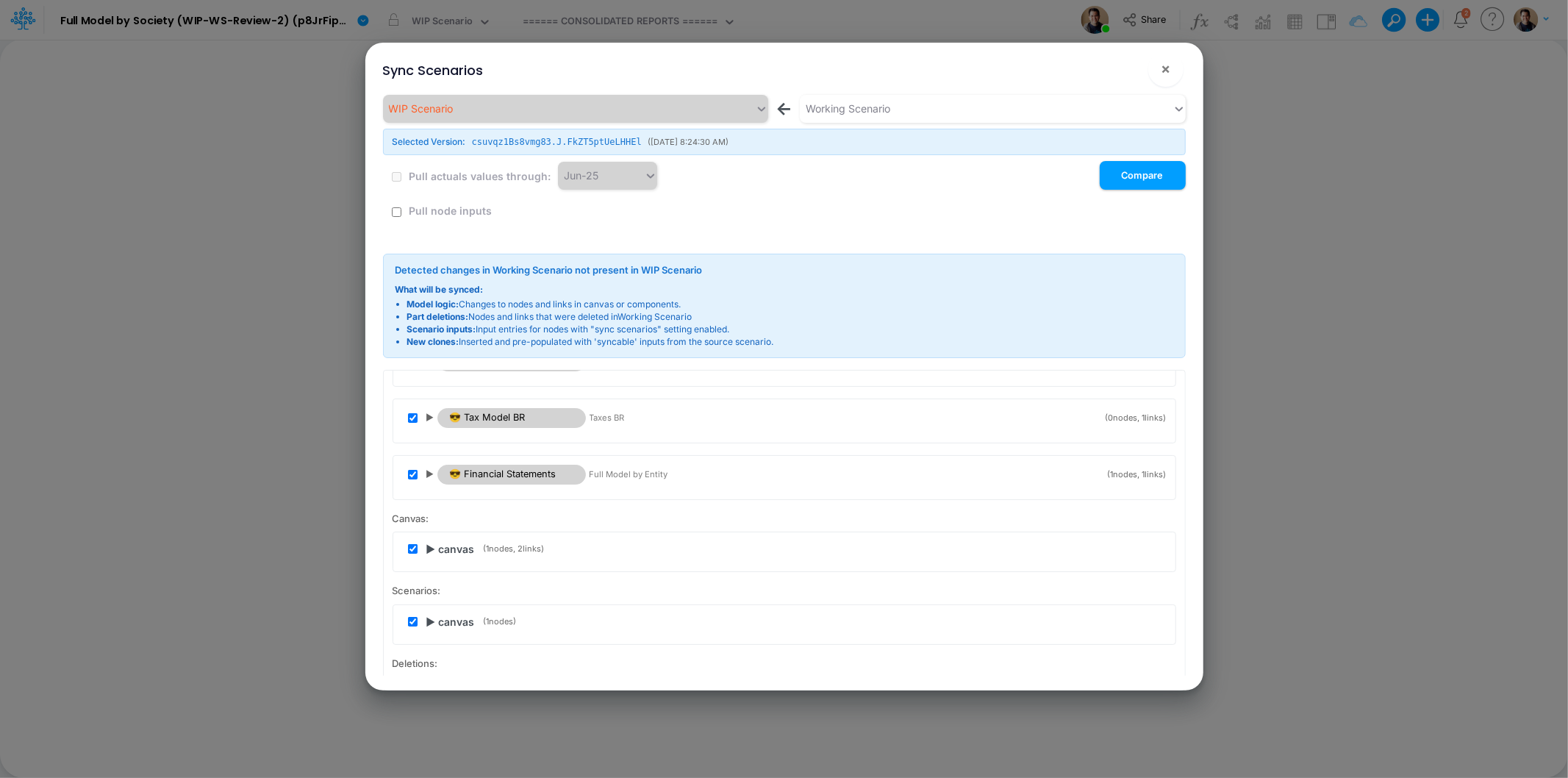
click at [428, 476] on span "▶" at bounding box center [430, 474] width 8 height 13
click at [438, 492] on span "▶ Nodes:" at bounding box center [451, 497] width 38 height 13
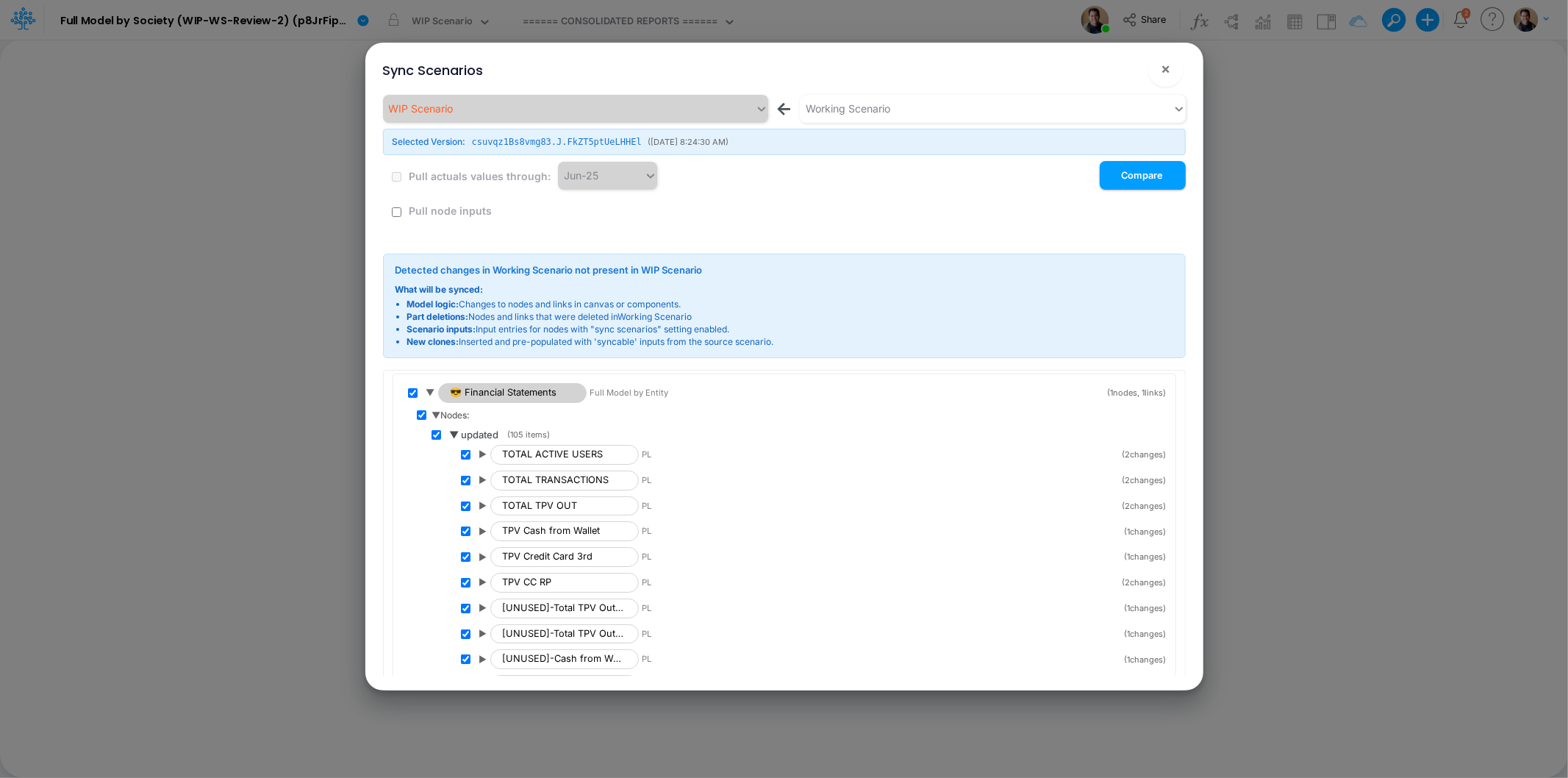
scroll to position [163, 0]
click at [482, 455] on span "▶" at bounding box center [483, 455] width 8 height 13
click at [484, 510] on span "▶" at bounding box center [483, 509] width 8 height 13
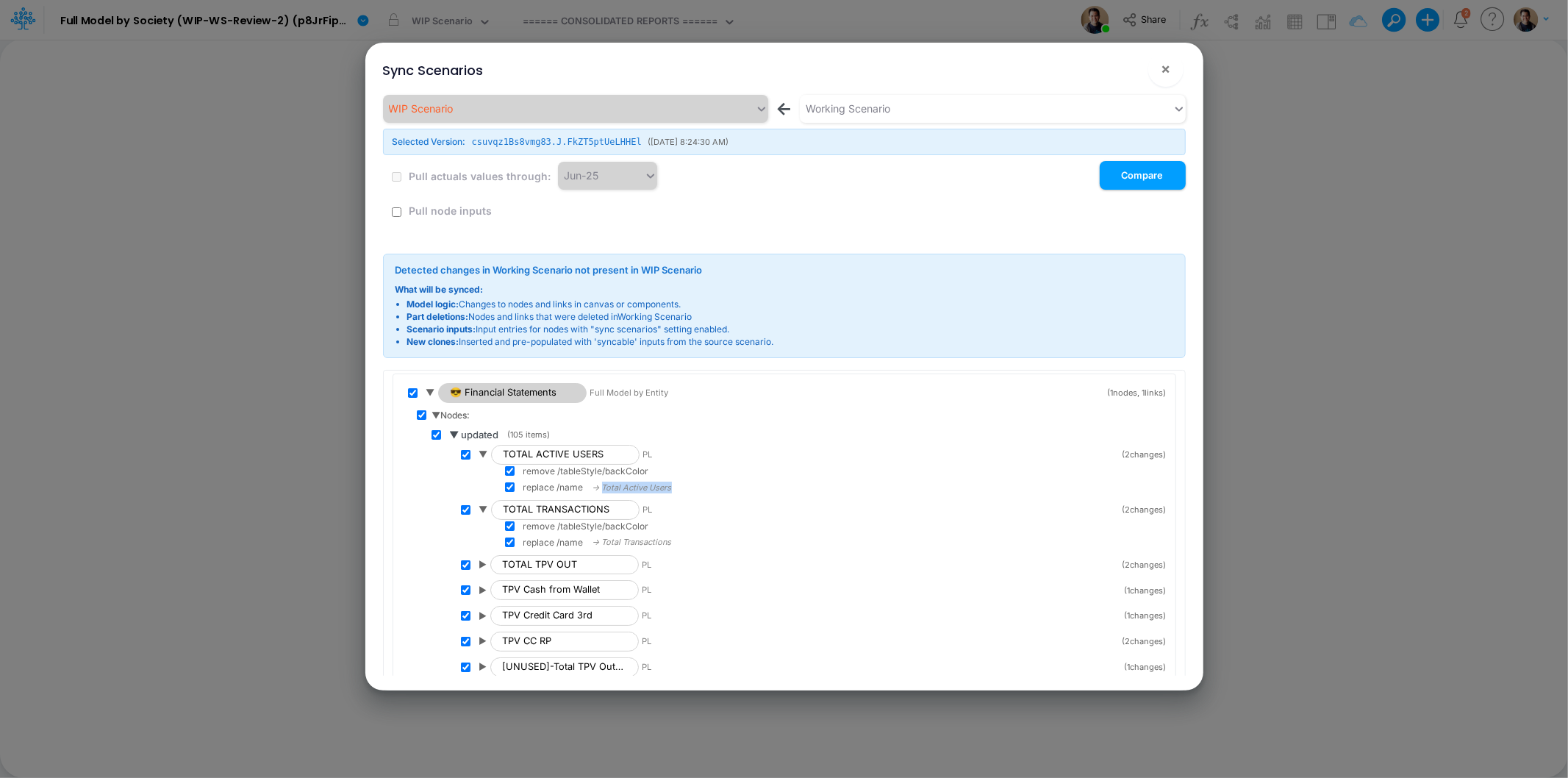
drag, startPoint x: 601, startPoint y: 486, endPoint x: 691, endPoint y: 491, distance: 90.1
click at [691, 491] on div "replace /name → Total Active Users" at bounding box center [835, 488] width 662 height 13
click at [508, 489] on input "checkbox" at bounding box center [509, 487] width 10 height 10
checkbox input "false"
click at [507, 544] on input "checkbox" at bounding box center [509, 542] width 10 height 10
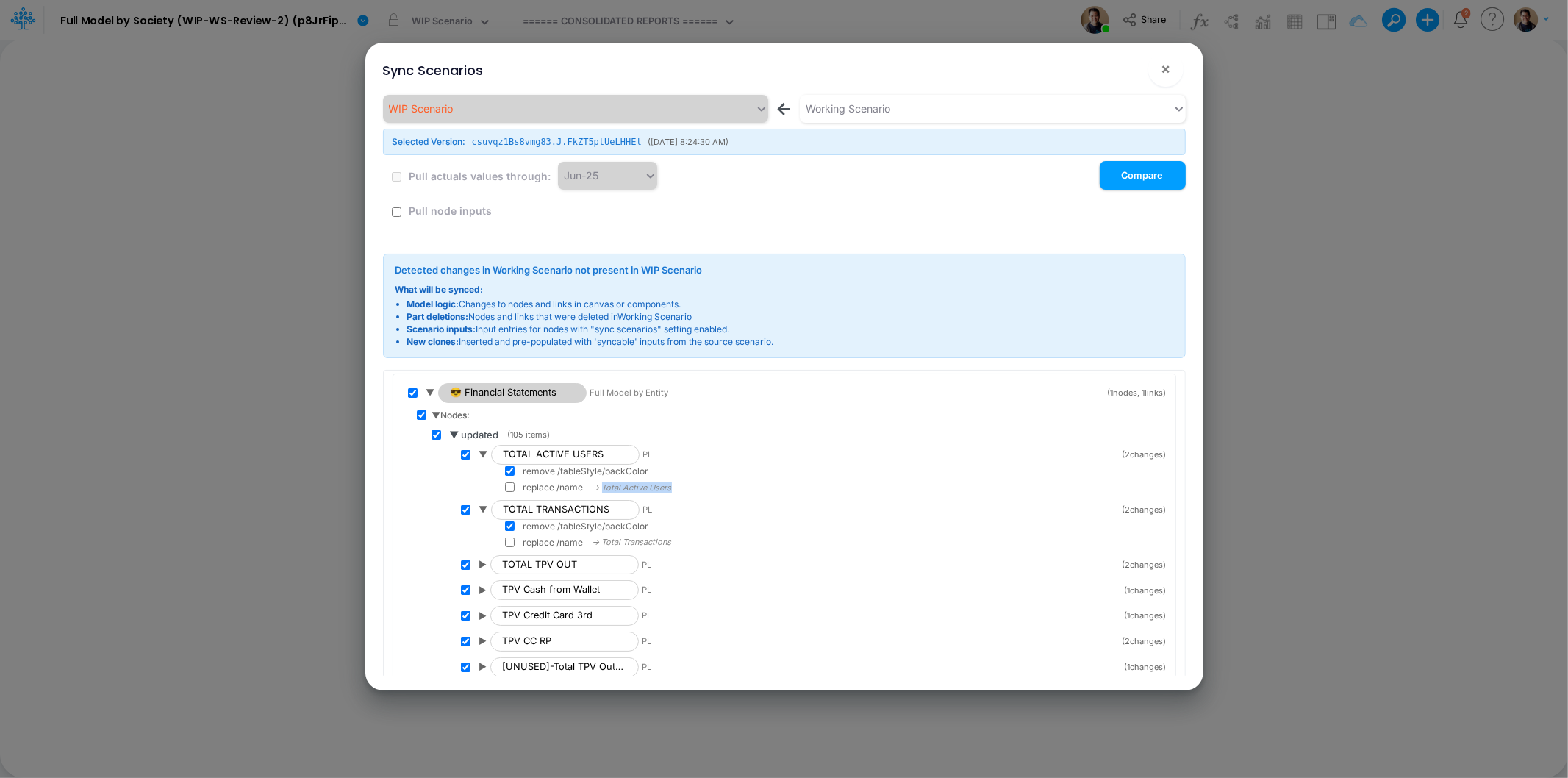
checkbox input "false"
click at [676, 486] on div "replace /name → Total Active Users" at bounding box center [835, 488] width 662 height 13
drag, startPoint x: 693, startPoint y: 483, endPoint x: 597, endPoint y: 491, distance: 96.3
click at [597, 491] on div "replace /name → Total Active Users" at bounding box center [835, 488] width 662 height 13
click at [484, 565] on span "▶" at bounding box center [483, 565] width 8 height 13
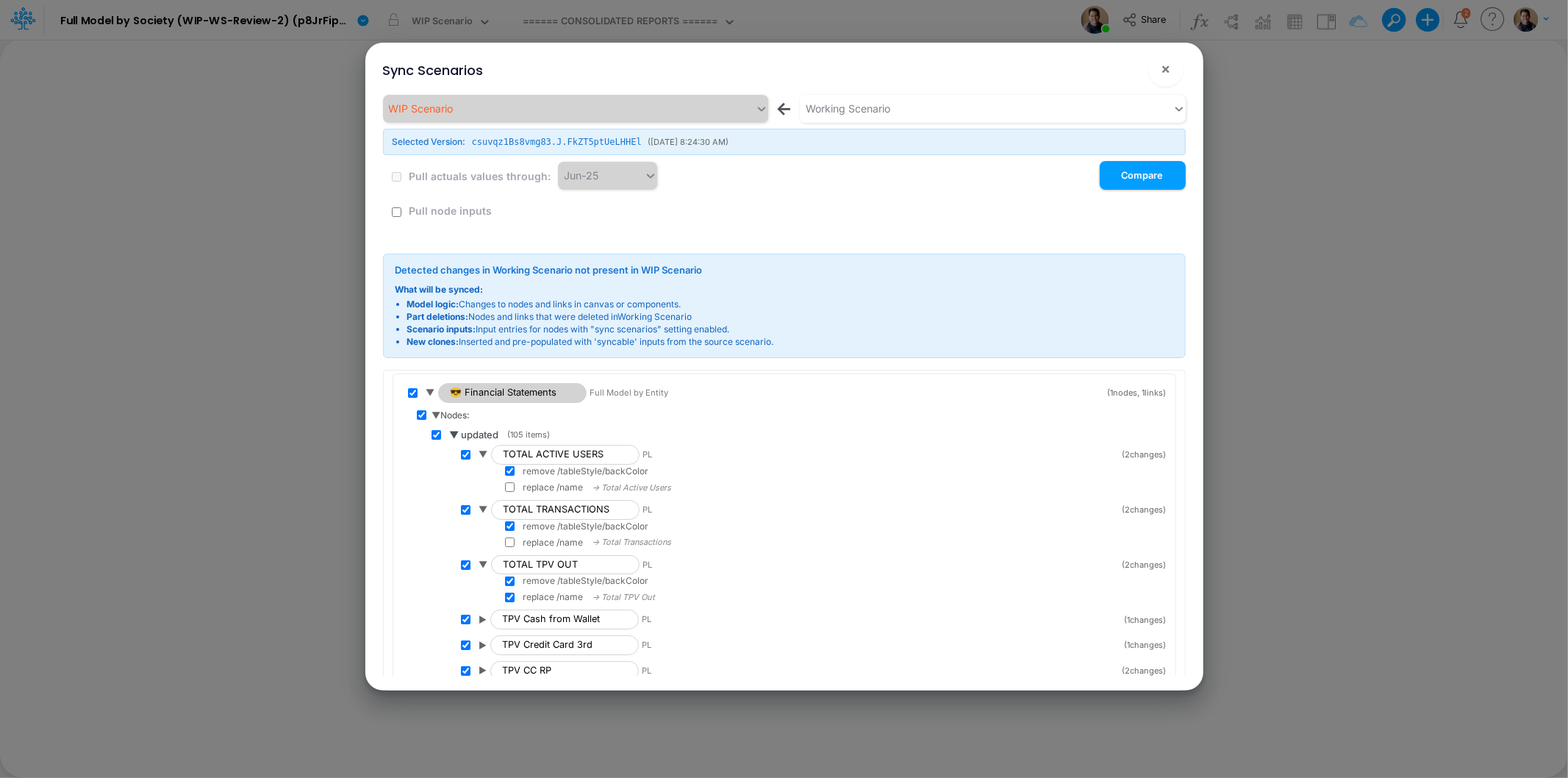
scroll to position [245, 0]
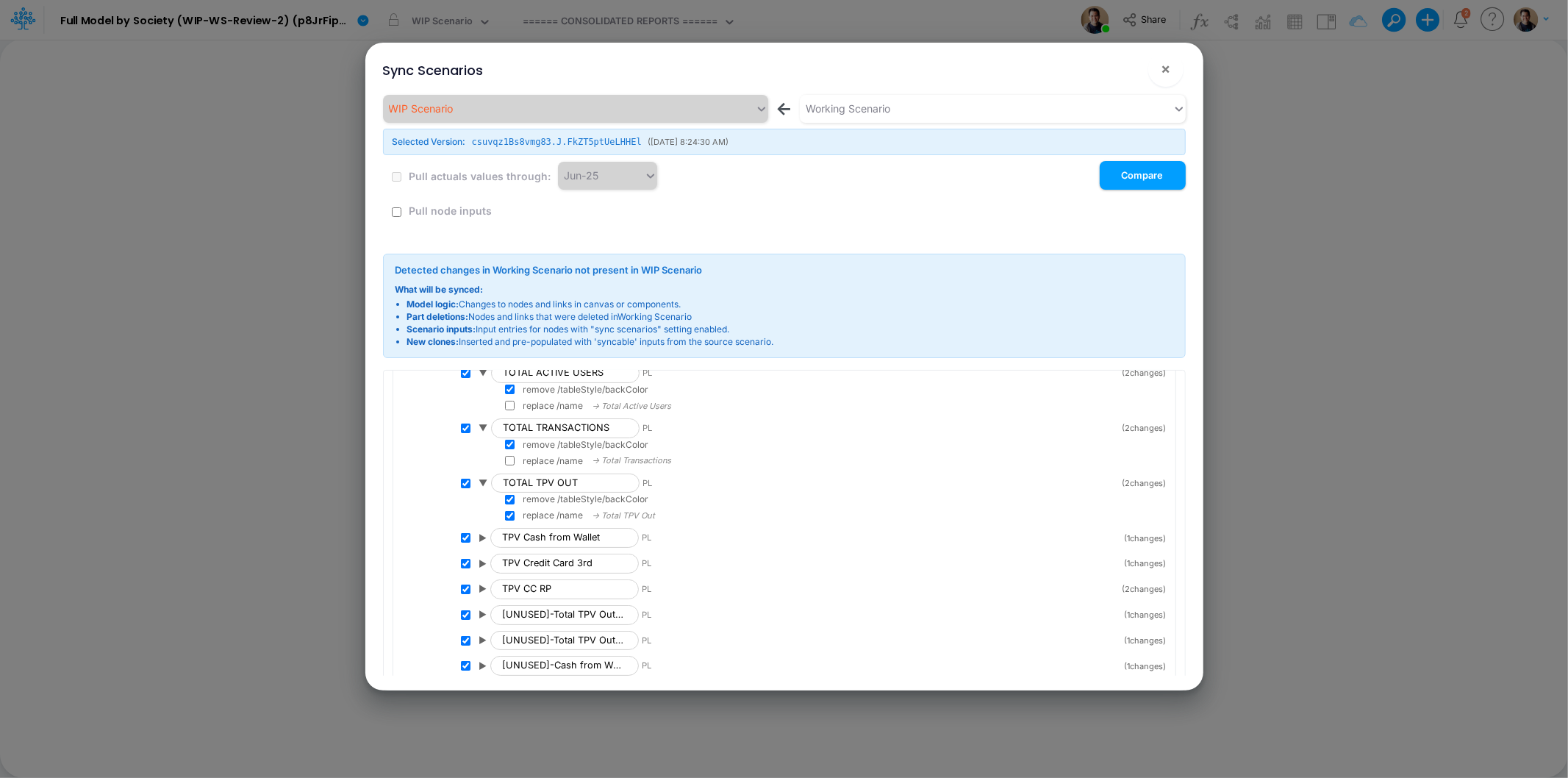
click at [484, 538] on span "▶" at bounding box center [483, 538] width 8 height 13
click at [485, 577] on span "▶" at bounding box center [483, 577] width 8 height 13
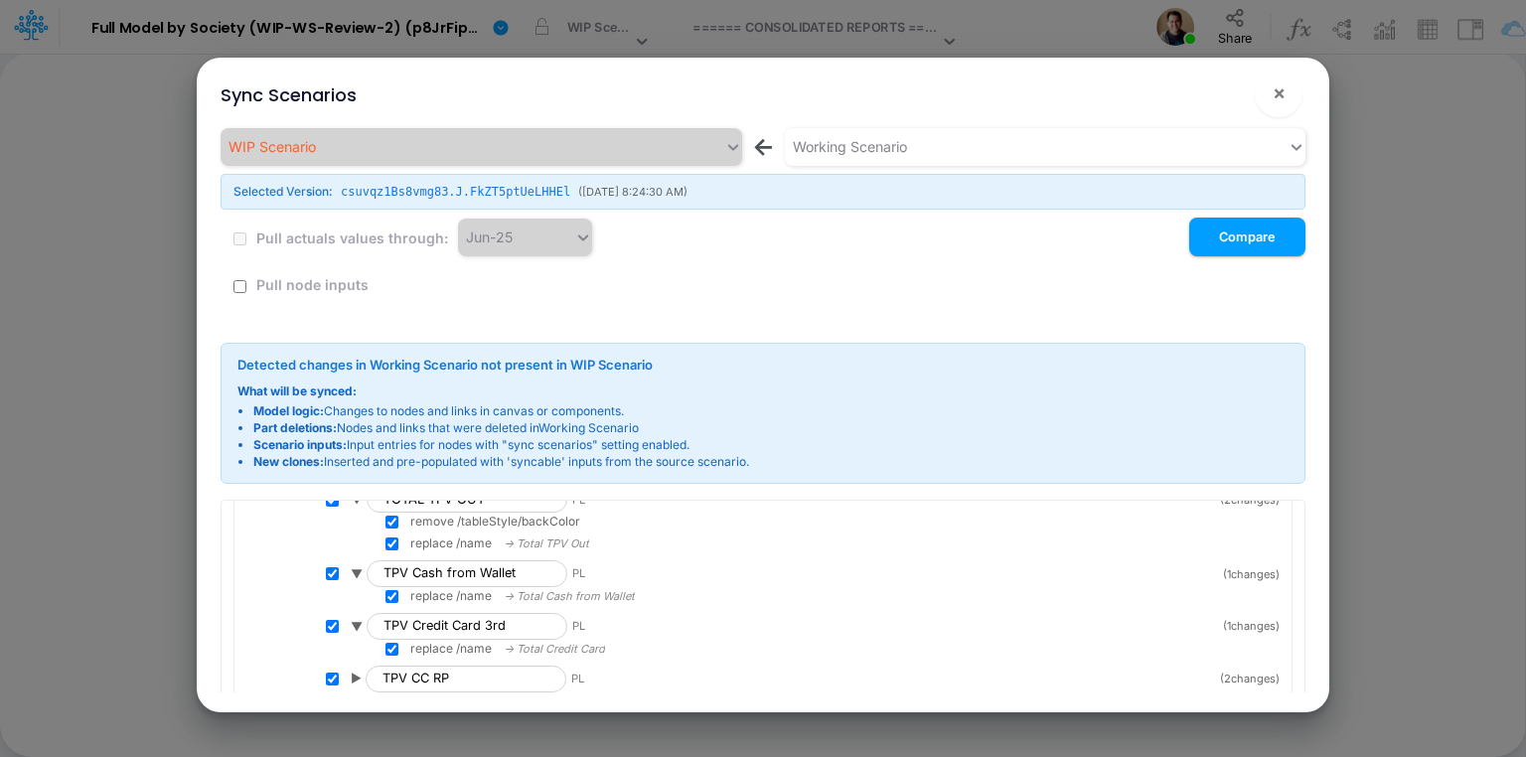
scroll to position [520, 0]
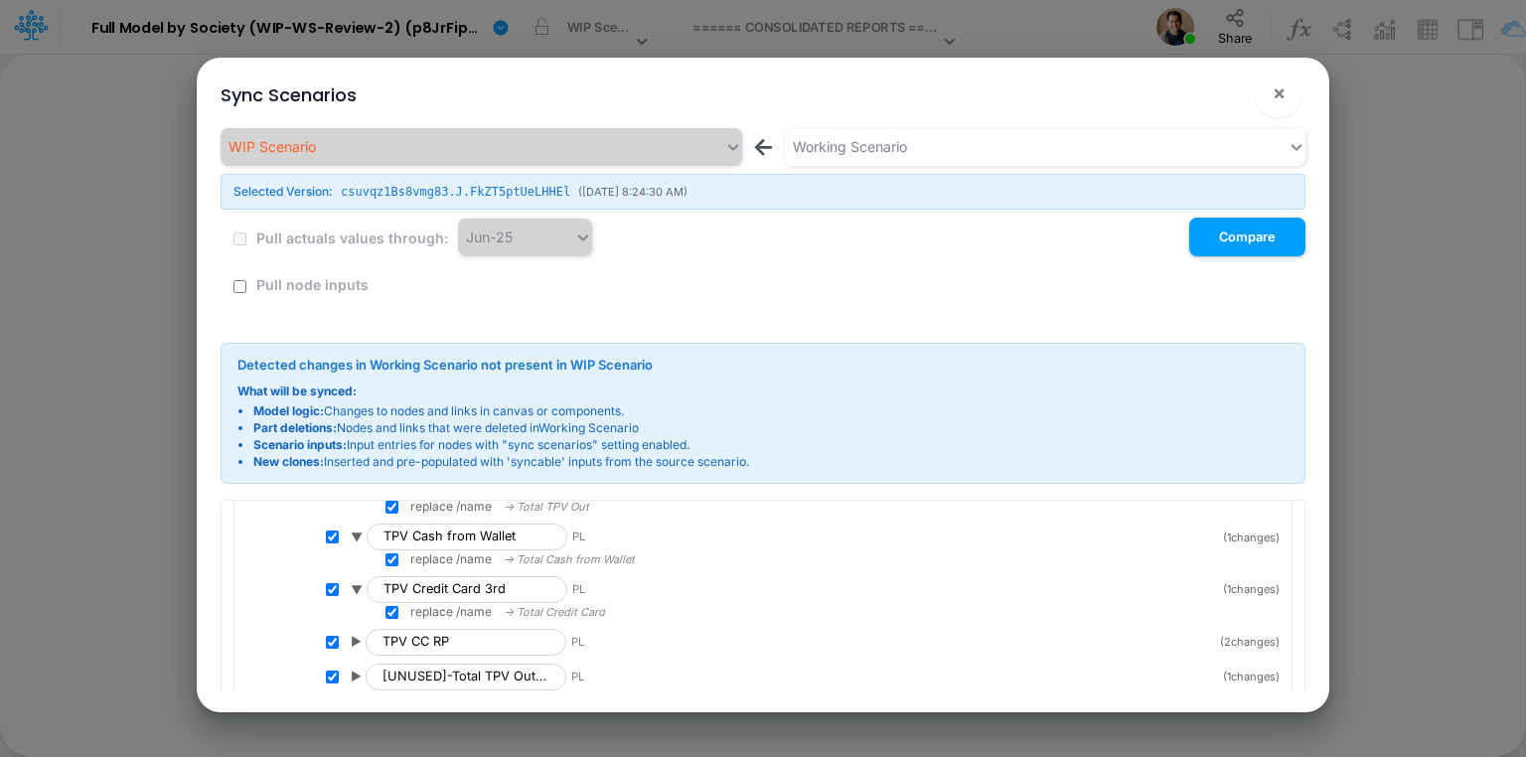
click at [356, 640] on span "▶" at bounding box center [356, 642] width 11 height 18
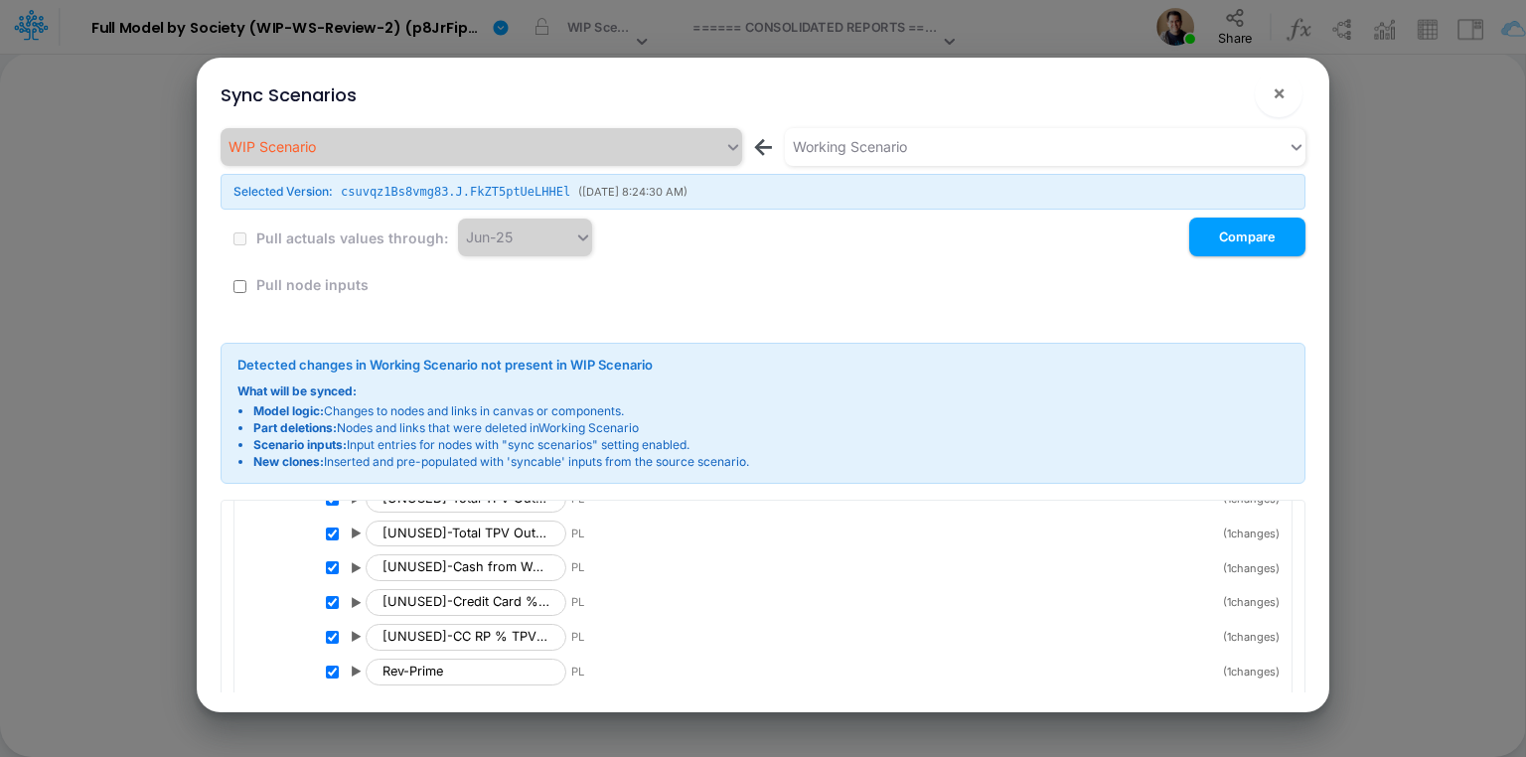
scroll to position [759, 0]
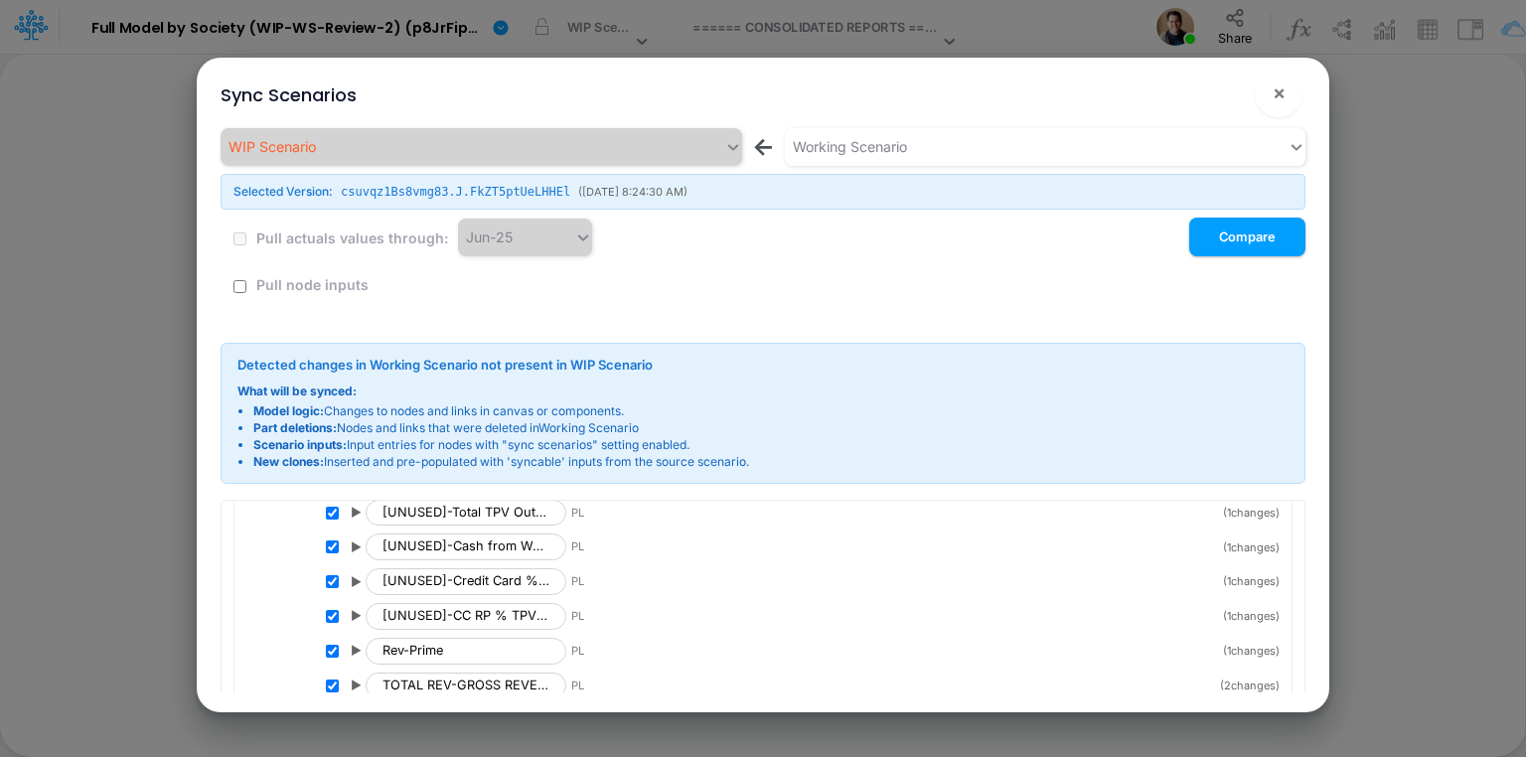
click at [359, 642] on span "▶" at bounding box center [356, 651] width 11 height 18
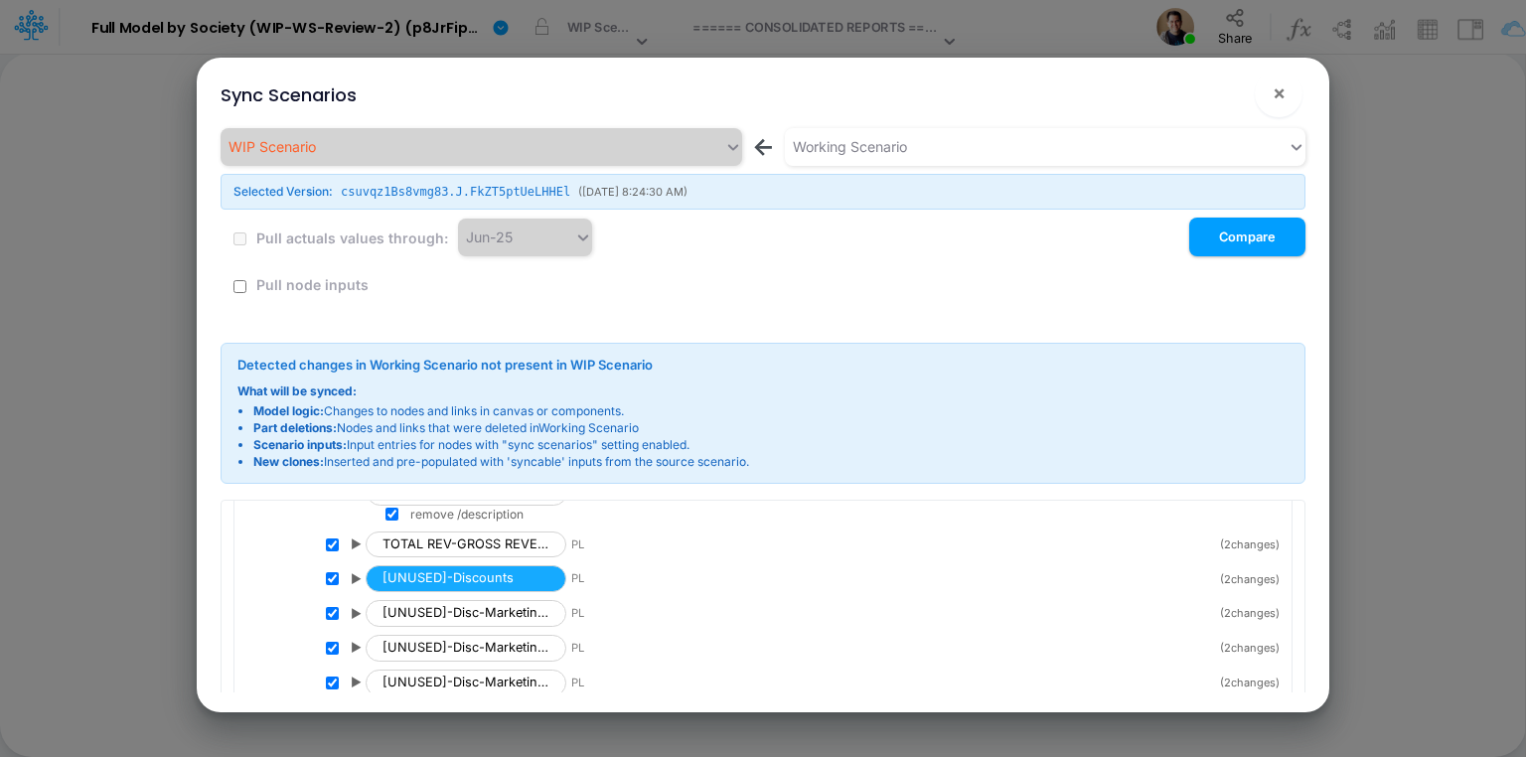
scroll to position [838, 0]
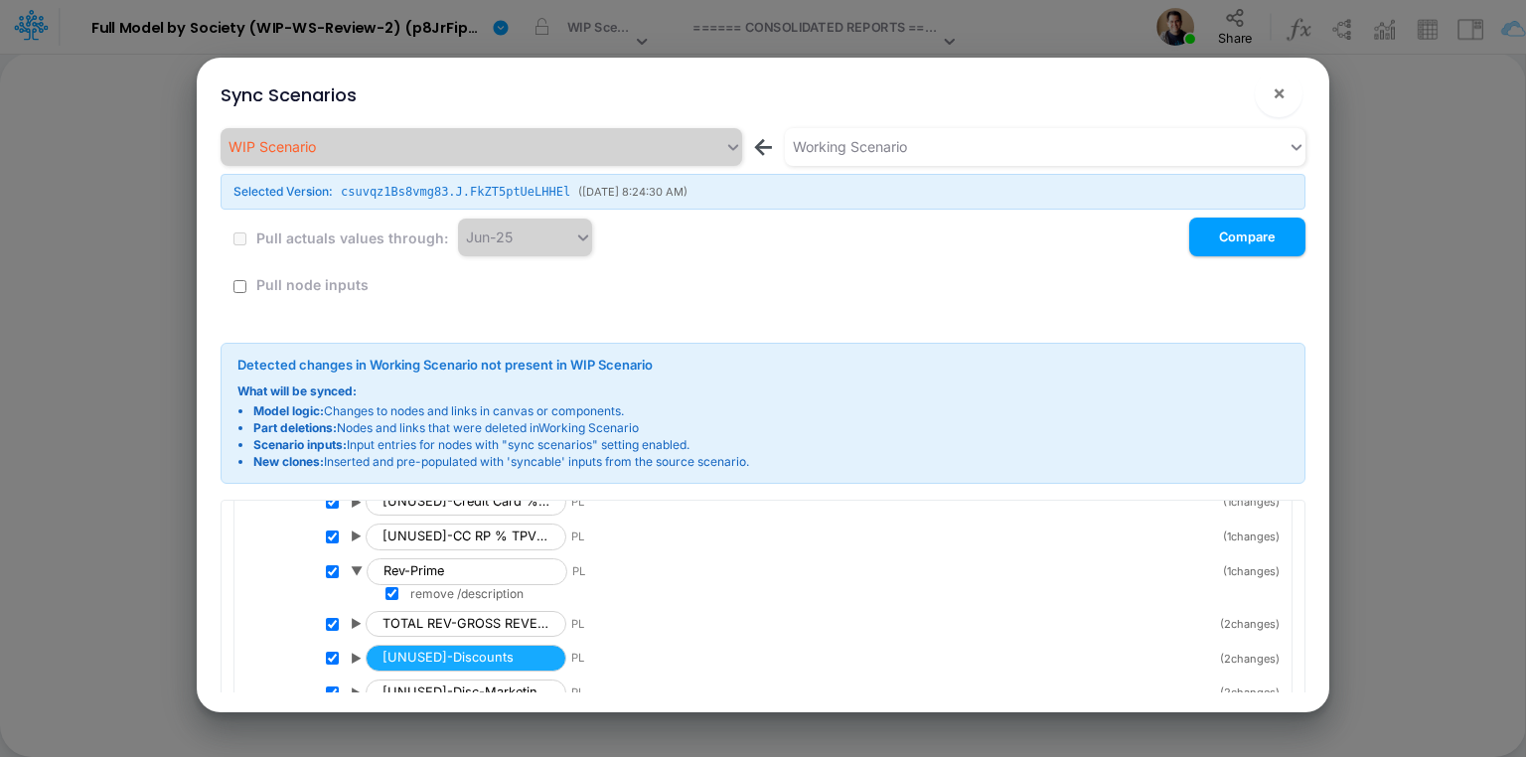
click at [359, 616] on span "▶" at bounding box center [356, 624] width 11 height 18
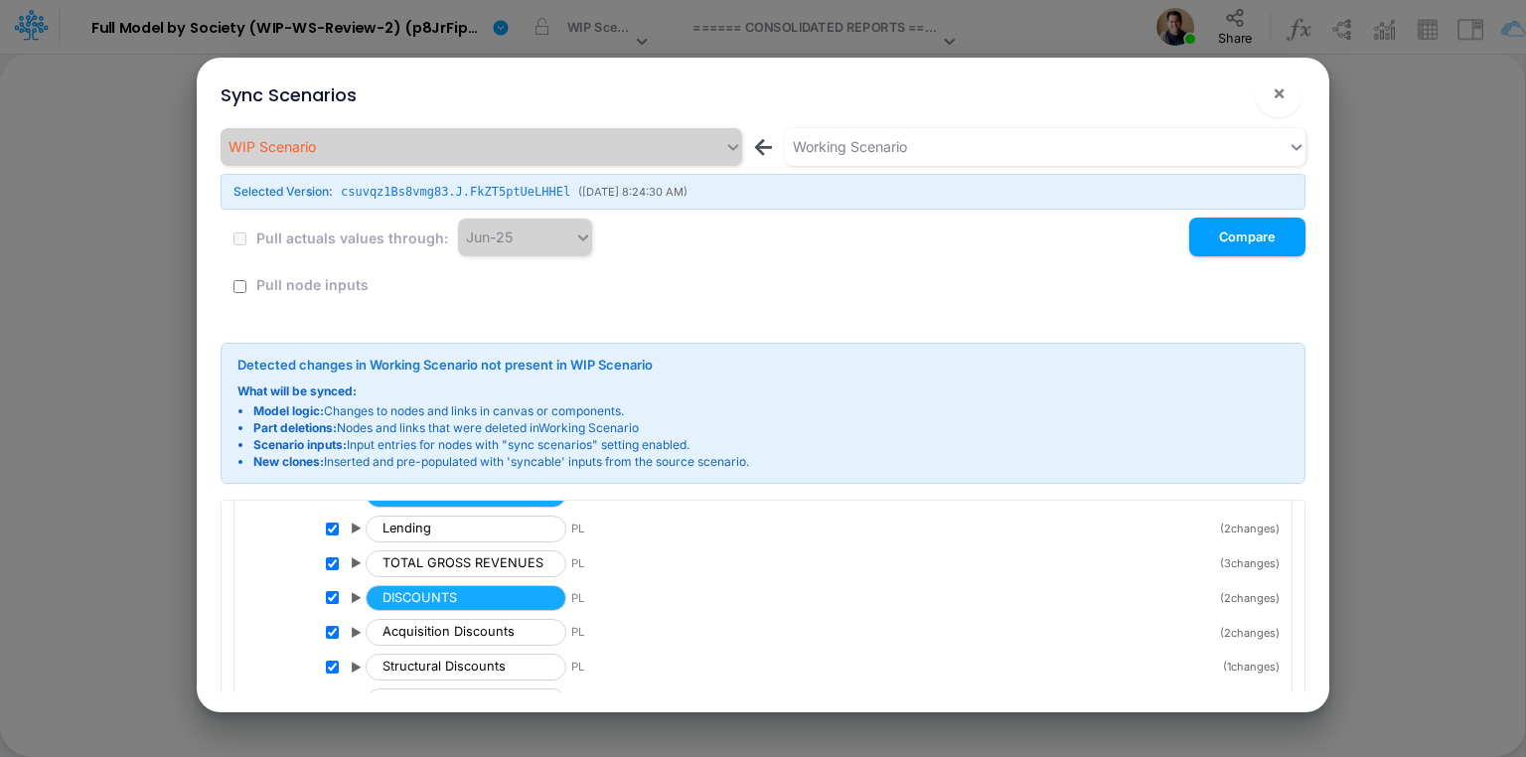
scroll to position [1315, 0]
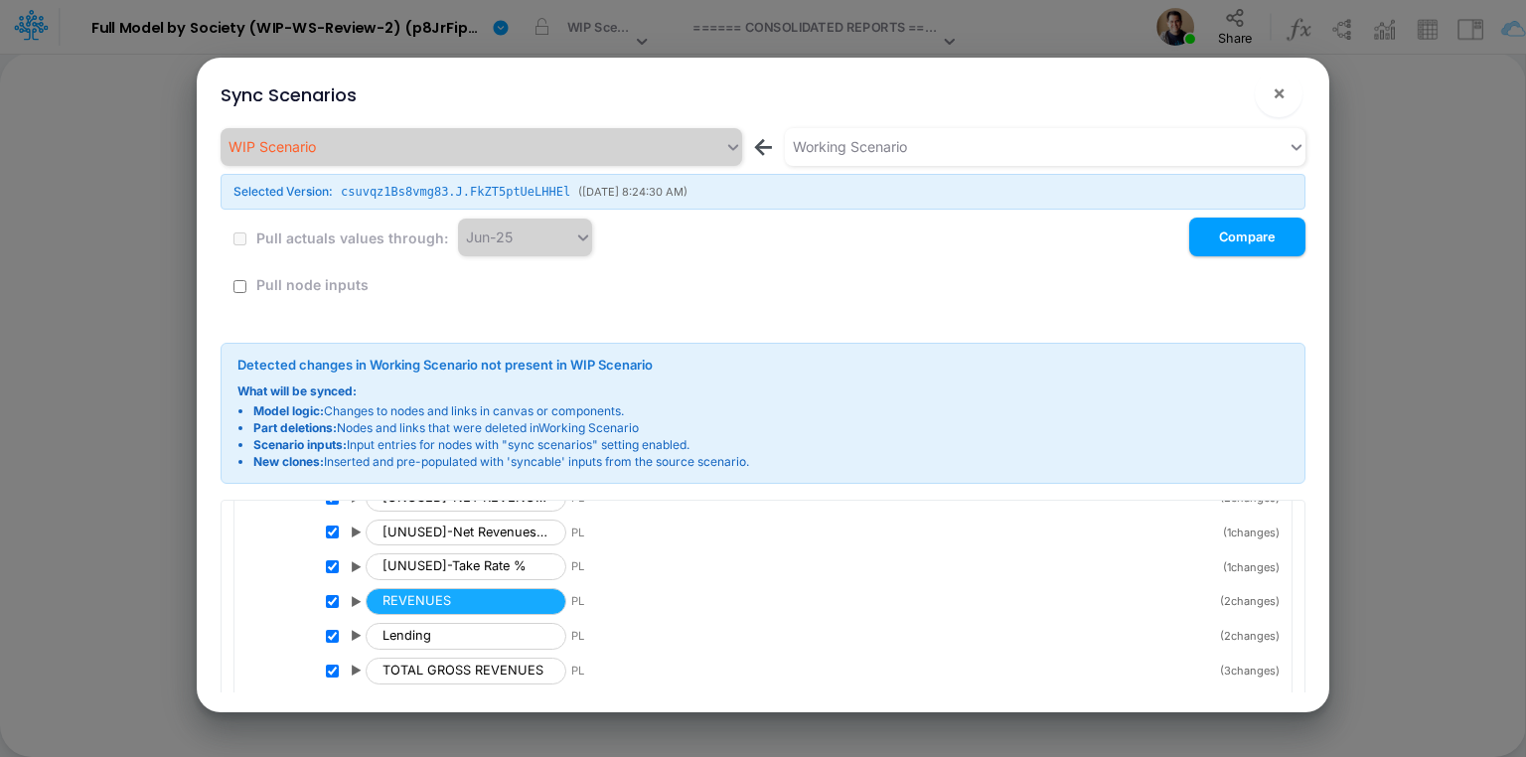
click at [358, 593] on span "▶" at bounding box center [356, 602] width 11 height 18
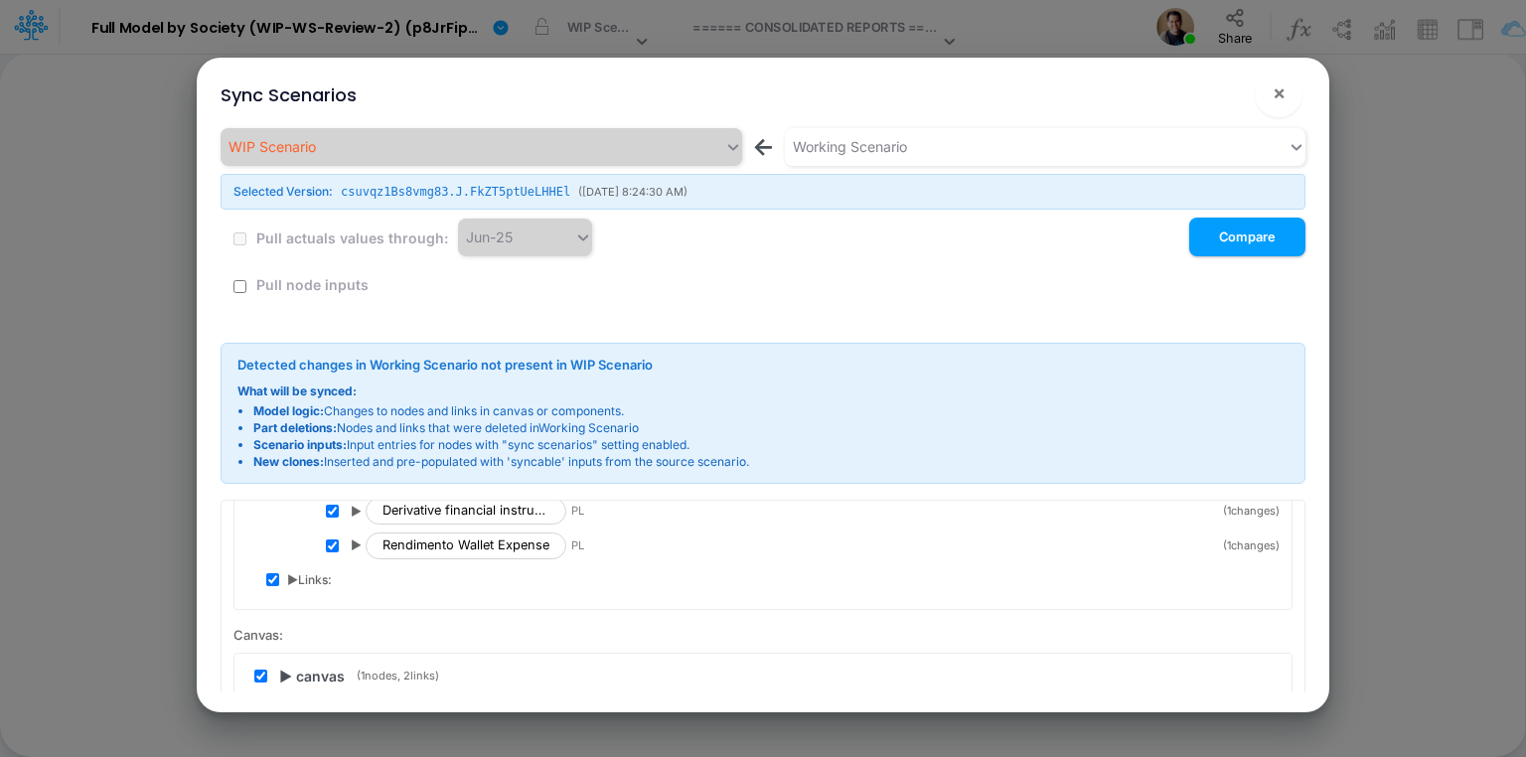
scroll to position [4096, 0]
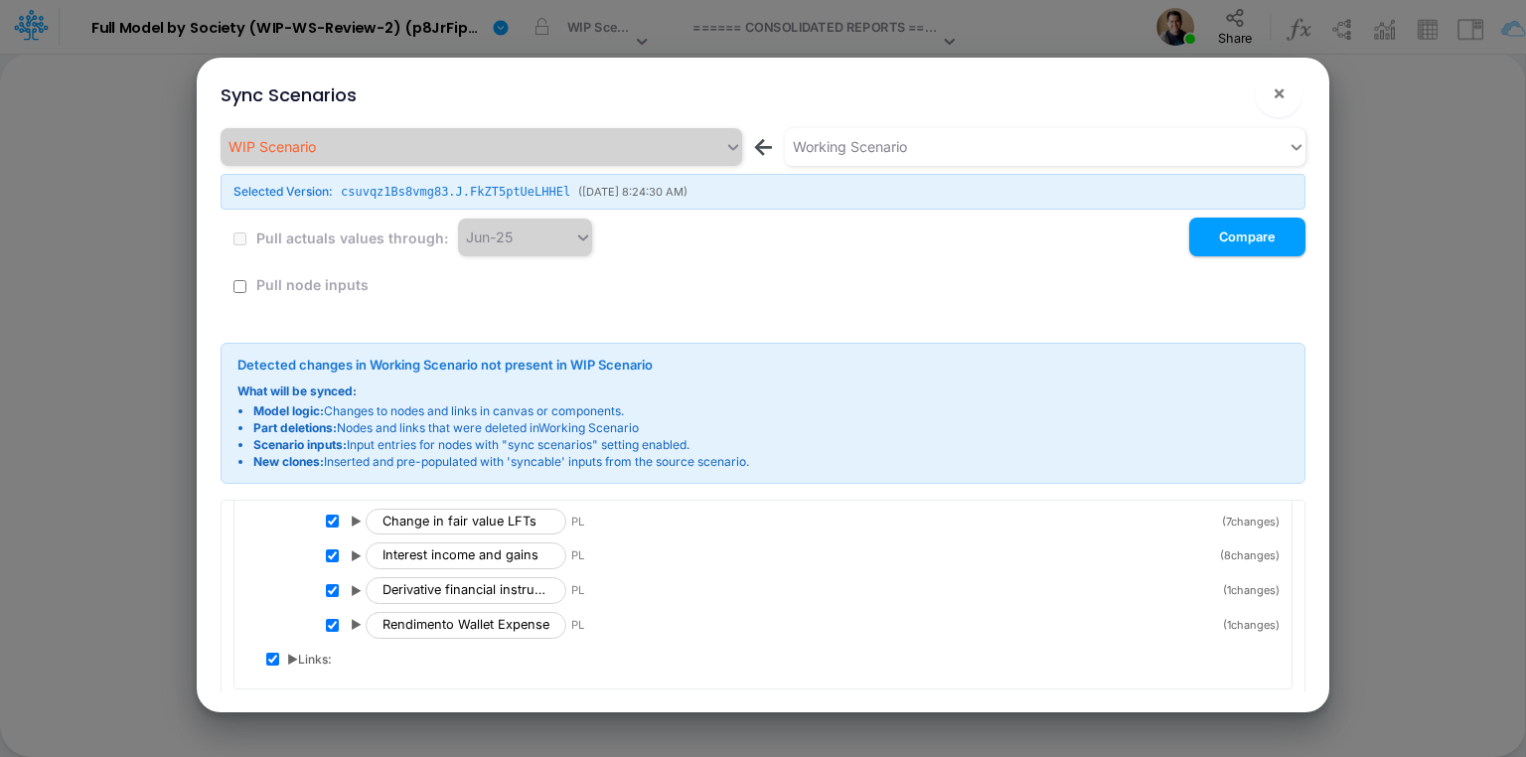
click at [289, 651] on span "▶ Links:" at bounding box center [309, 660] width 45 height 18
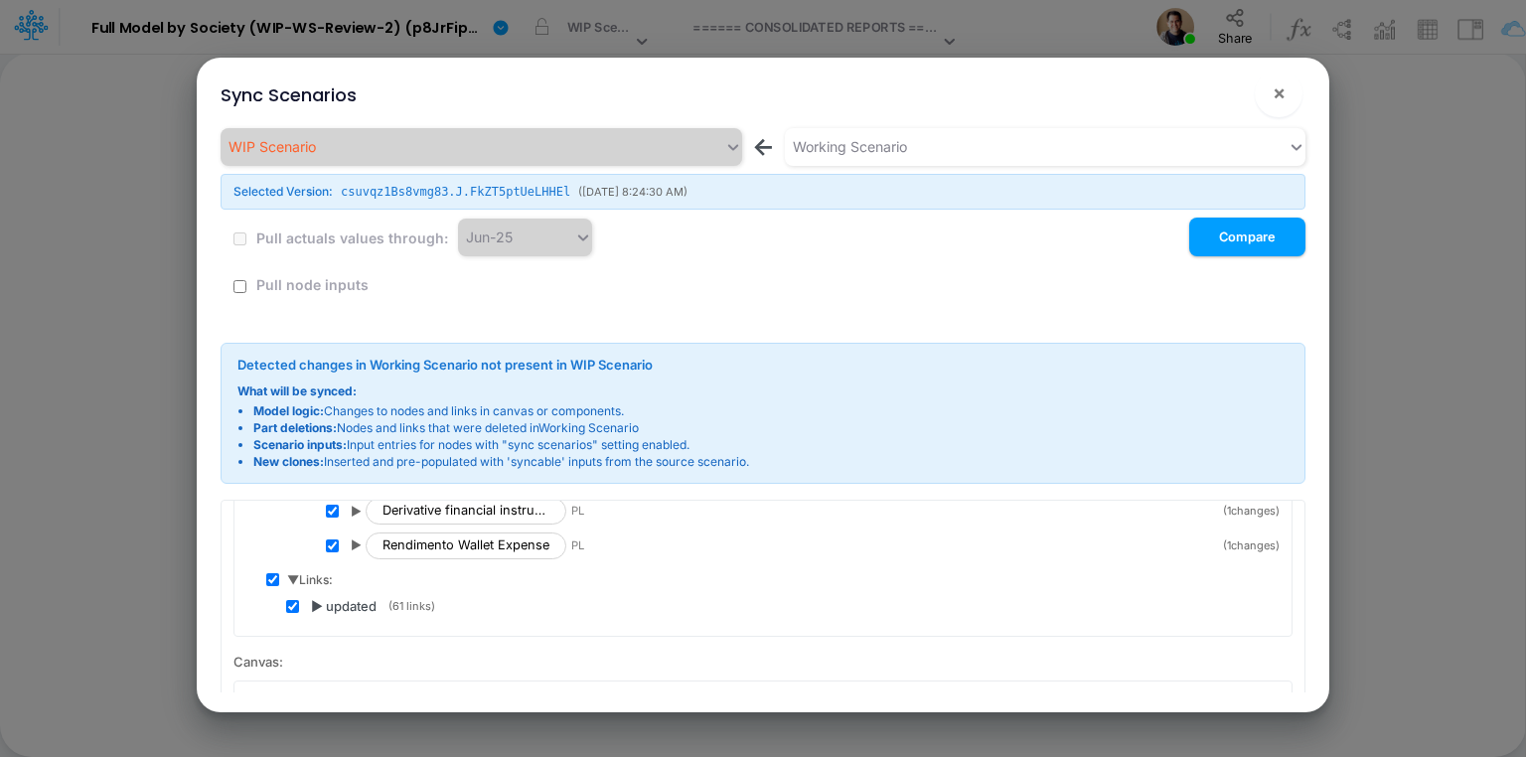
click at [315, 597] on span "▶ updated" at bounding box center [344, 607] width 66 height 20
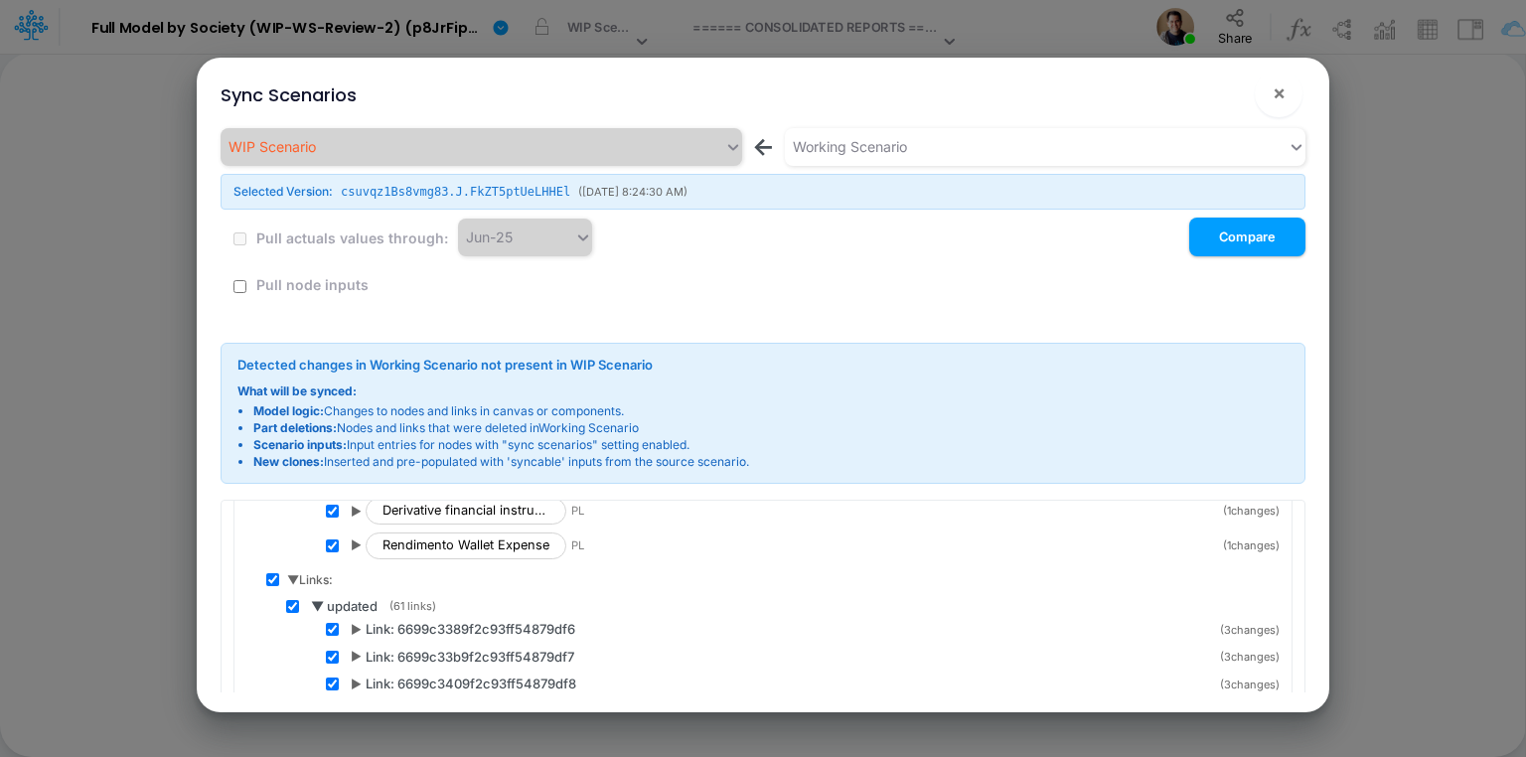
scroll to position [4255, 0]
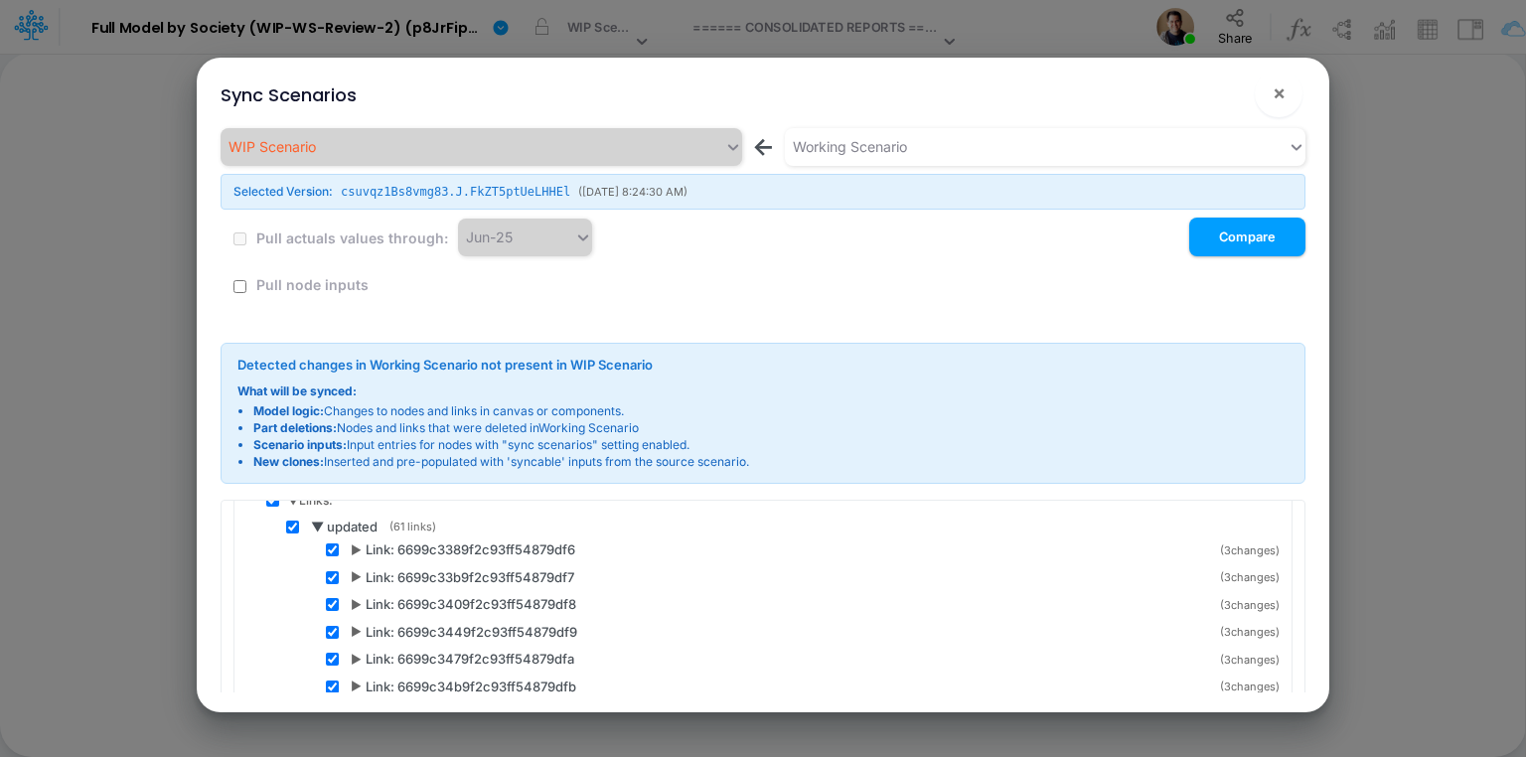
click at [354, 541] on span "▶" at bounding box center [356, 550] width 11 height 18
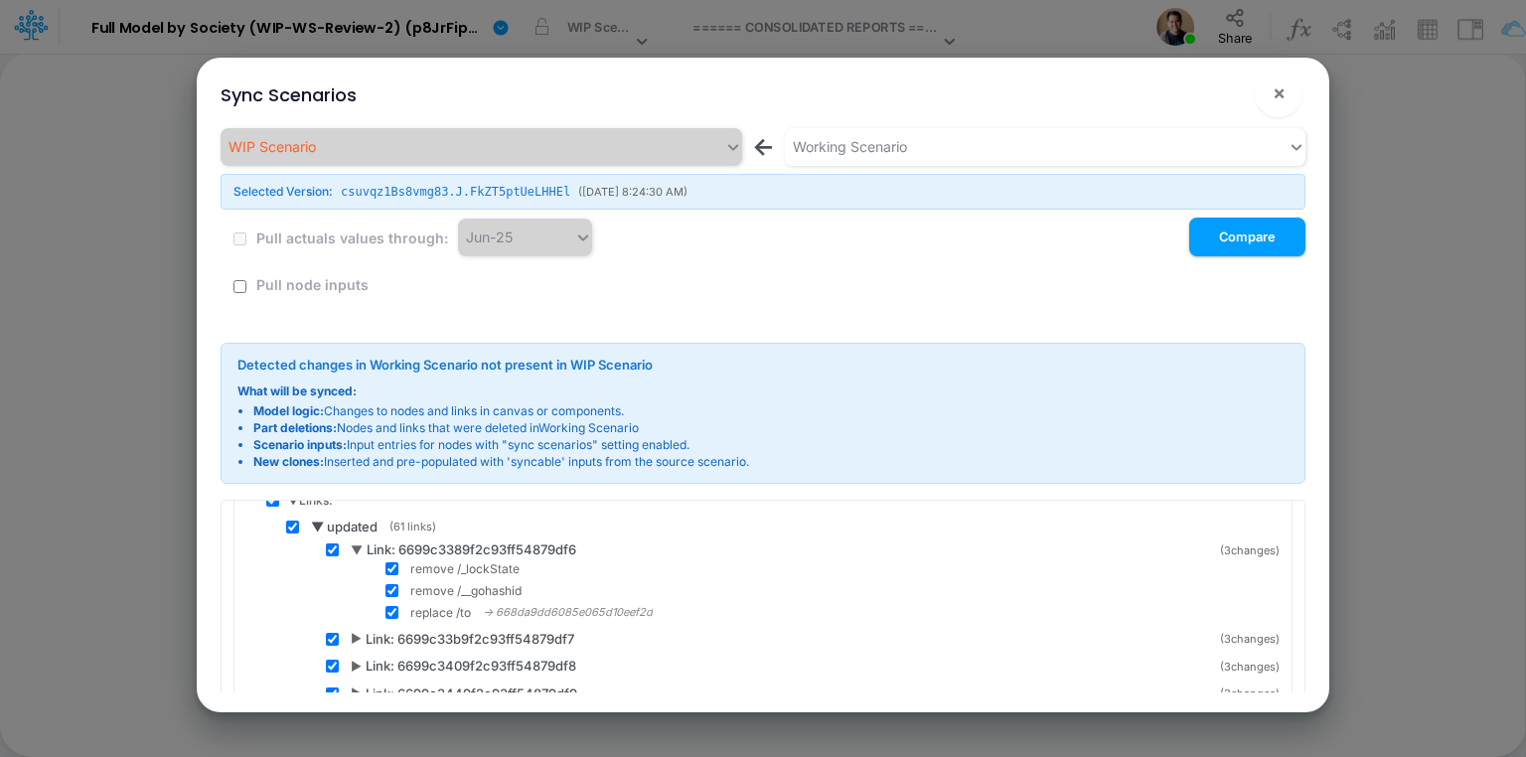
click at [354, 630] on span "▶" at bounding box center [356, 639] width 11 height 18
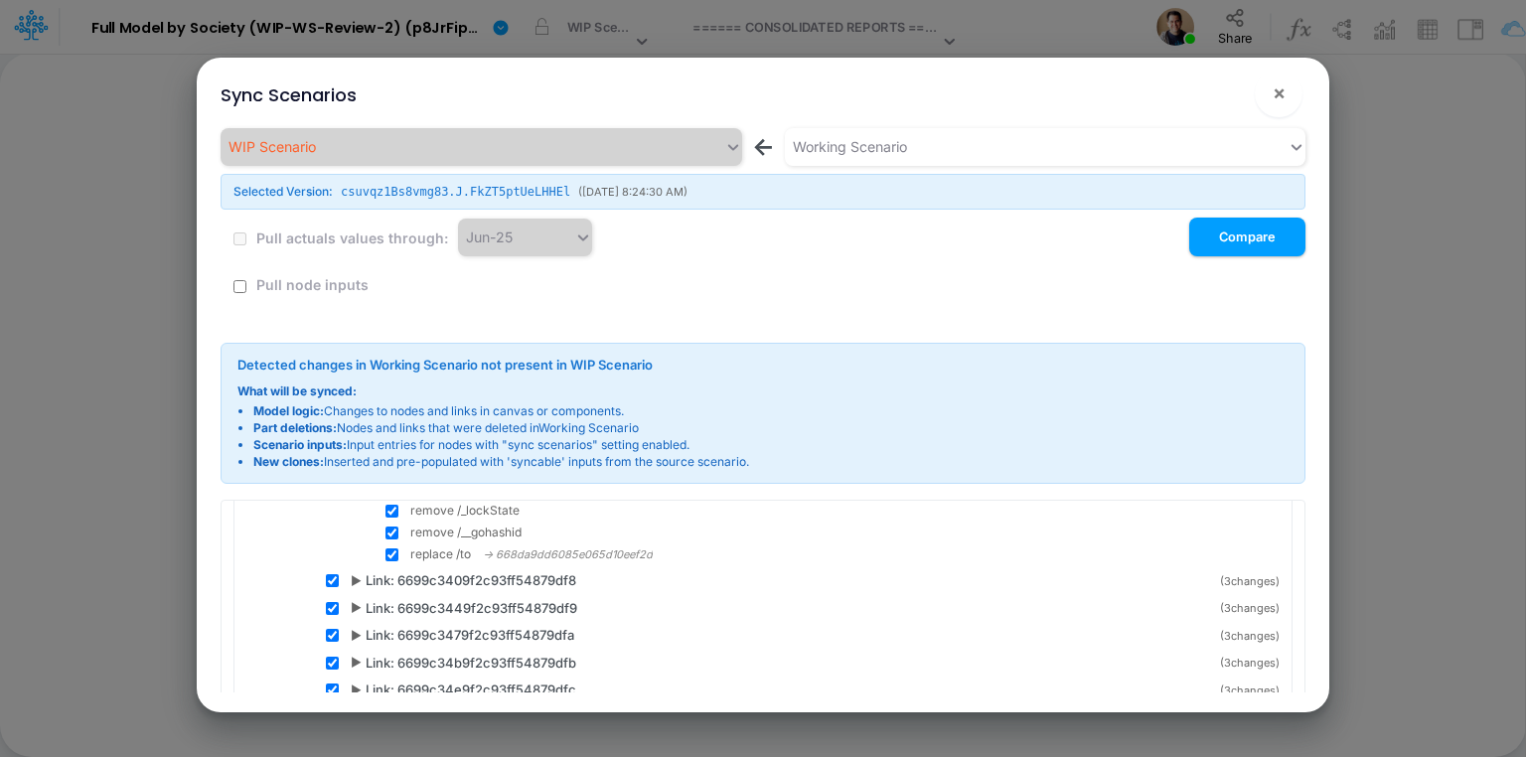
scroll to position [4414, 0]
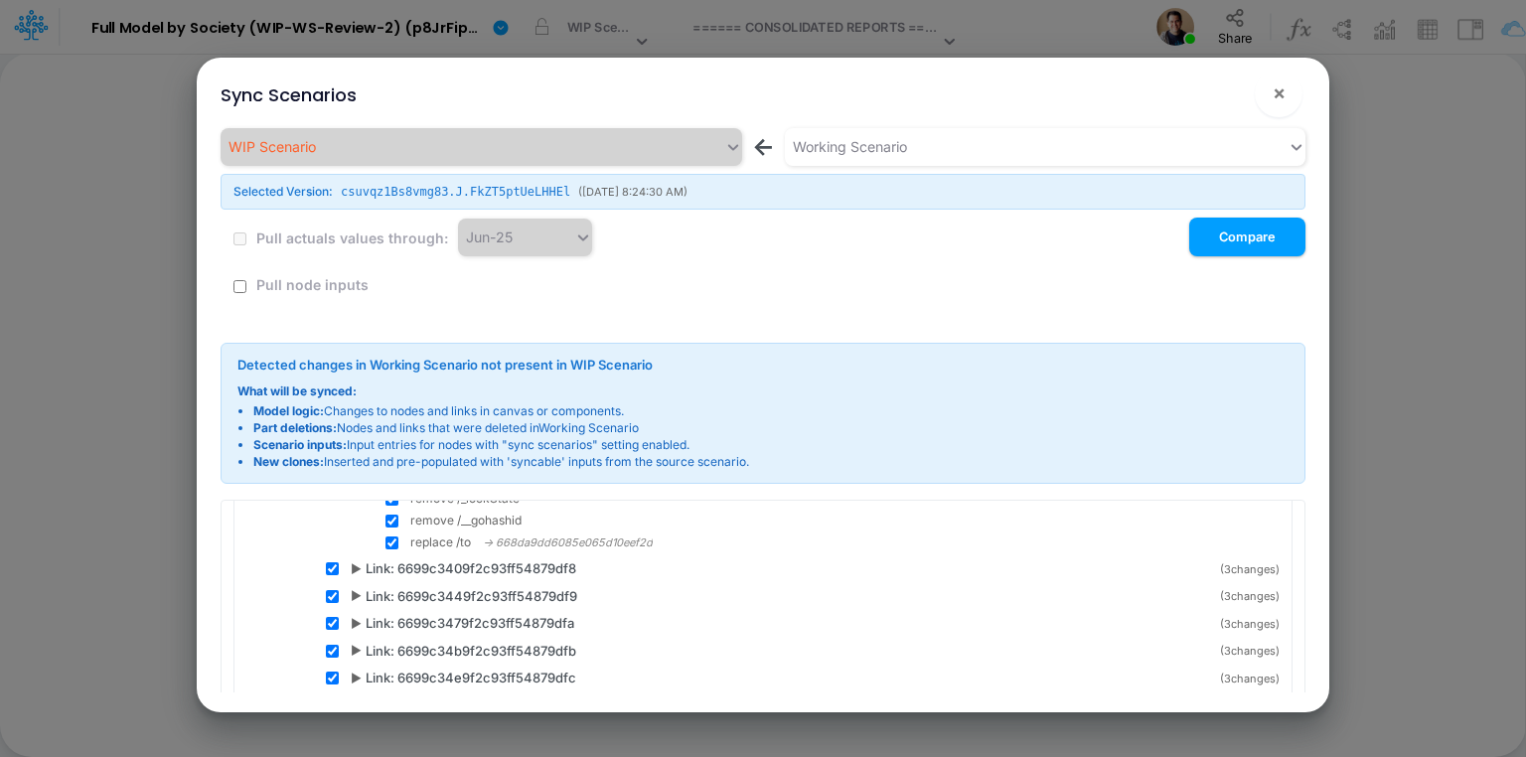
click at [359, 560] on span "▶" at bounding box center [356, 569] width 11 height 18
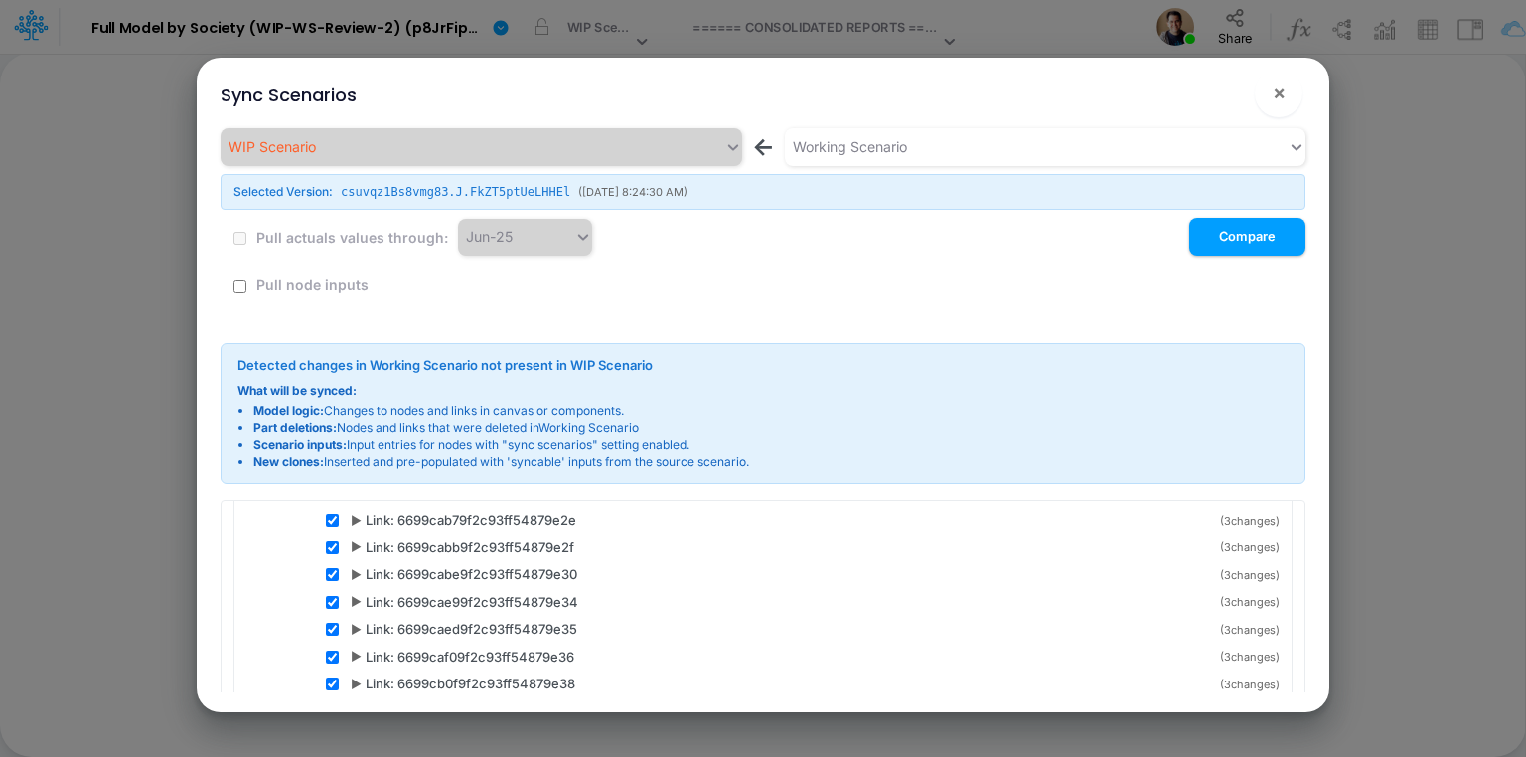
scroll to position [5006, 0]
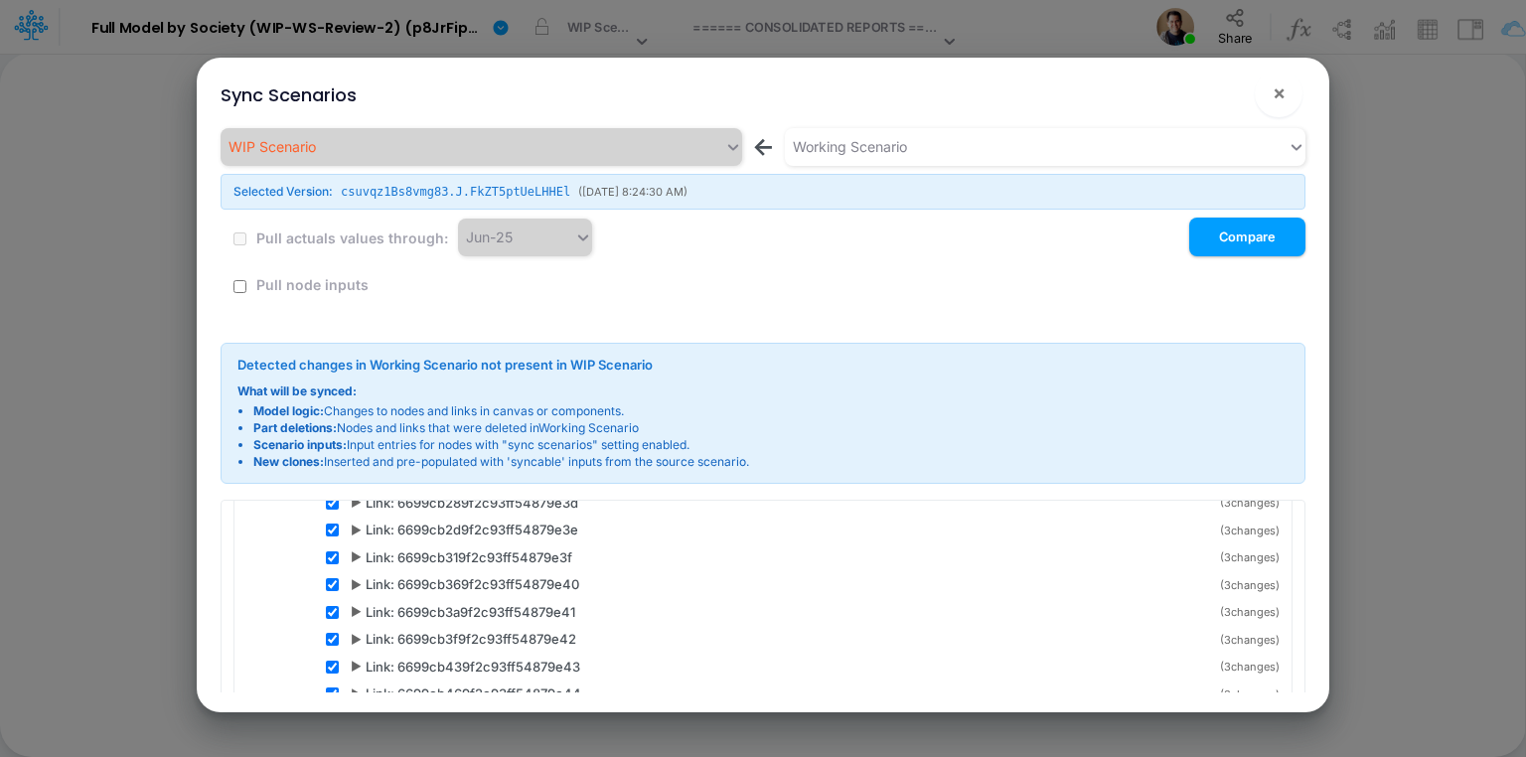
click at [358, 603] on span "▶" at bounding box center [356, 612] width 11 height 18
click at [358, 603] on span "▼" at bounding box center [357, 612] width 12 height 18
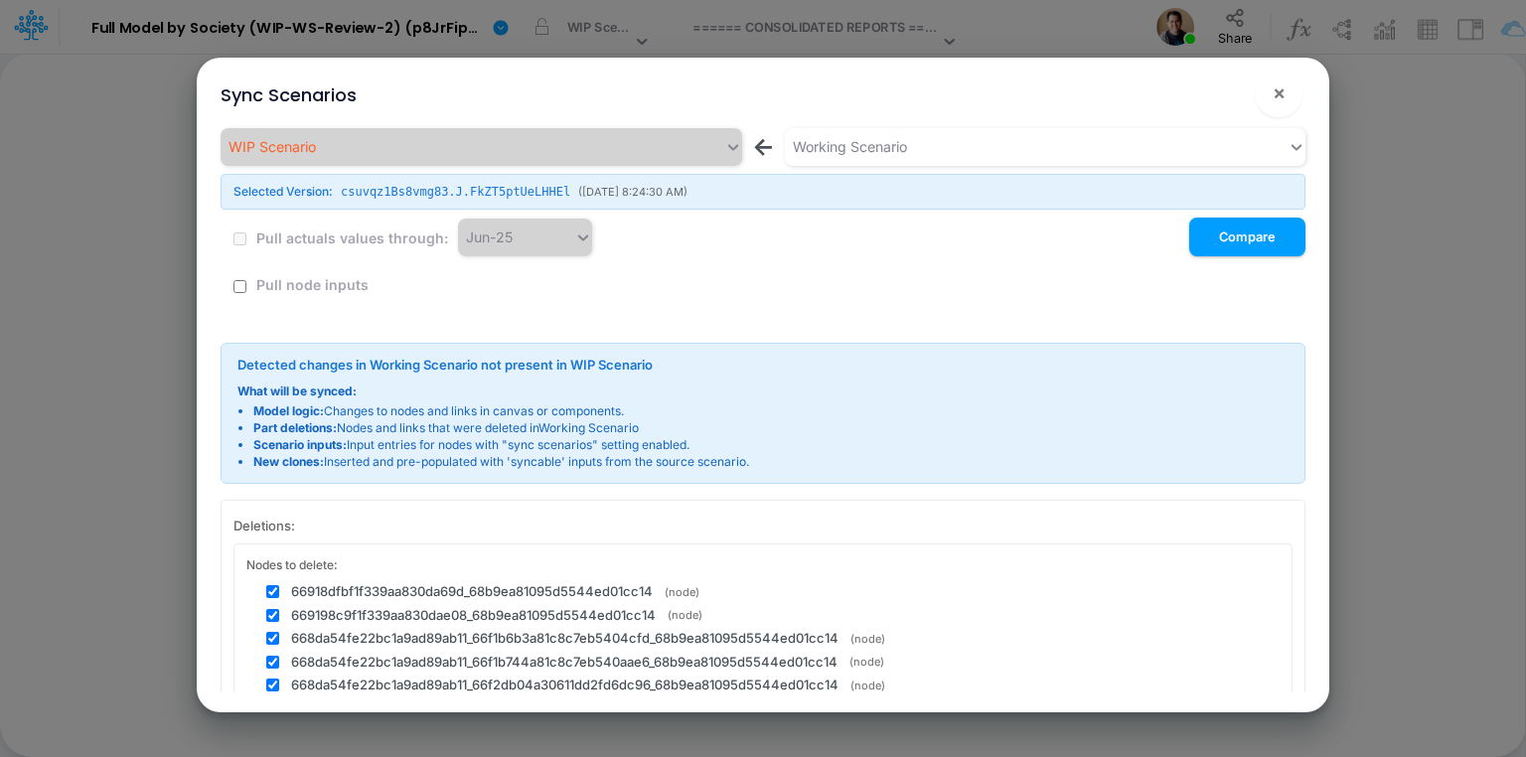
scroll to position [6198, 0]
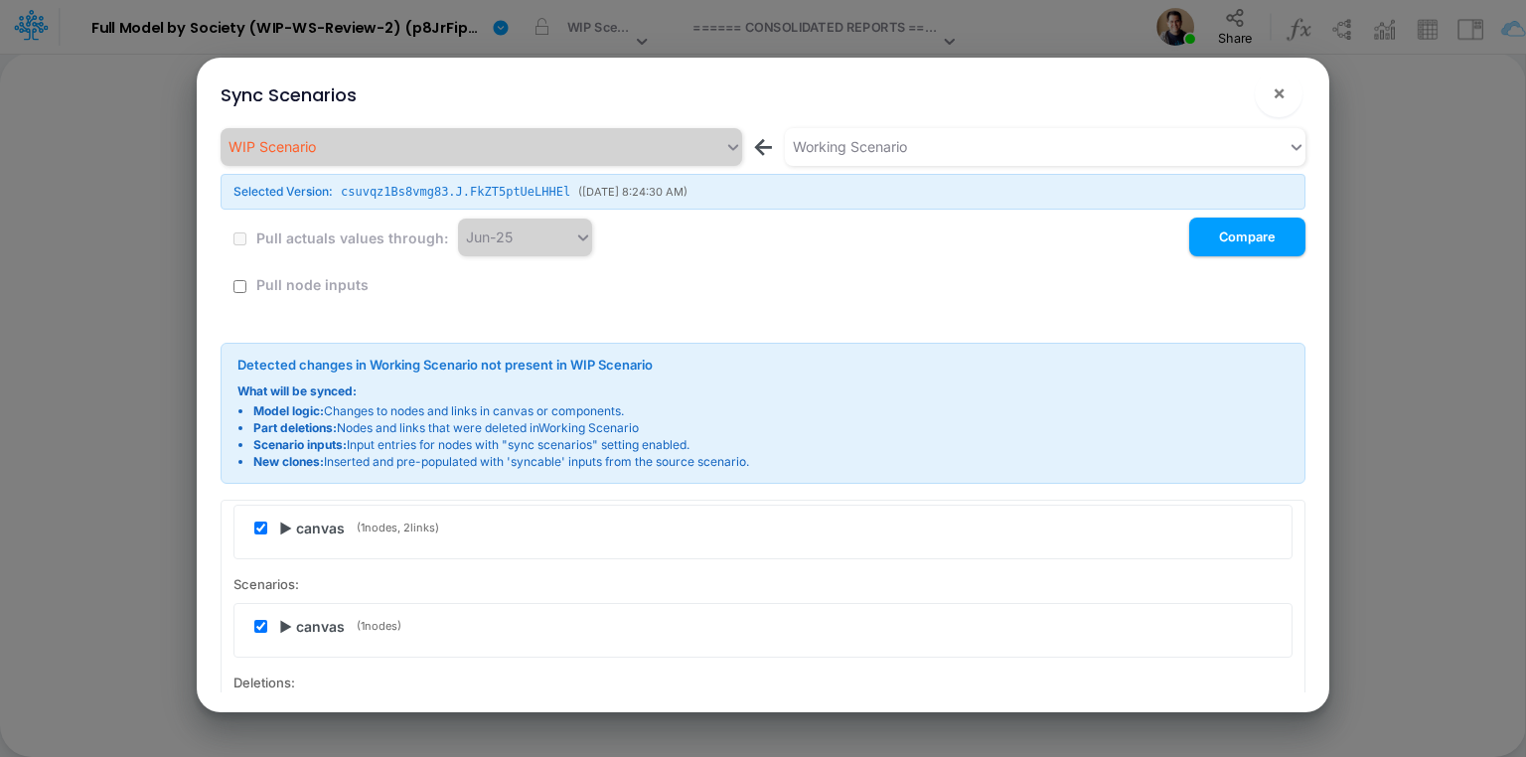
click at [289, 616] on span "▶ canvas" at bounding box center [312, 626] width 66 height 21
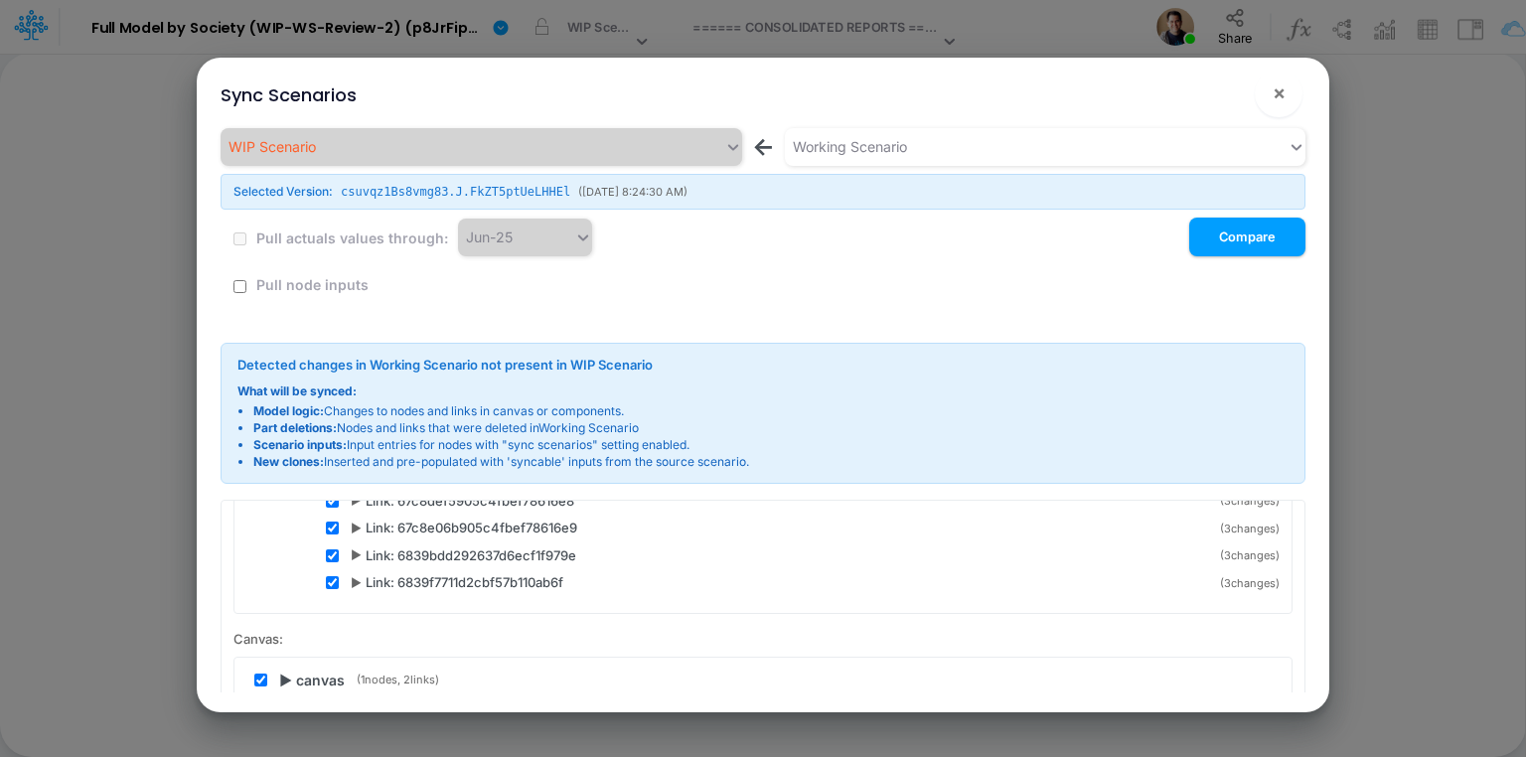
scroll to position [6039, 0]
click at [294, 676] on span "▶ canvas" at bounding box center [312, 686] width 66 height 21
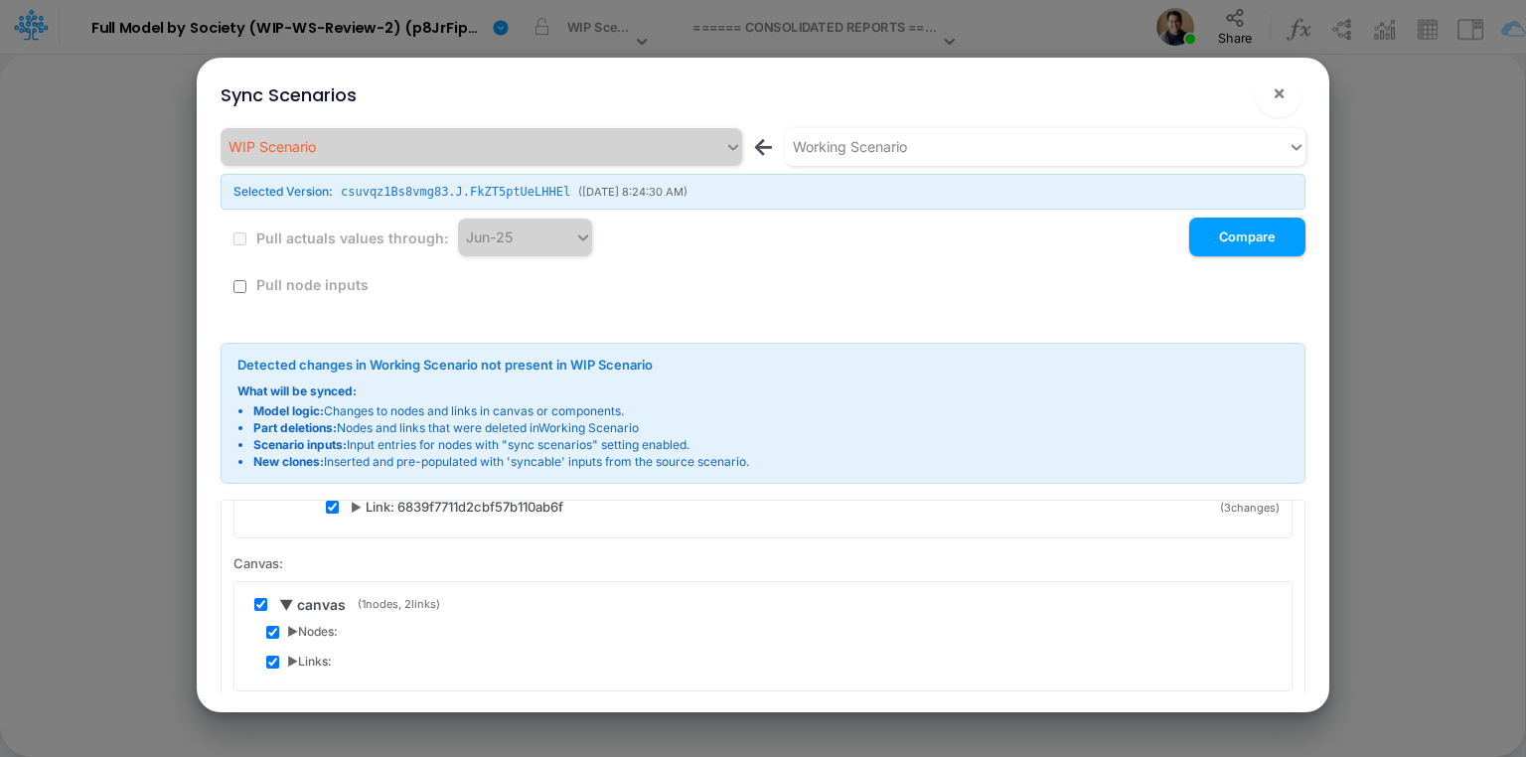
scroll to position [6198, 0]
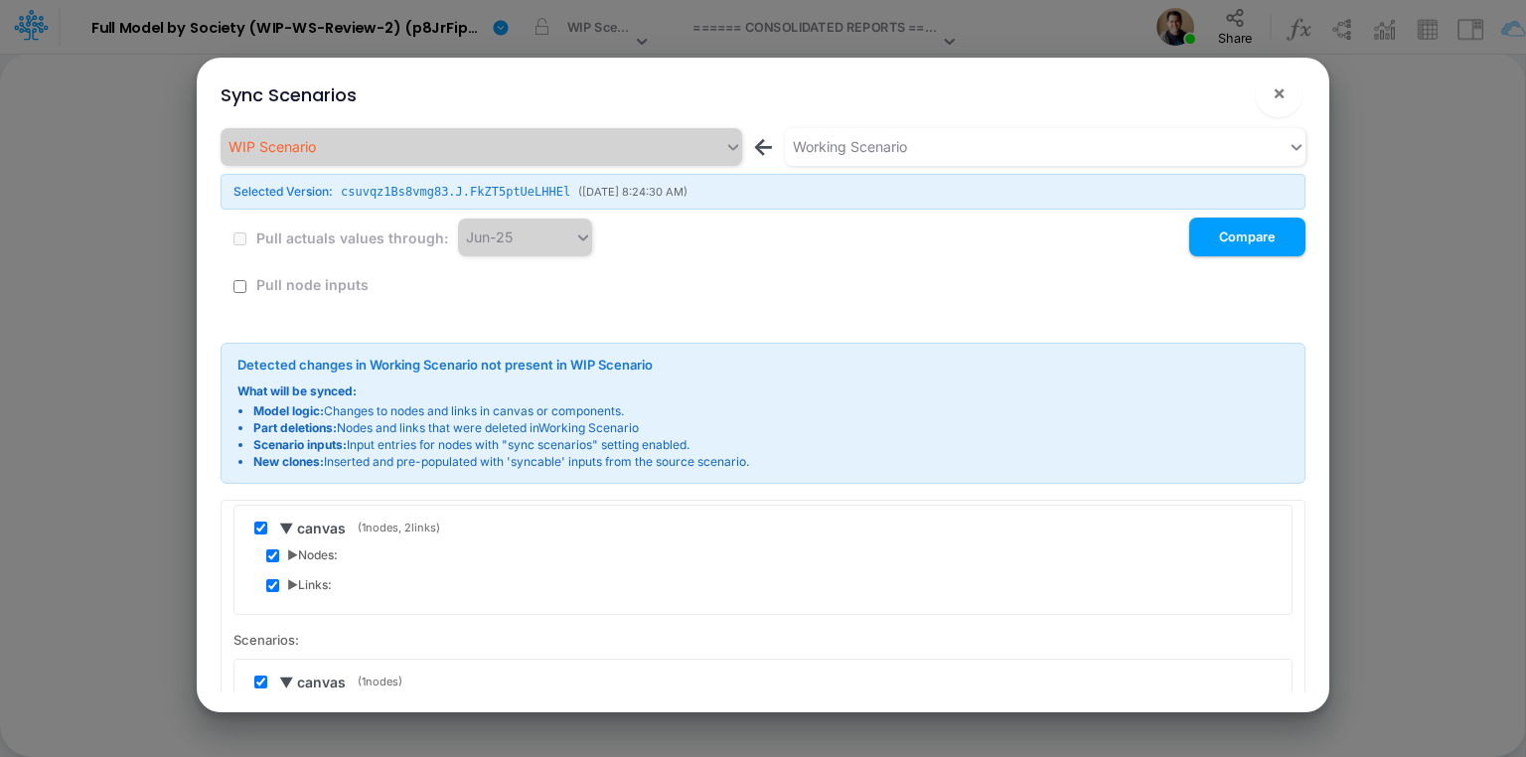
click at [294, 576] on span "▶ Links:" at bounding box center [309, 585] width 45 height 18
click at [314, 630] on span "▶ added" at bounding box center [338, 640] width 54 height 20
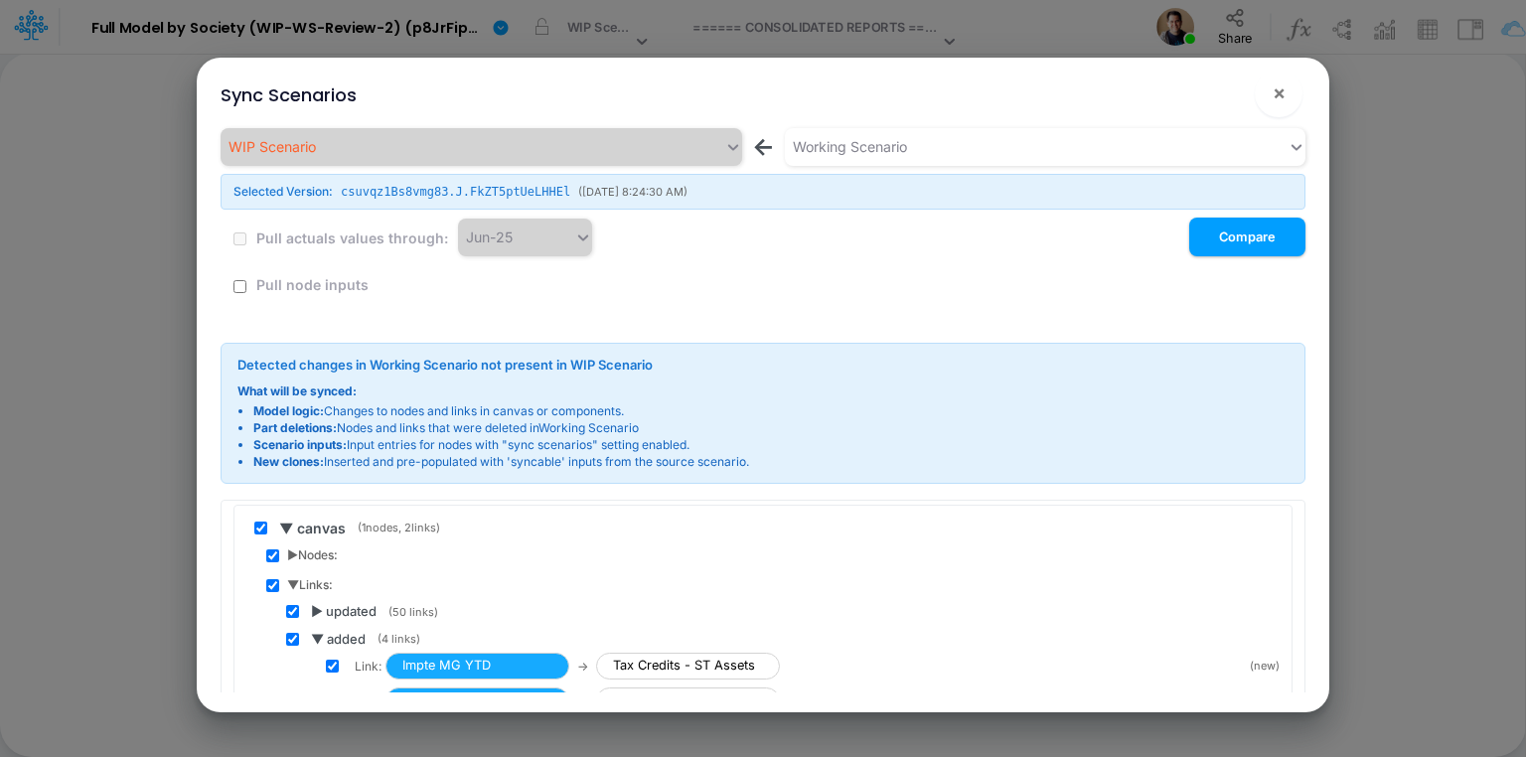
click at [320, 602] on span "▶ updated" at bounding box center [344, 612] width 66 height 20
click at [322, 602] on span "▶ updated" at bounding box center [344, 612] width 66 height 20
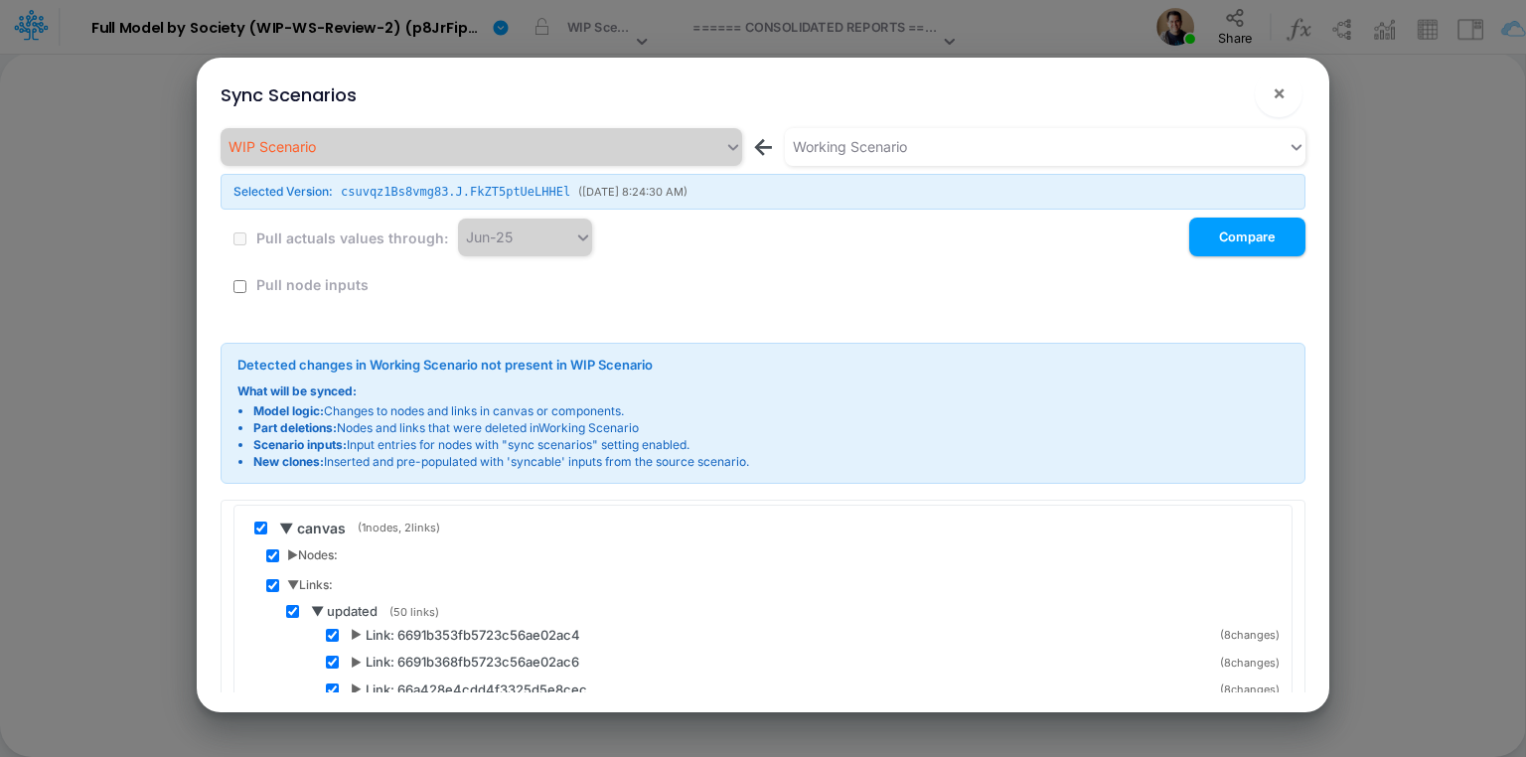
click at [317, 602] on span "▼ updated" at bounding box center [344, 612] width 67 height 20
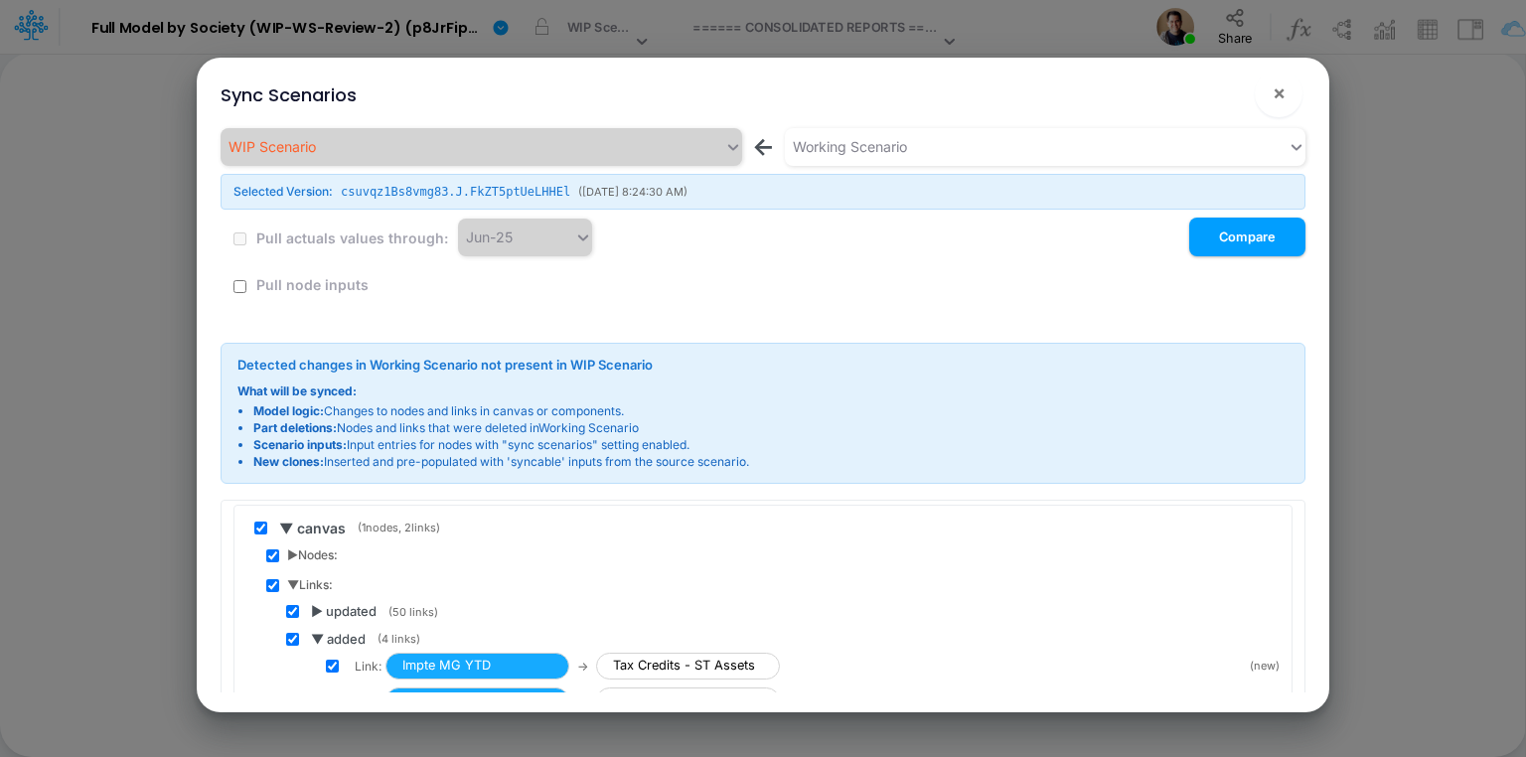
click at [322, 602] on span "▶ updated" at bounding box center [344, 612] width 66 height 20
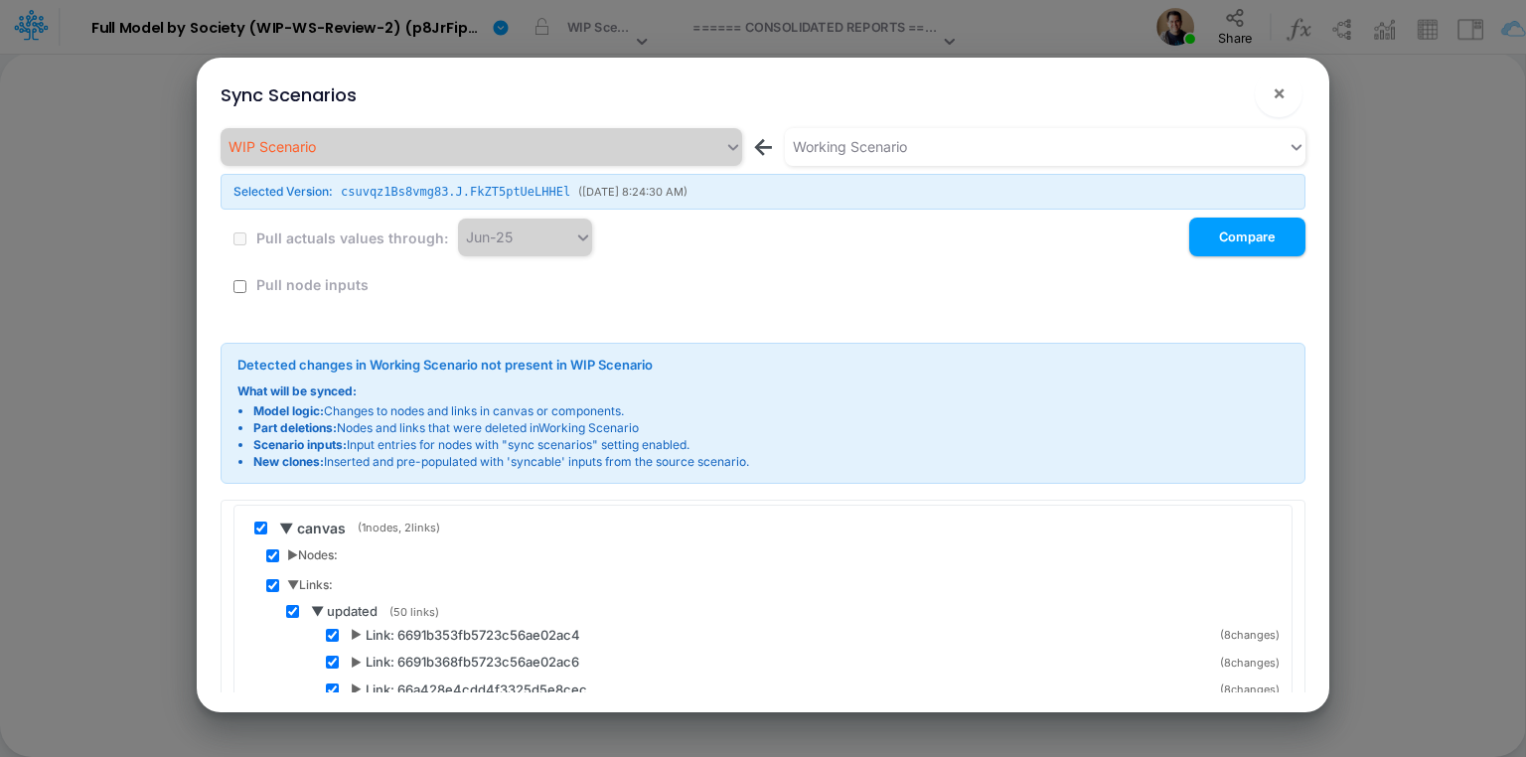
click at [358, 626] on span "▶" at bounding box center [356, 635] width 11 height 18
click at [358, 626] on span "▼" at bounding box center [357, 635] width 12 height 18
click at [316, 602] on span "▼ updated" at bounding box center [344, 612] width 67 height 20
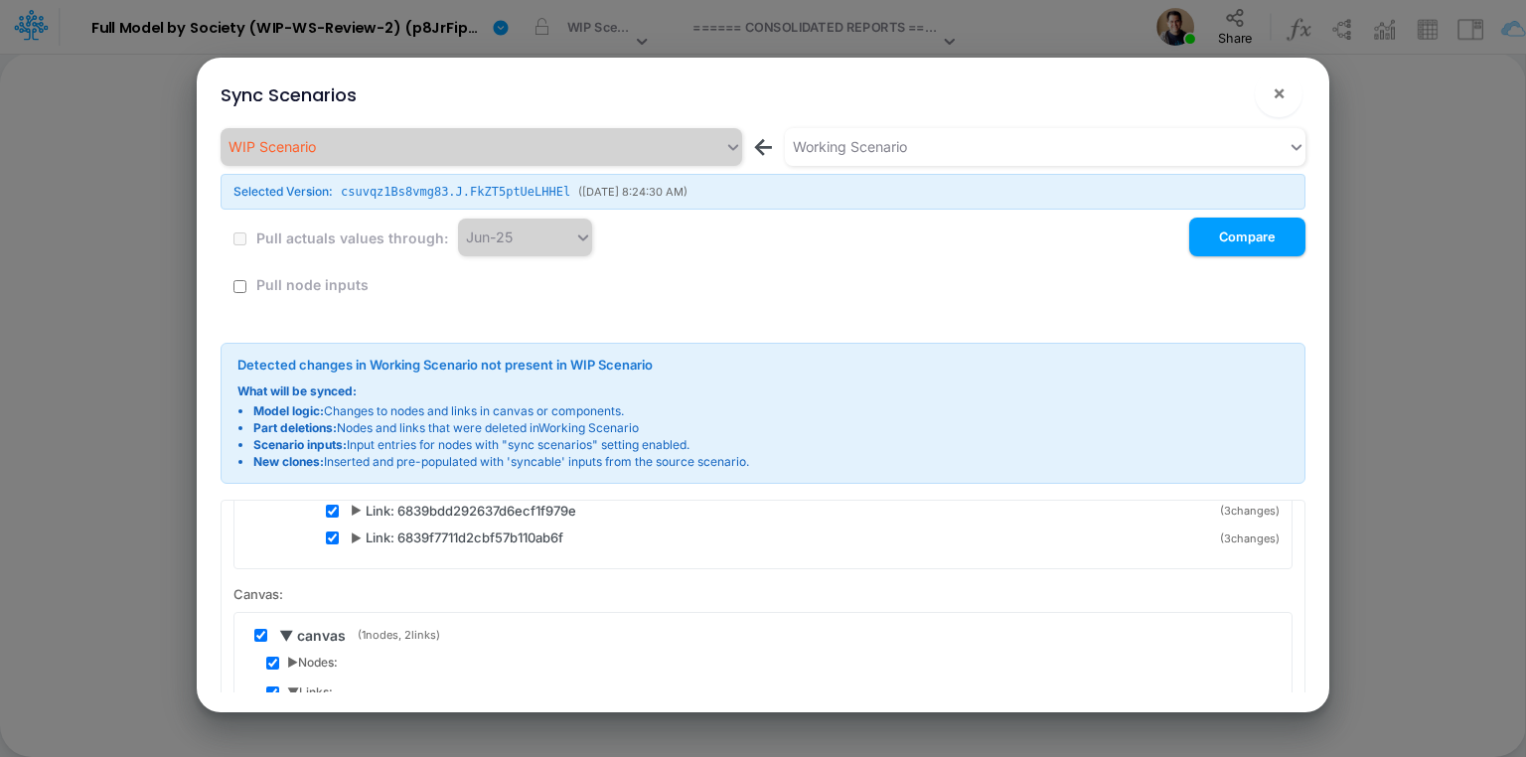
scroll to position [6118, 0]
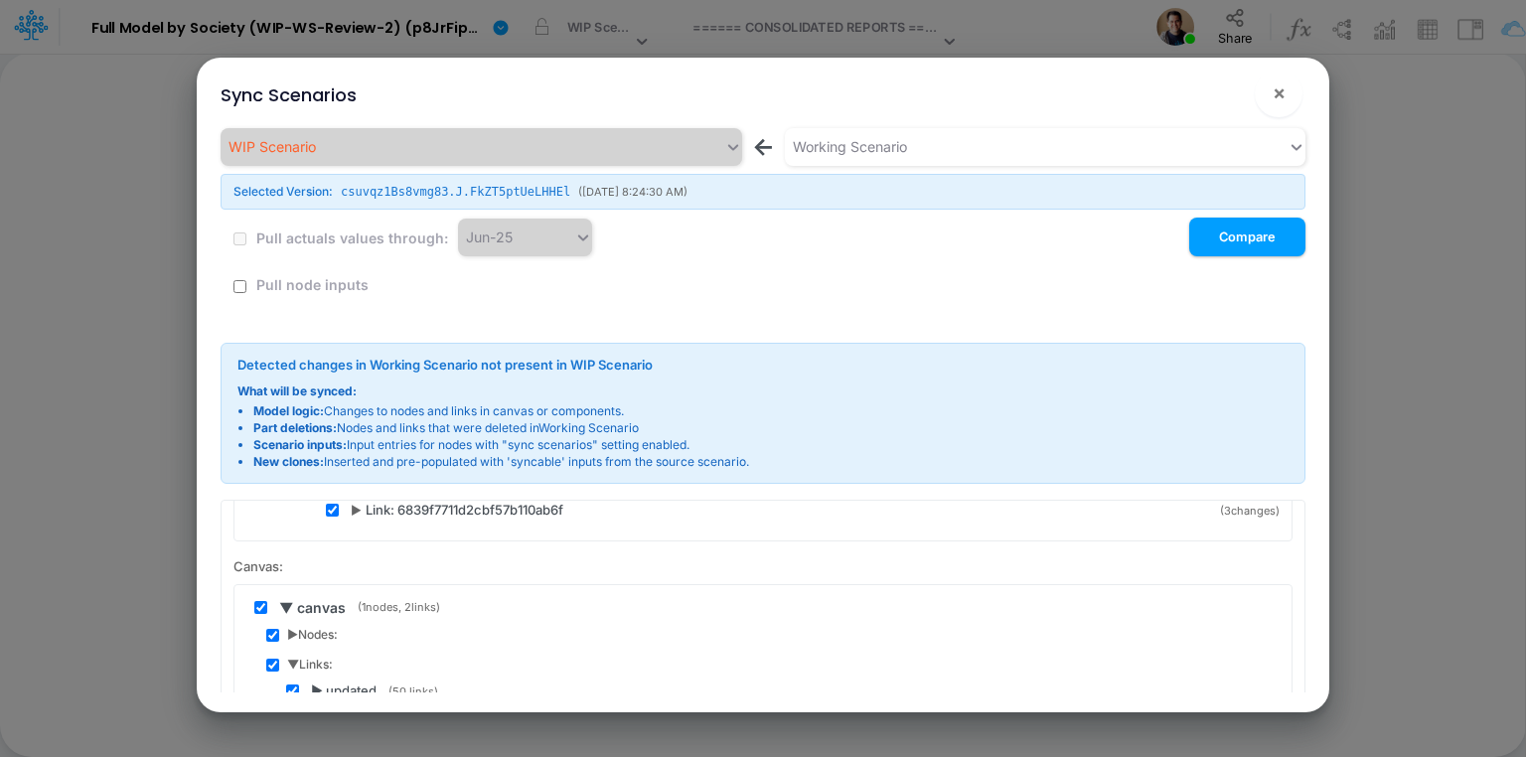
click at [291, 626] on span "▶ Nodes:" at bounding box center [312, 635] width 51 height 18
click at [317, 652] on span "▶ updated" at bounding box center [344, 662] width 66 height 20
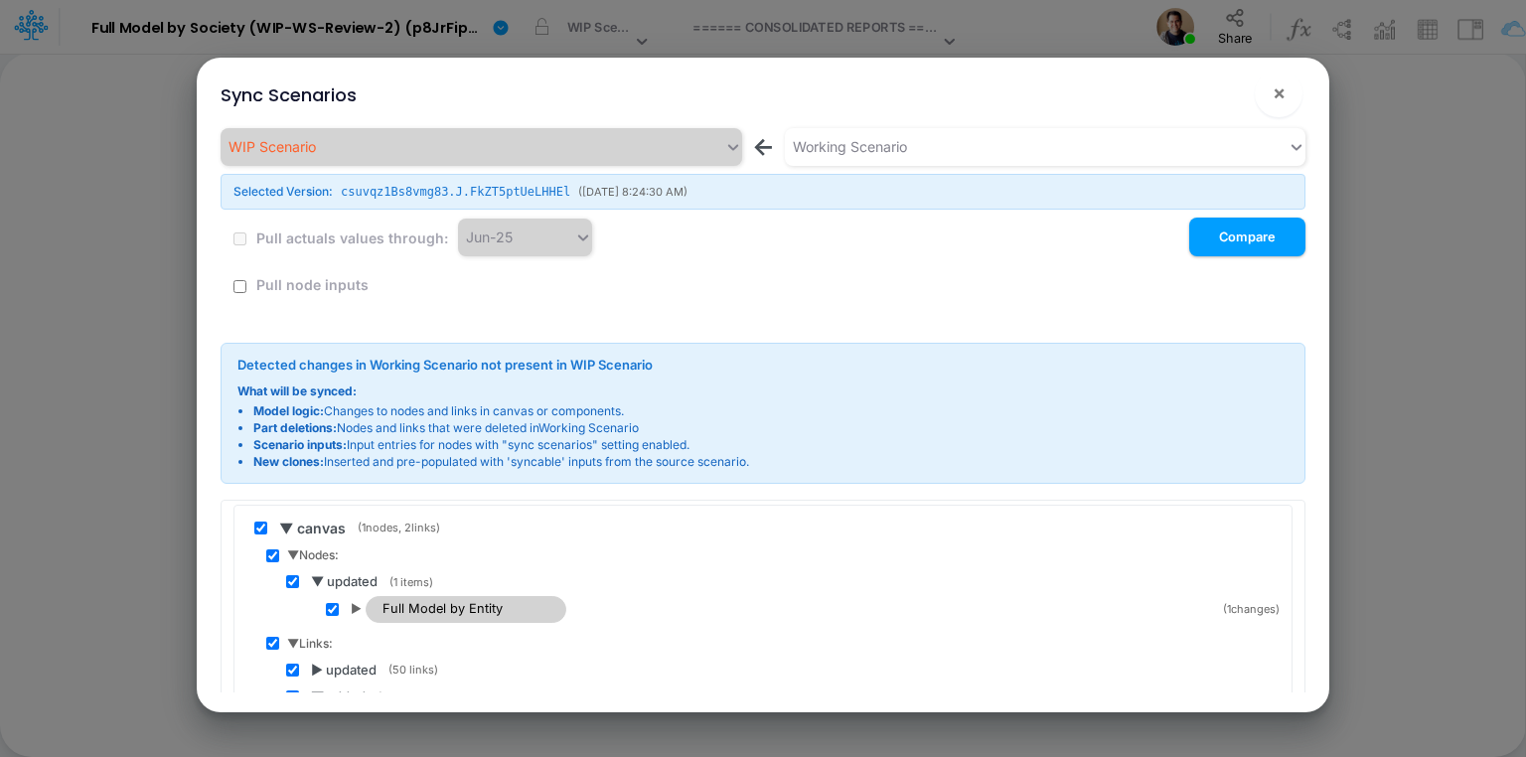
click at [357, 600] on span "▶" at bounding box center [356, 609] width 11 height 18
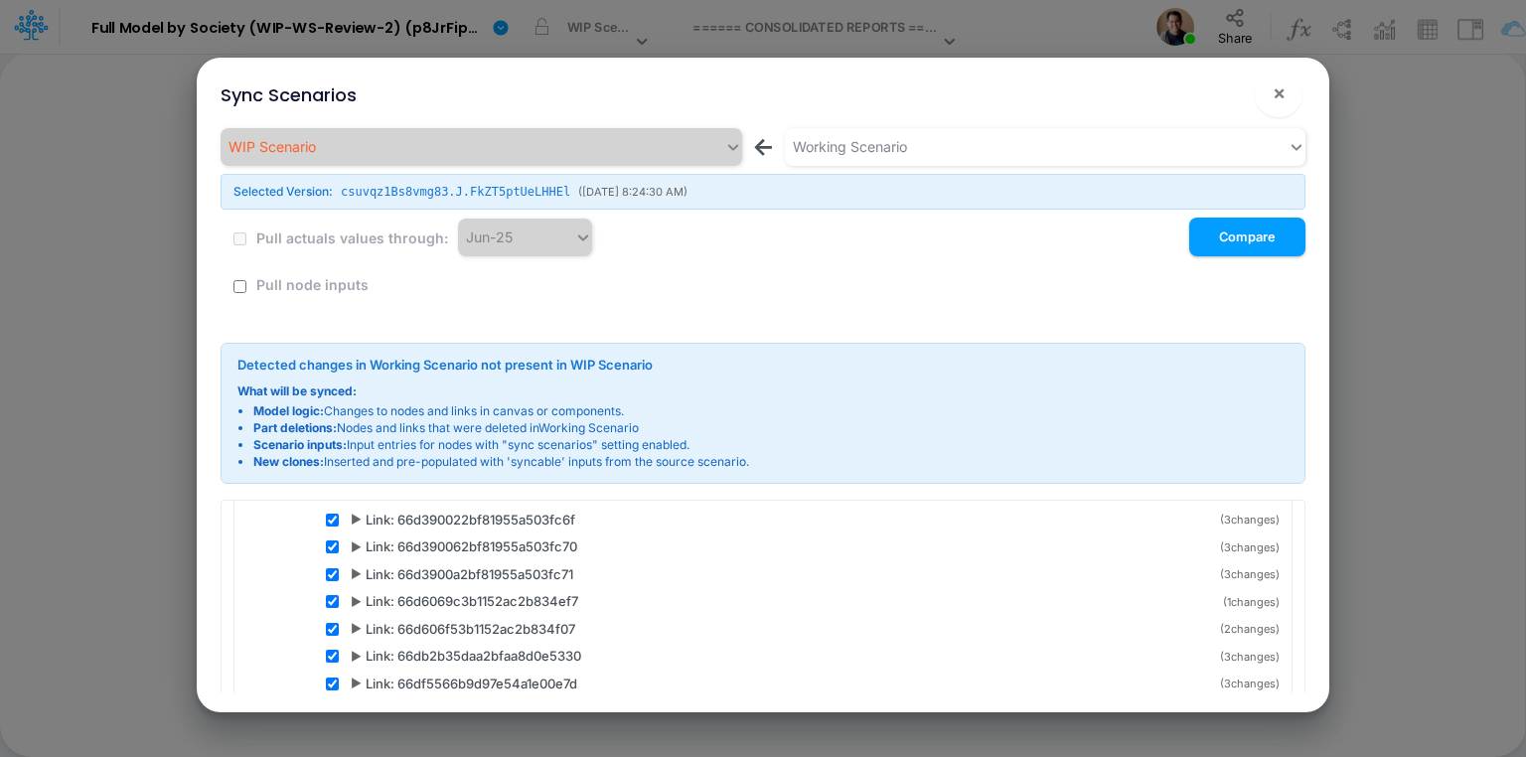
scroll to position [5562, 0]
click at [355, 593] on span "▶" at bounding box center [356, 602] width 11 height 18
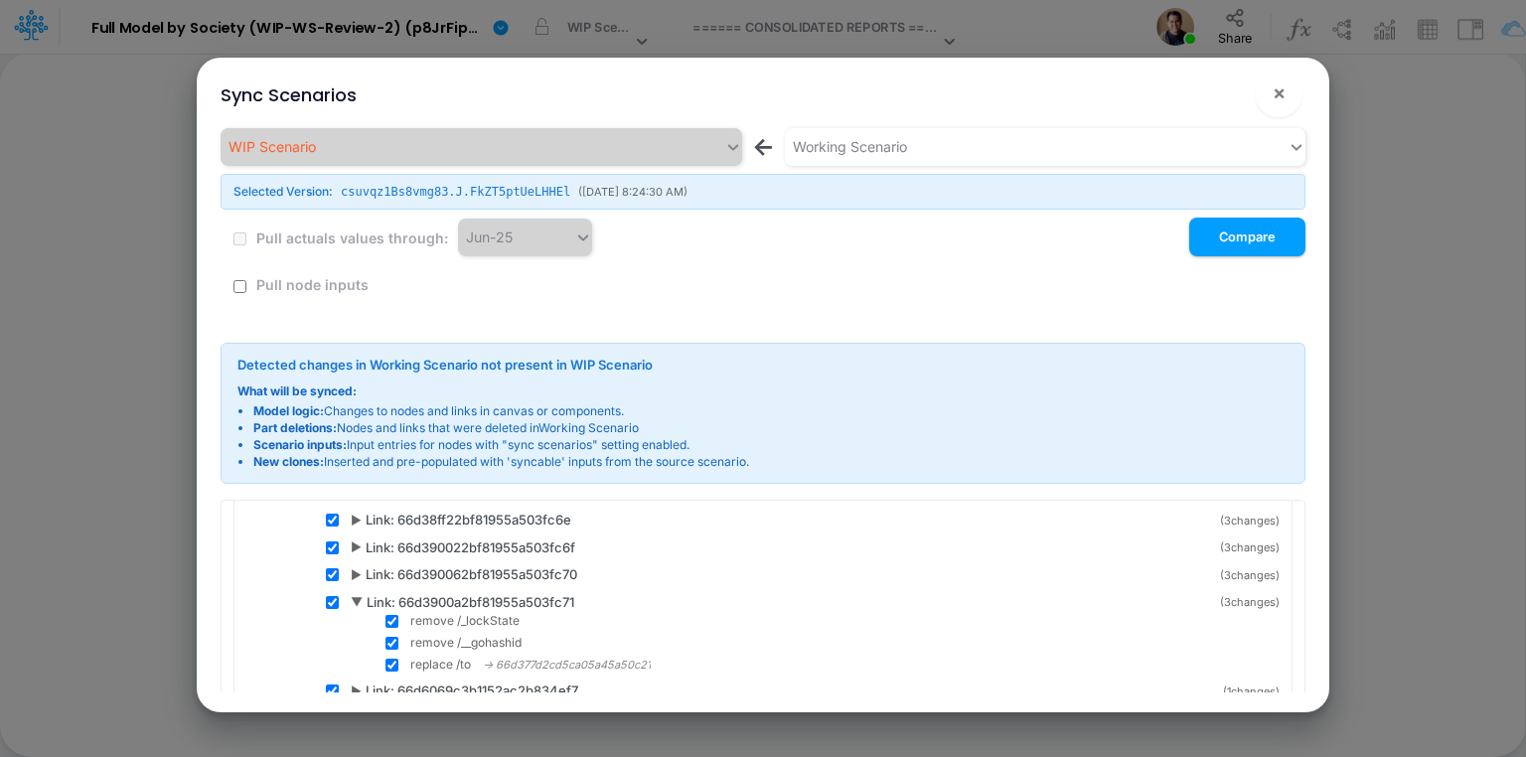
click at [355, 593] on span "▼" at bounding box center [357, 602] width 12 height 18
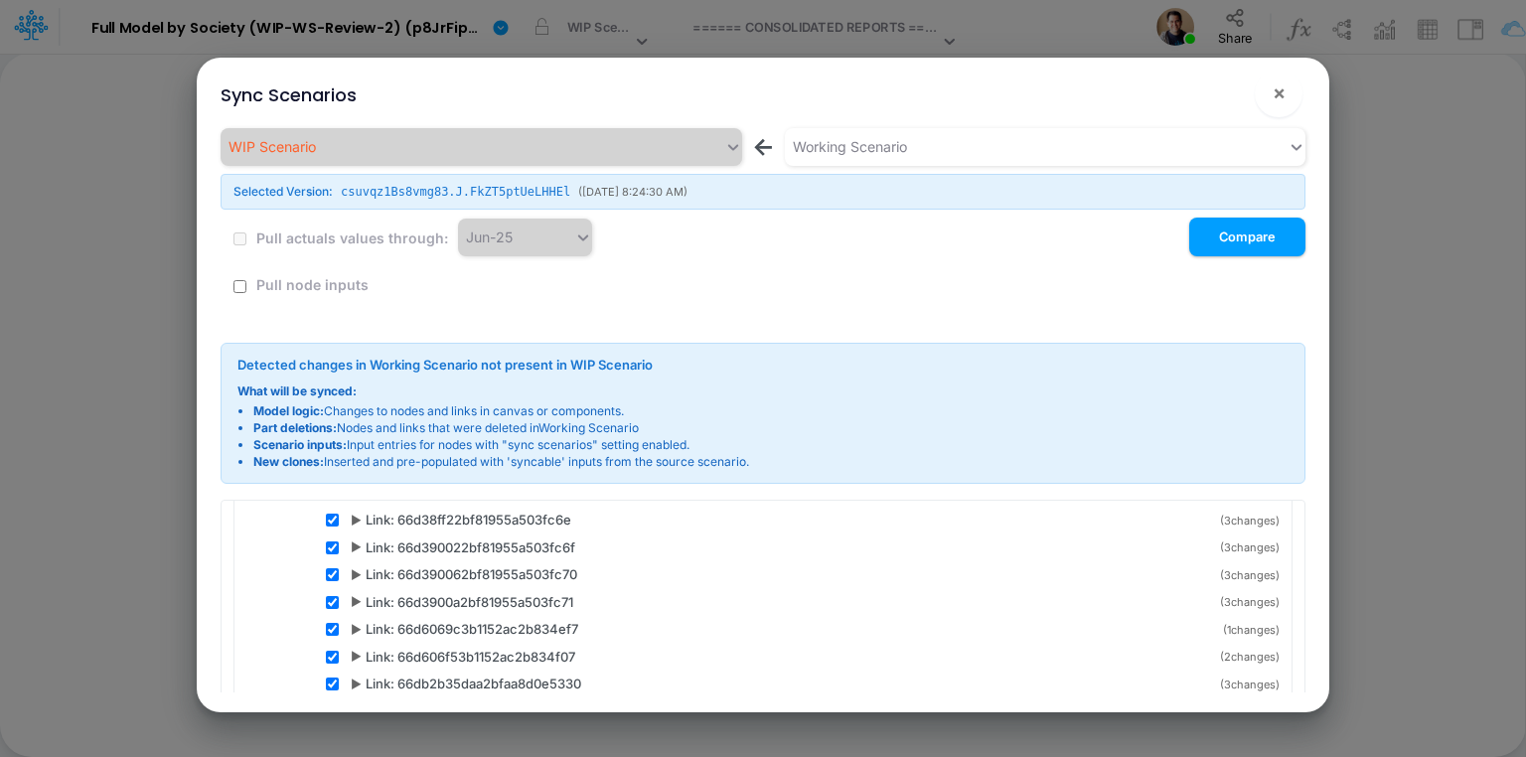
scroll to position [0, 0]
